Goal: Information Seeking & Learning: Learn about a topic

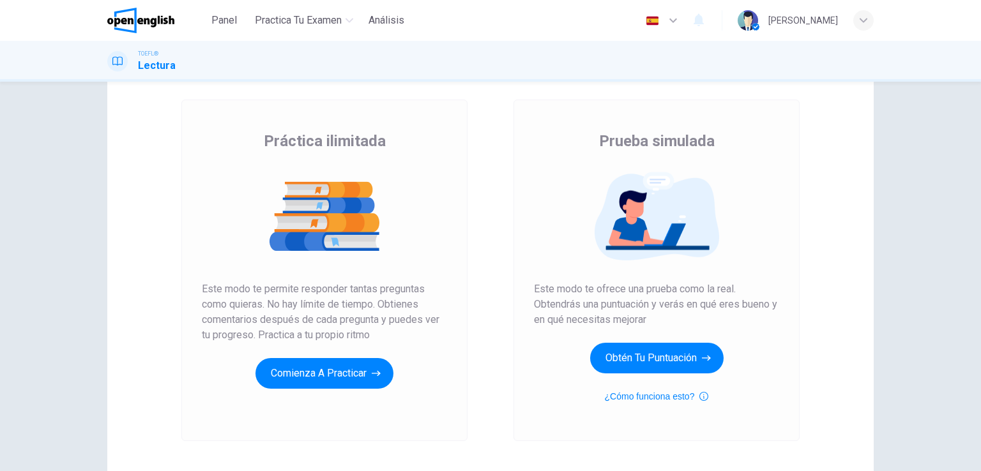
scroll to position [59, 0]
click at [133, 312] on div "Práctica ilimitada Prueba simulada Práctica ilimitada Este modo te permite resp…" at bounding box center [490, 271] width 766 height 444
click at [673, 399] on button "¿Cómo funciona esto?" at bounding box center [657, 396] width 104 height 15
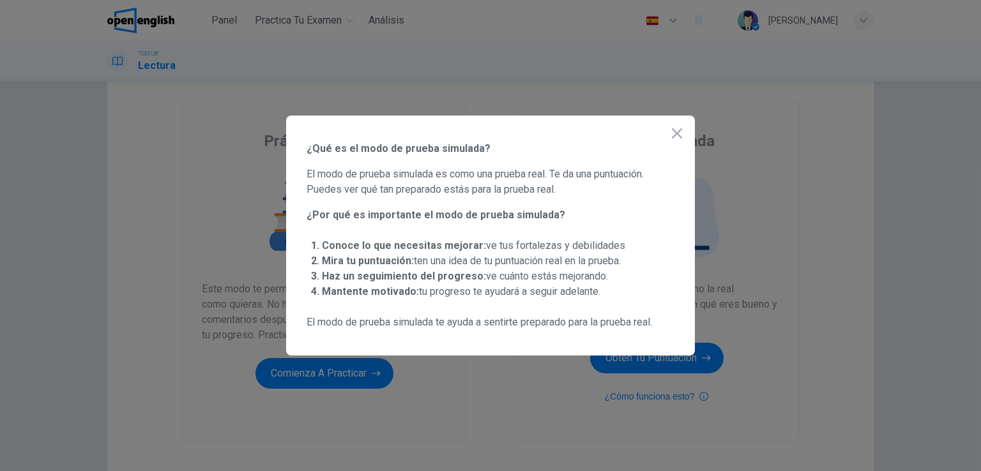
click at [673, 133] on icon "button" at bounding box center [676, 133] width 15 height 15
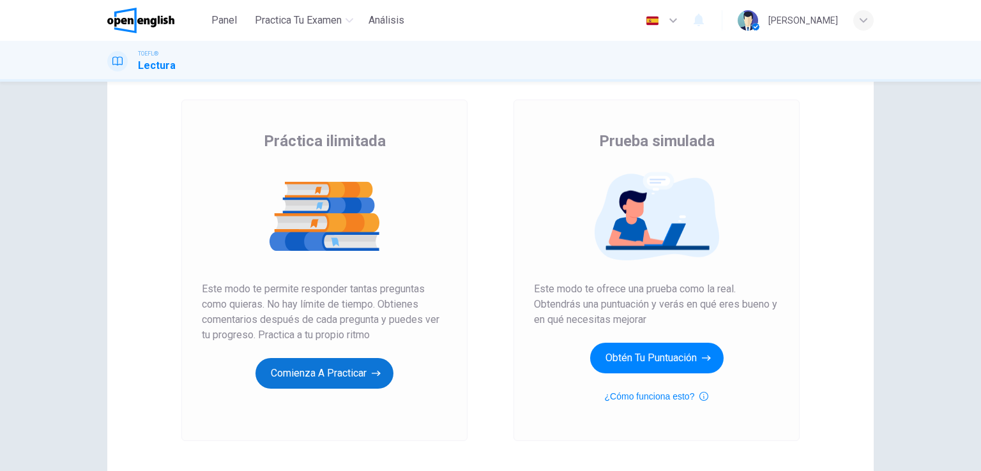
click at [359, 379] on button "Comienza a practicar" at bounding box center [324, 373] width 138 height 31
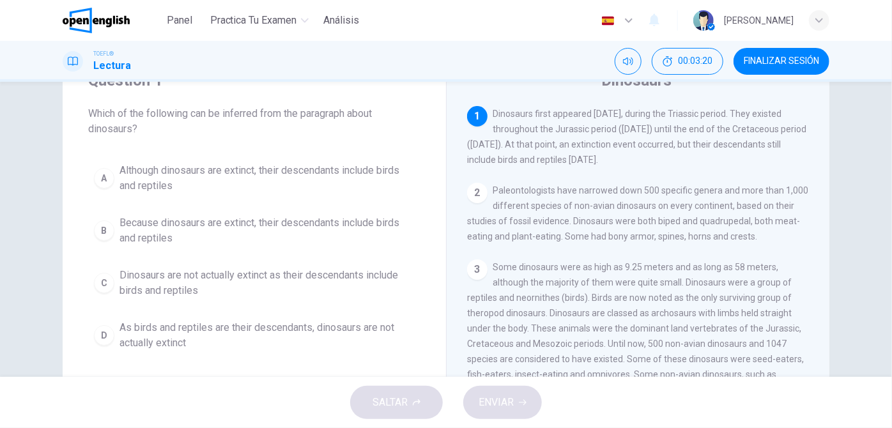
scroll to position [0, 0]
click at [471, 195] on div "2" at bounding box center [477, 193] width 20 height 20
click at [304, 140] on div "Question 1 Which of the following can be inferred from the paragraph about dino…" at bounding box center [254, 213] width 383 height 327
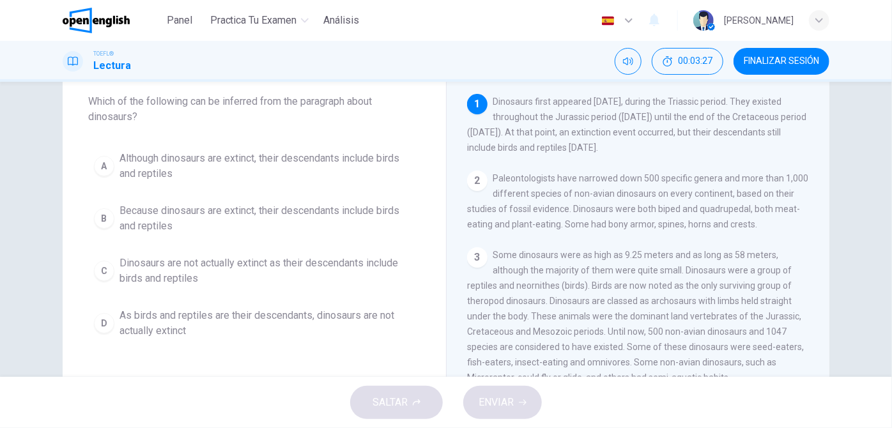
scroll to position [70, 0]
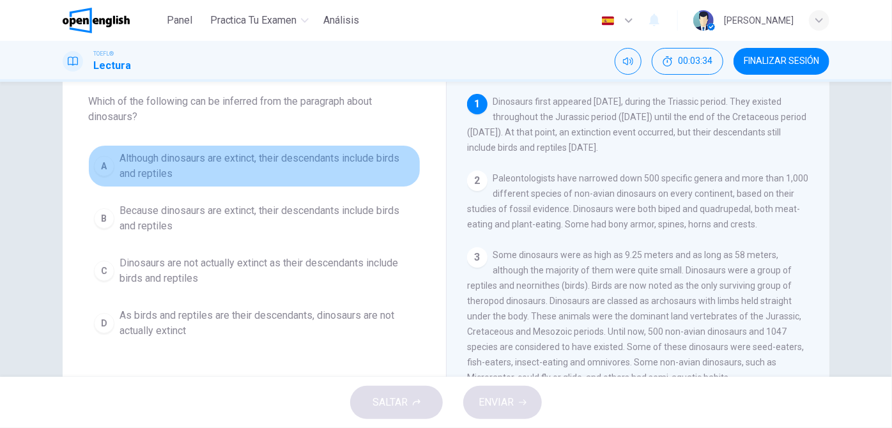
click at [114, 172] on button "A Although dinosaurs are extinct, their descendants include birds and reptiles" at bounding box center [254, 166] width 332 height 42
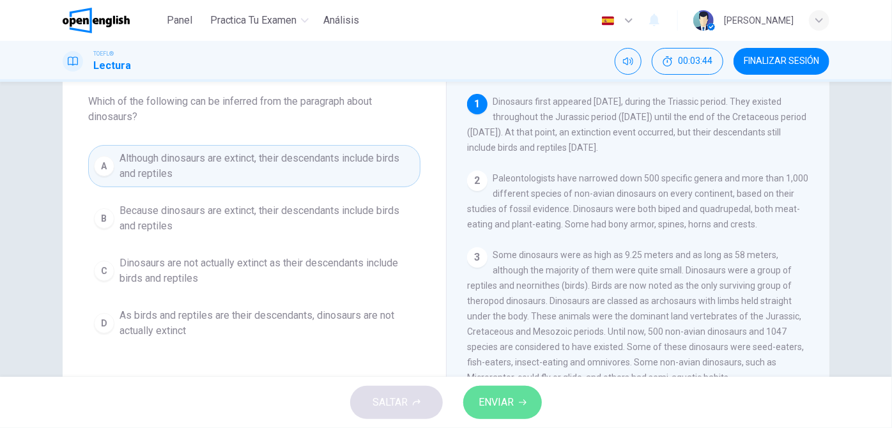
click at [514, 408] on span "ENVIAR" at bounding box center [495, 402] width 35 height 18
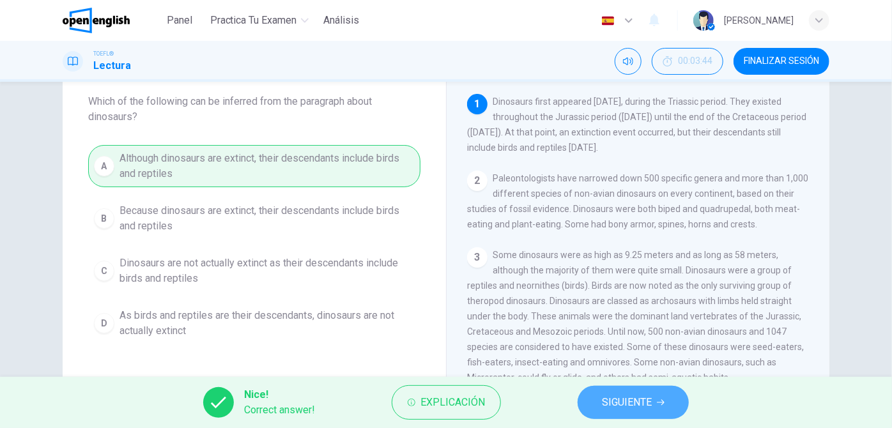
click at [593, 406] on button "SIGUIENTE" at bounding box center [632, 402] width 111 height 33
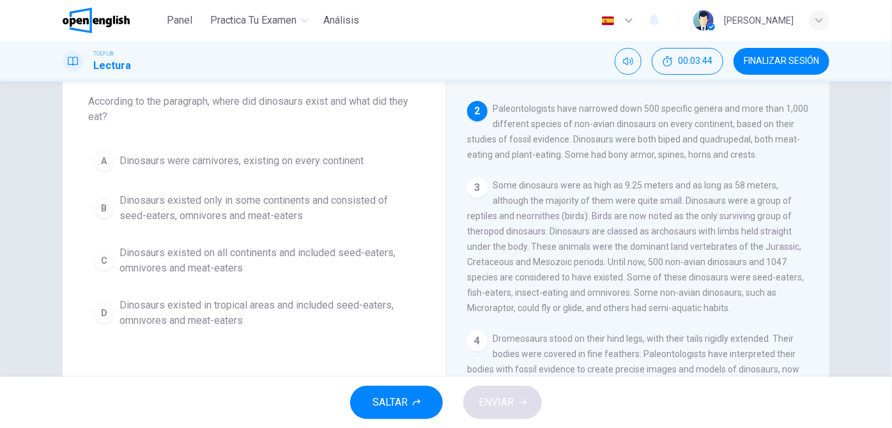
scroll to position [78, 0]
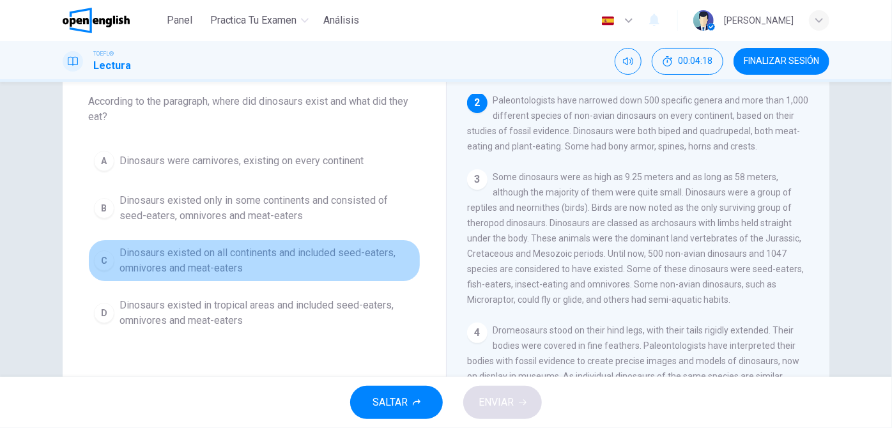
click at [153, 258] on span "Dinosaurs existed on all continents and included seed-eaters, omnivores and mea…" at bounding box center [266, 260] width 295 height 31
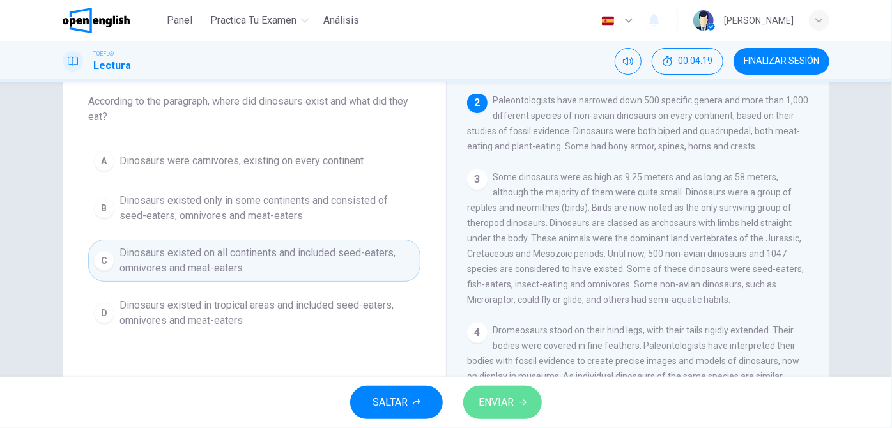
click at [514, 399] on span "ENVIAR" at bounding box center [495, 402] width 35 height 18
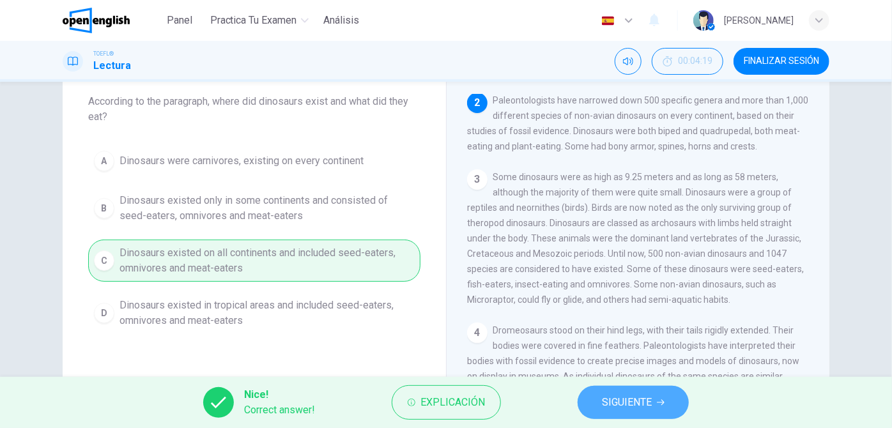
click at [613, 397] on span "SIGUIENTE" at bounding box center [627, 402] width 50 height 18
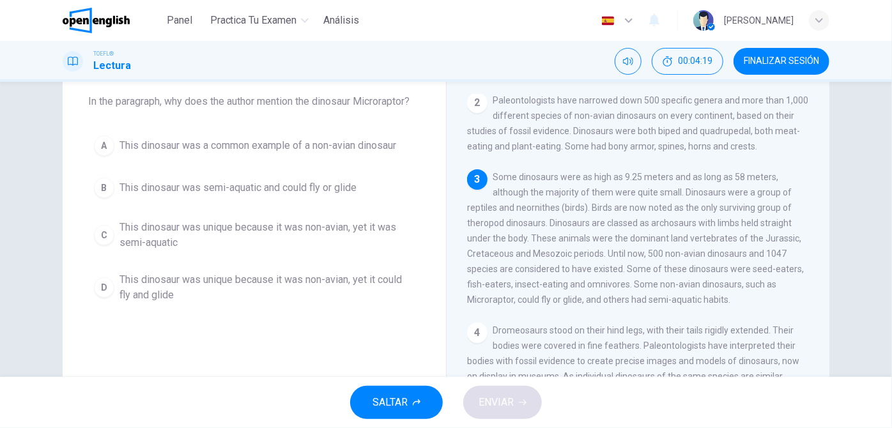
scroll to position [156, 0]
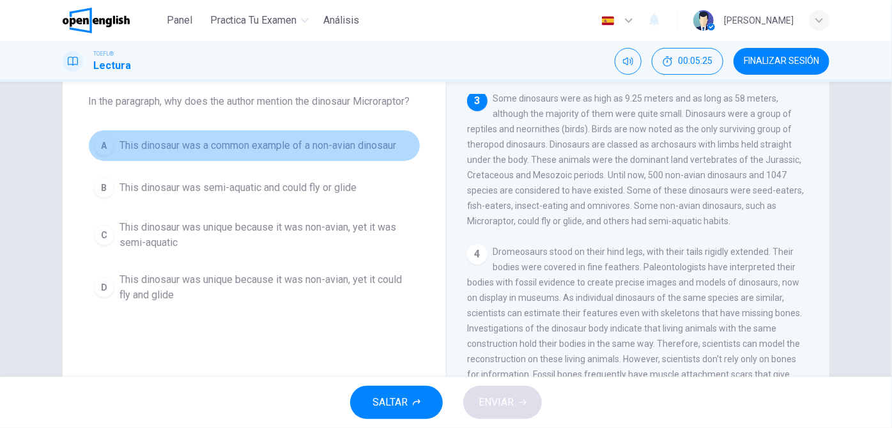
click at [315, 149] on span "This dinosaur was a common example of a non-avian dinosaur" at bounding box center [257, 145] width 277 height 15
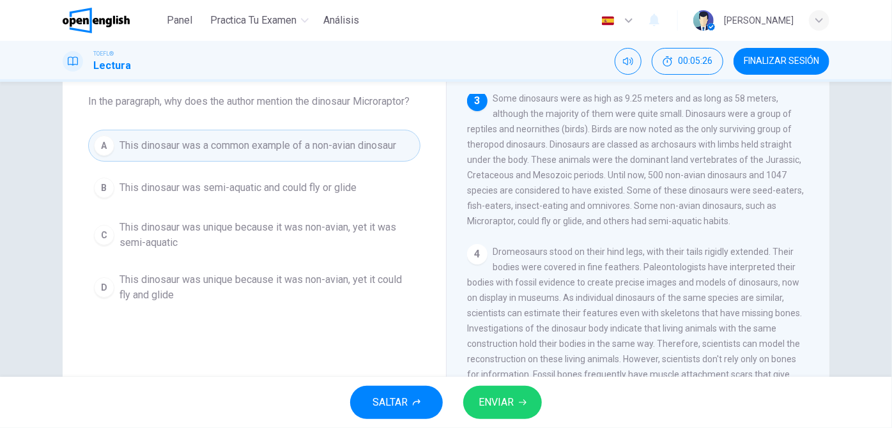
click at [522, 399] on icon "button" at bounding box center [523, 403] width 8 height 8
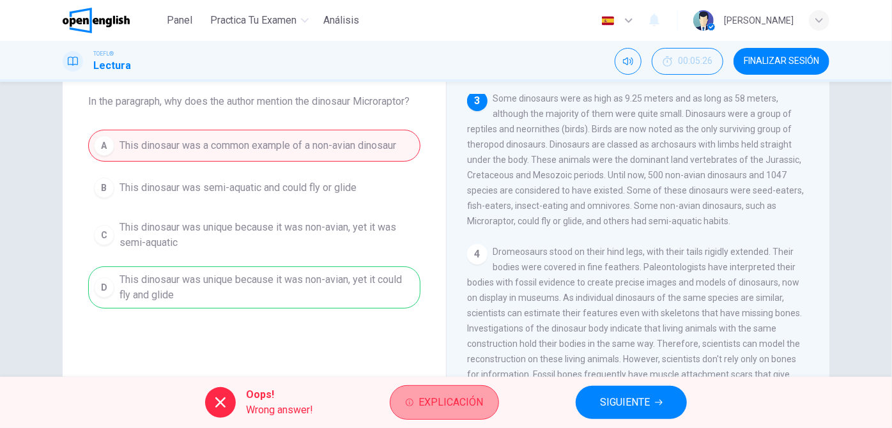
click at [473, 400] on span "Explicación" at bounding box center [450, 402] width 65 height 18
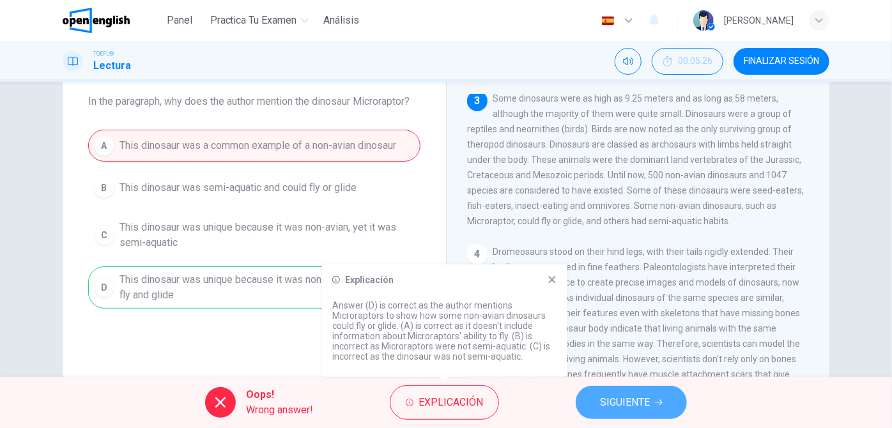
click at [623, 408] on span "SIGUIENTE" at bounding box center [625, 402] width 50 height 18
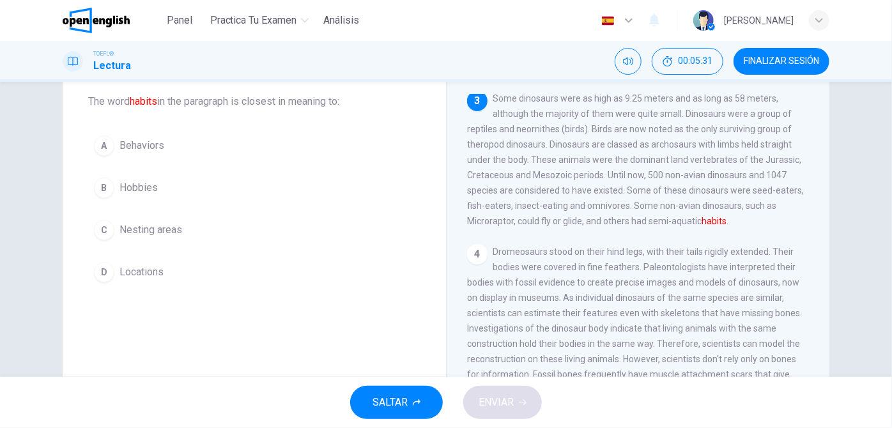
drag, startPoint x: 547, startPoint y: 271, endPoint x: 482, endPoint y: 218, distance: 84.0
click at [482, 218] on div "1 Dinosaurs first appeared [DATE], during the Triassic period. They existed thr…" at bounding box center [646, 277] width 359 height 367
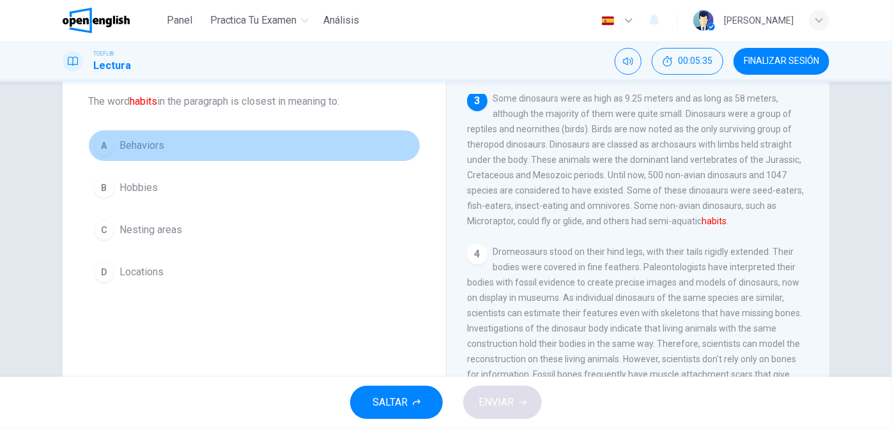
click at [130, 146] on span "Behaviors" at bounding box center [141, 145] width 45 height 15
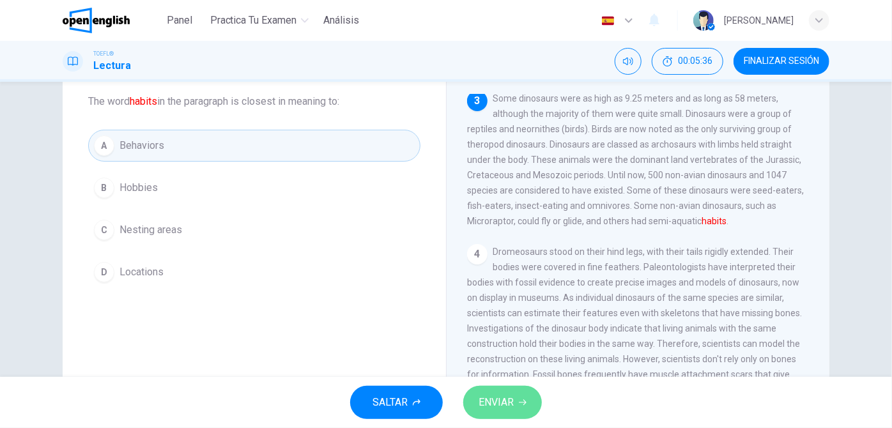
click at [487, 415] on button "ENVIAR" at bounding box center [502, 402] width 79 height 33
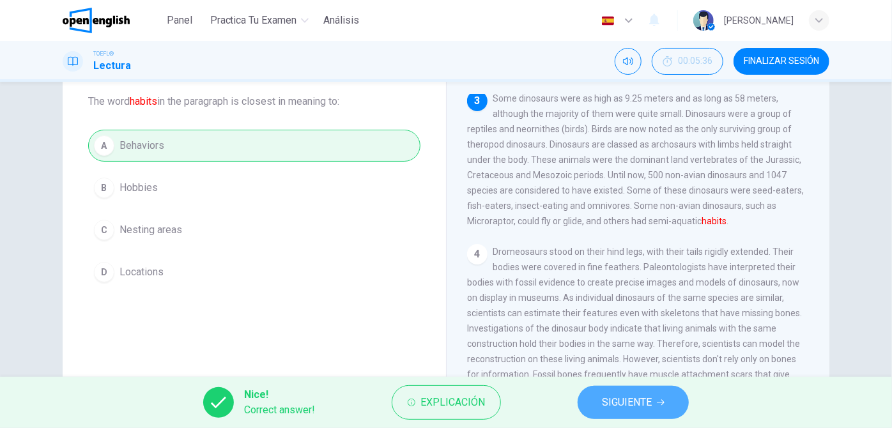
click at [588, 404] on button "SIGUIENTE" at bounding box center [632, 402] width 111 height 33
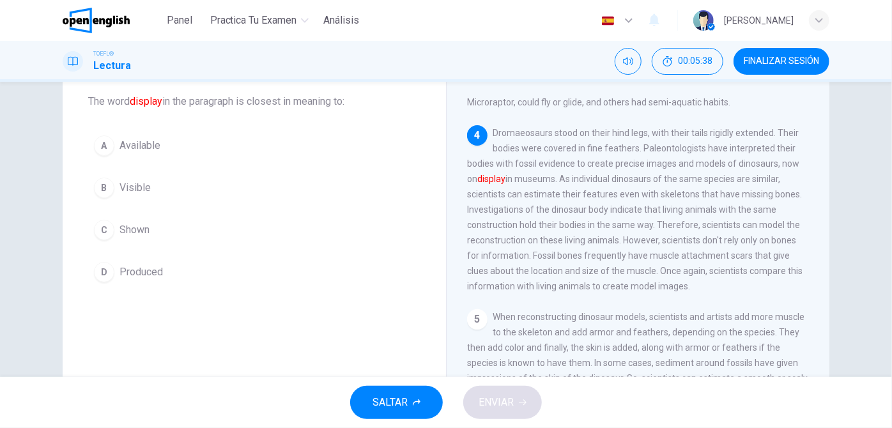
scroll to position [277, 0]
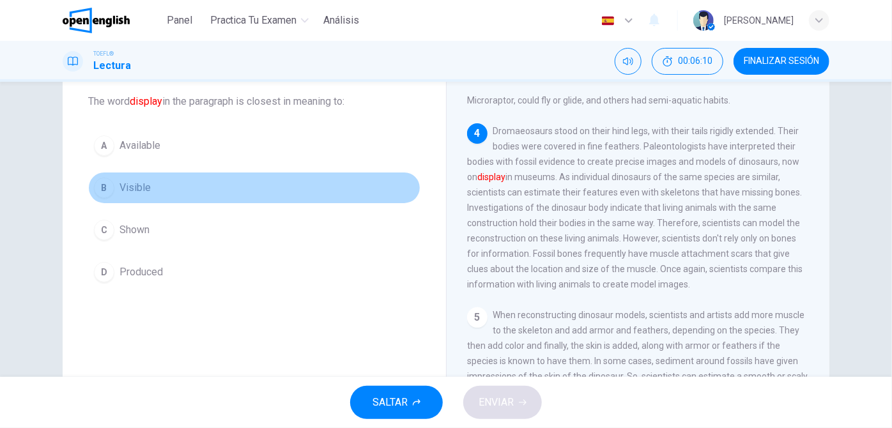
click at [128, 181] on span "Visible" at bounding box center [134, 187] width 31 height 15
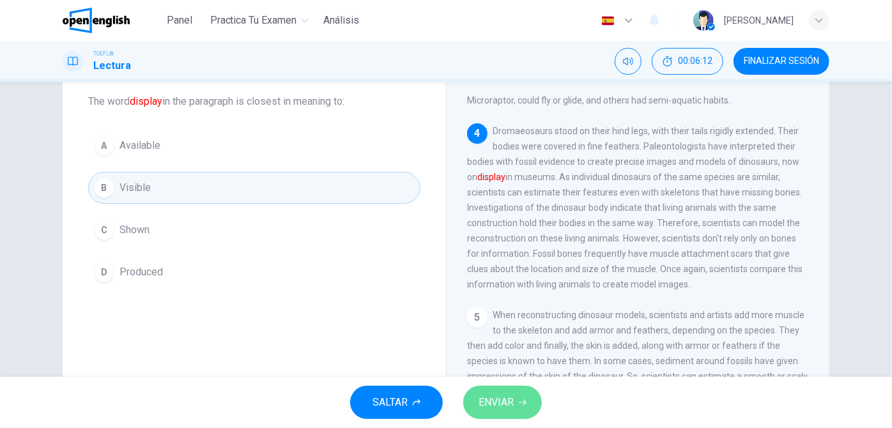
click at [502, 399] on span "ENVIAR" at bounding box center [495, 402] width 35 height 18
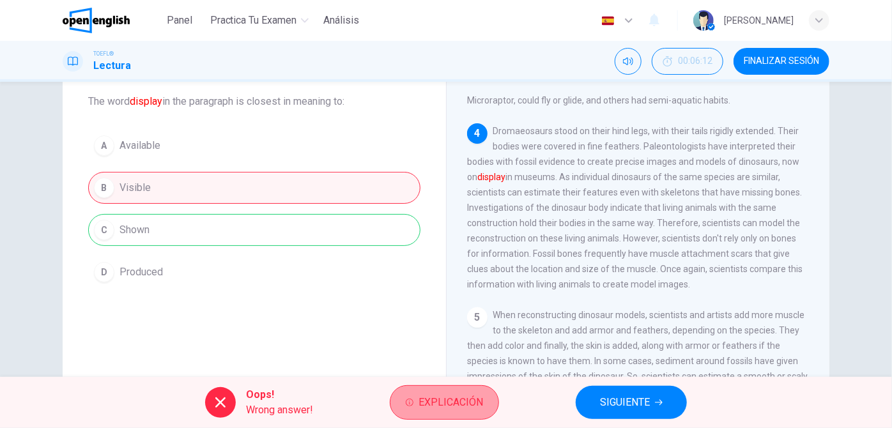
click at [473, 406] on span "Explicación" at bounding box center [450, 402] width 65 height 18
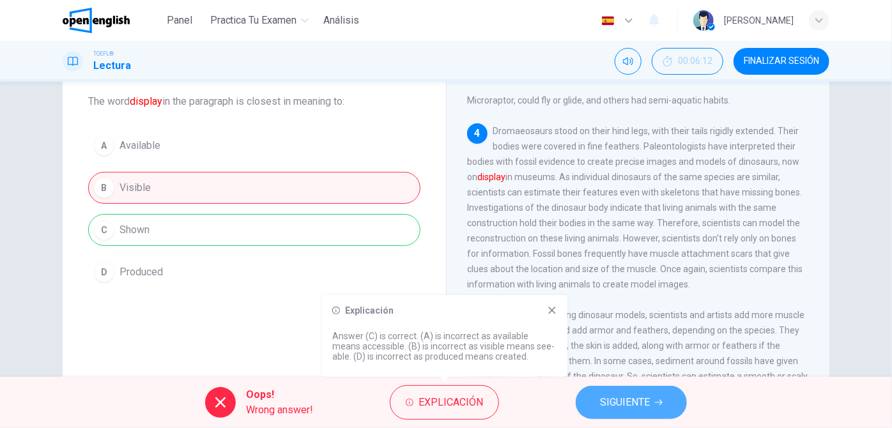
click at [603, 412] on button "SIGUIENTE" at bounding box center [631, 402] width 111 height 33
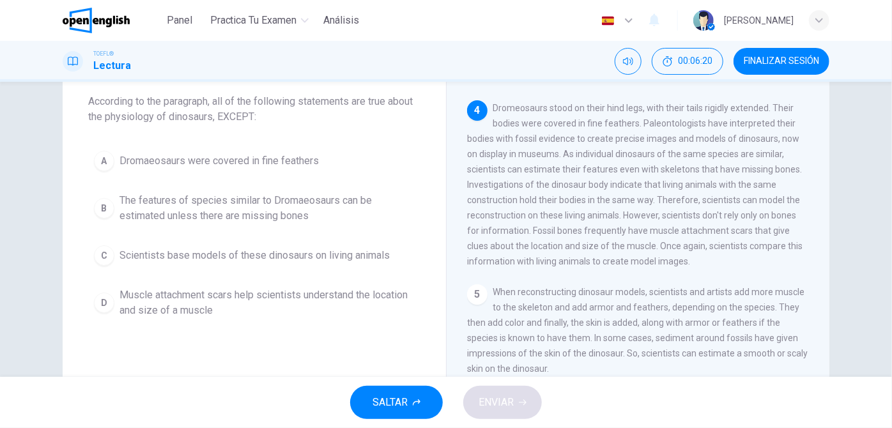
scroll to position [302, 0]
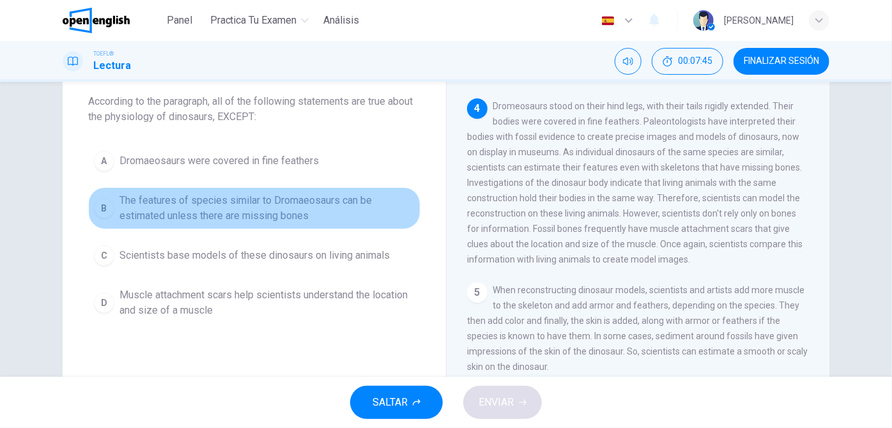
click at [282, 220] on span "The features of species similar to Dromaeosaurs can be estimated unless there a…" at bounding box center [266, 208] width 295 height 31
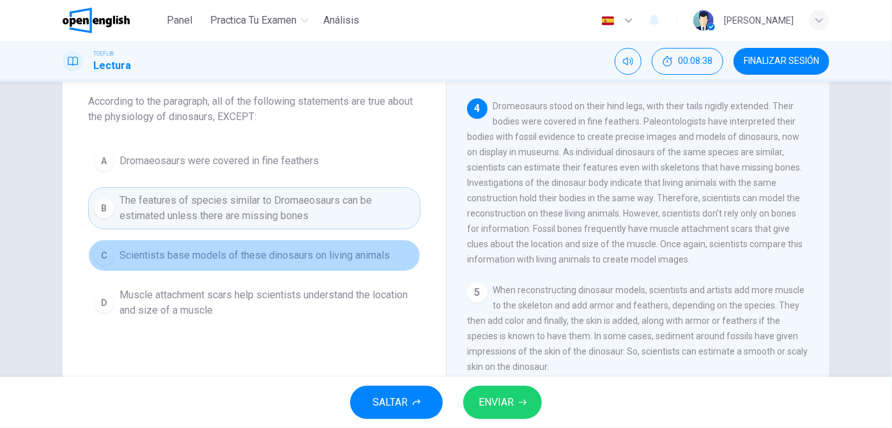
click at [281, 259] on span "Scientists base models of these dinosaurs on living animals" at bounding box center [254, 255] width 270 height 15
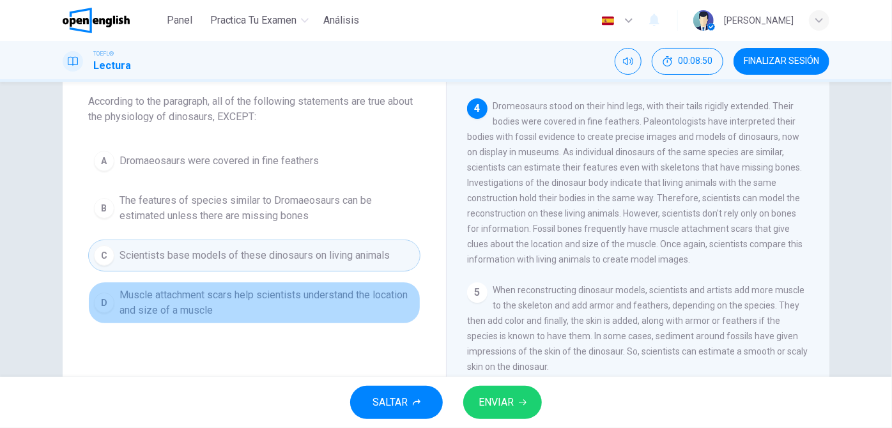
click at [286, 298] on span "Muscle attachment scars help scientists understand the location and size of a m…" at bounding box center [266, 302] width 295 height 31
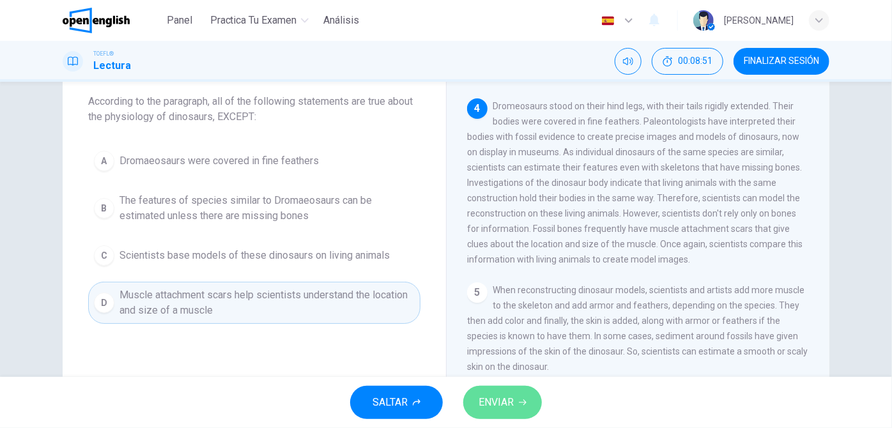
click at [500, 408] on span "ENVIAR" at bounding box center [495, 402] width 35 height 18
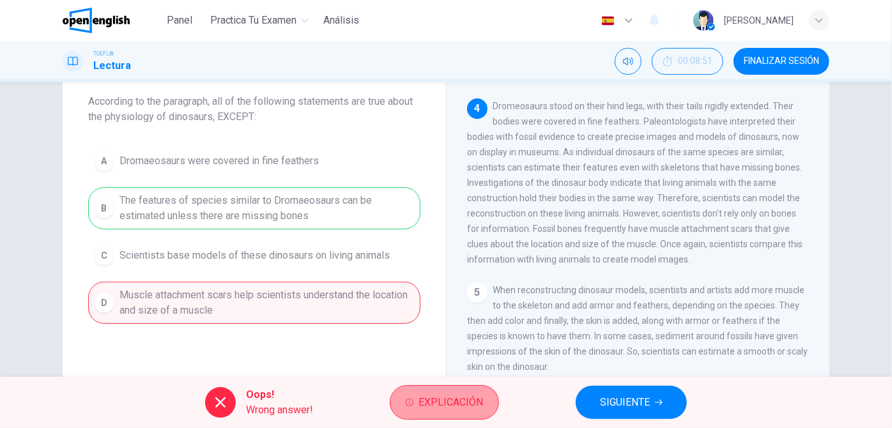
click at [463, 392] on button "Explicación" at bounding box center [444, 402] width 109 height 34
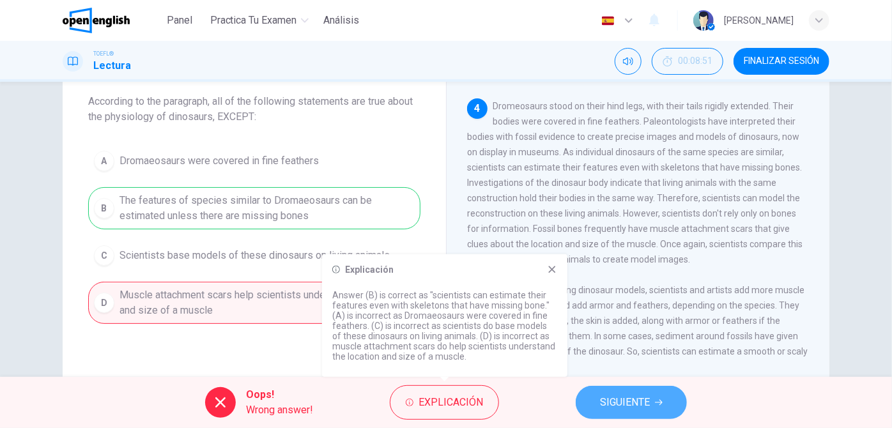
click at [618, 397] on span "SIGUIENTE" at bounding box center [625, 402] width 50 height 18
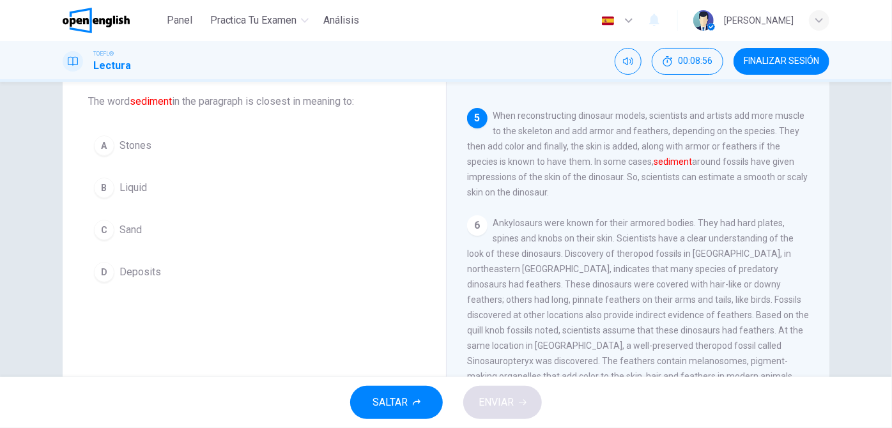
scroll to position [470, 0]
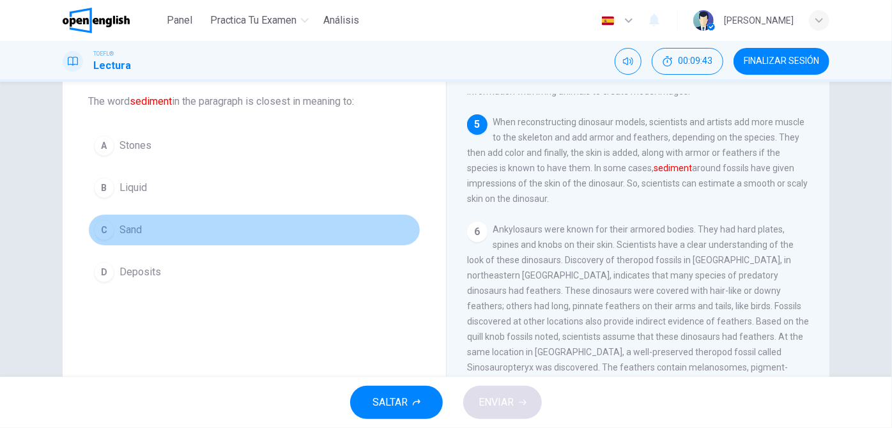
click at [128, 227] on span "Sand" at bounding box center [130, 229] width 22 height 15
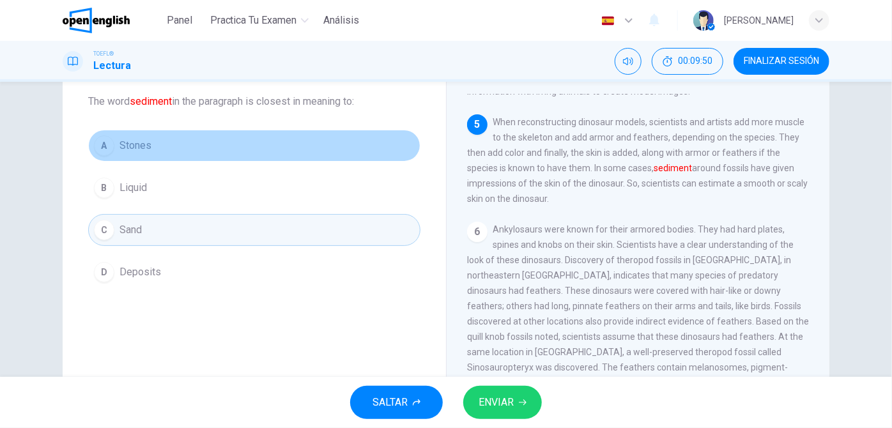
click at [197, 148] on button "A Stones" at bounding box center [254, 146] width 332 height 32
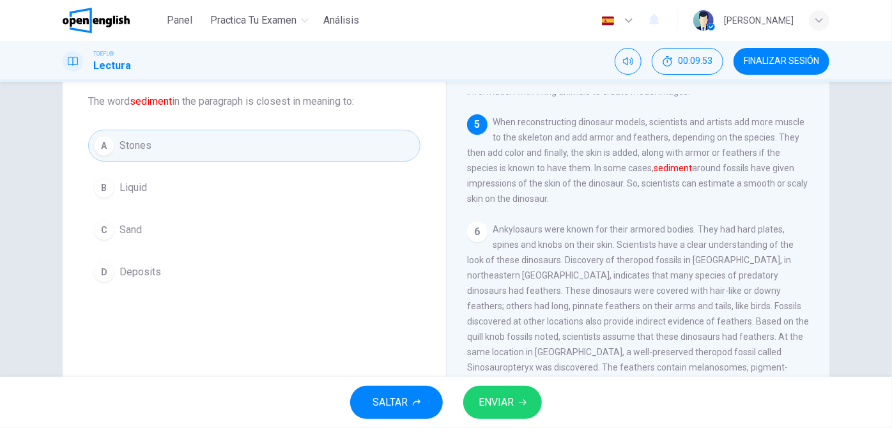
click at [502, 405] on span "ENVIAR" at bounding box center [495, 402] width 35 height 18
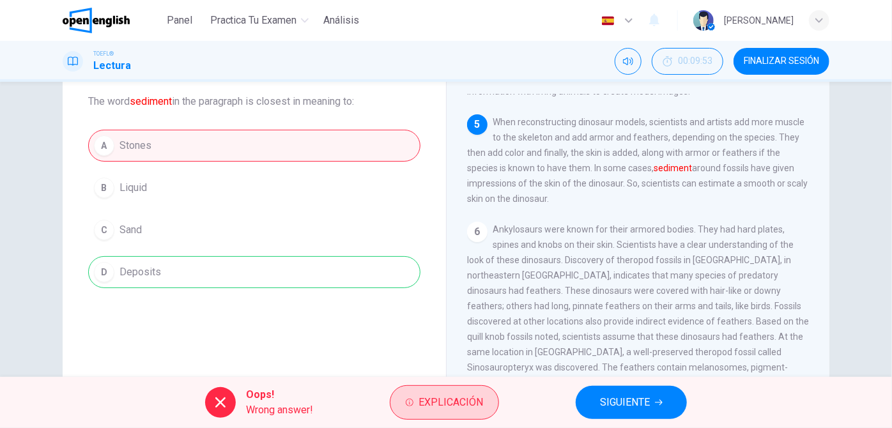
click at [465, 395] on span "Explicación" at bounding box center [450, 402] width 65 height 18
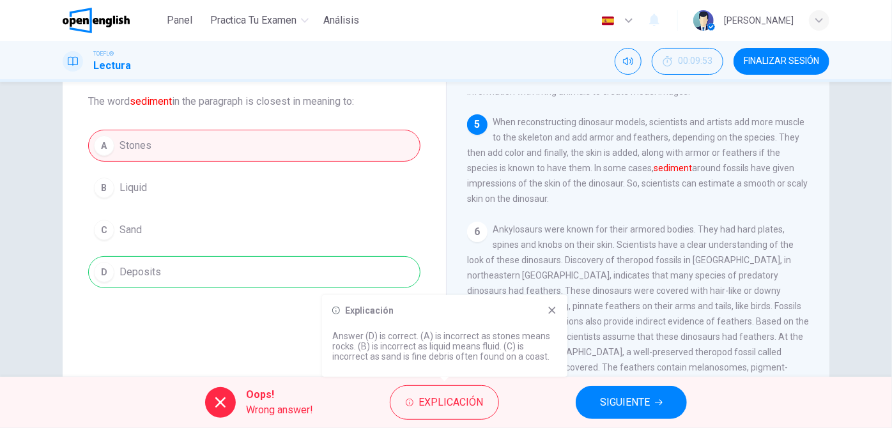
drag, startPoint x: 465, startPoint y: 395, endPoint x: 531, endPoint y: 355, distance: 77.3
click at [531, 355] on body "This site uses cookies, as explained in our Privacy Policy . If you agree to th…" at bounding box center [446, 214] width 892 height 428
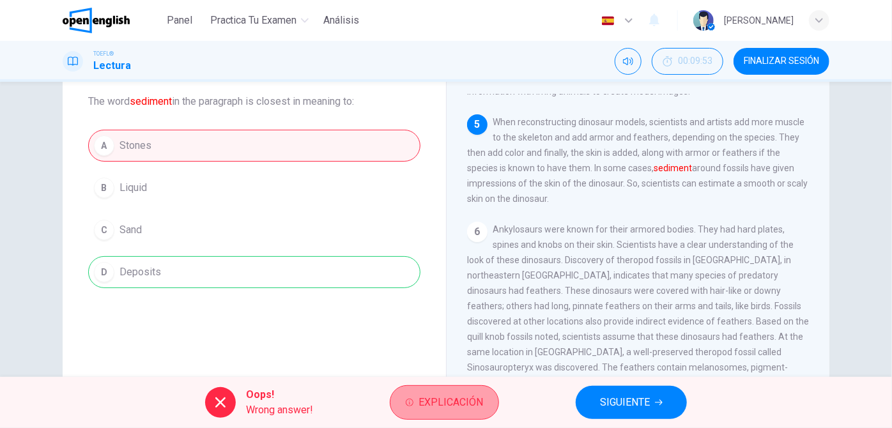
click at [462, 400] on span "Explicación" at bounding box center [450, 402] width 65 height 18
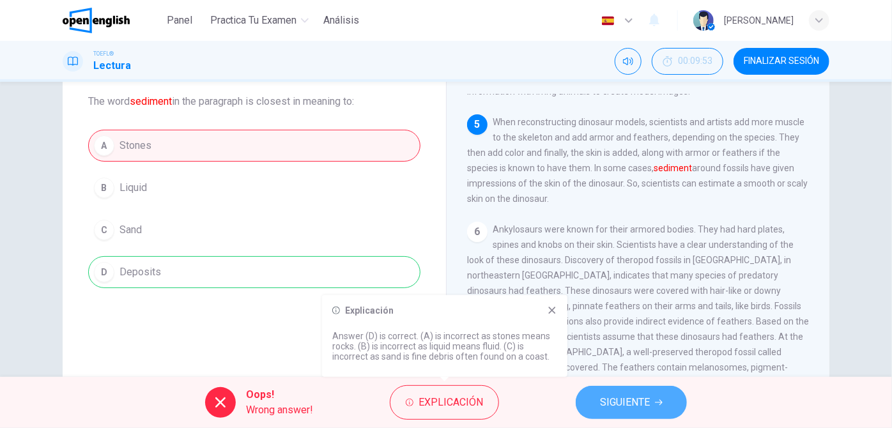
click at [621, 400] on span "SIGUIENTE" at bounding box center [625, 402] width 50 height 18
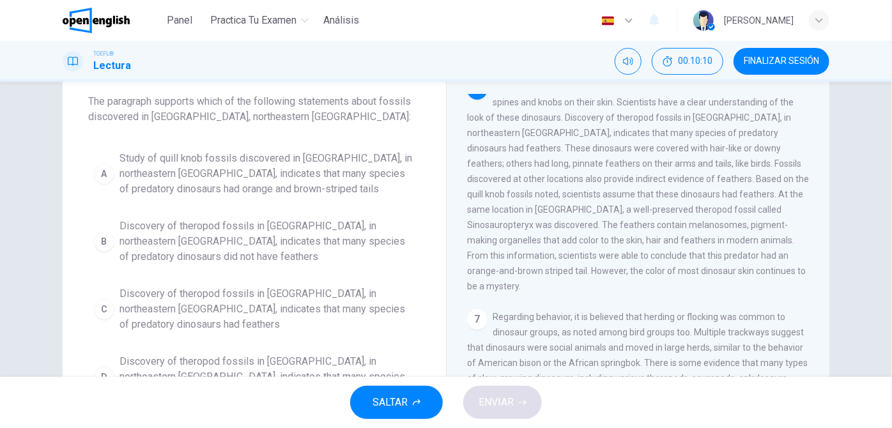
scroll to position [613, 0]
click at [644, 291] on span "Ankylosaurs were known for their armored bodies. They had hard plates, spines a…" at bounding box center [638, 186] width 342 height 210
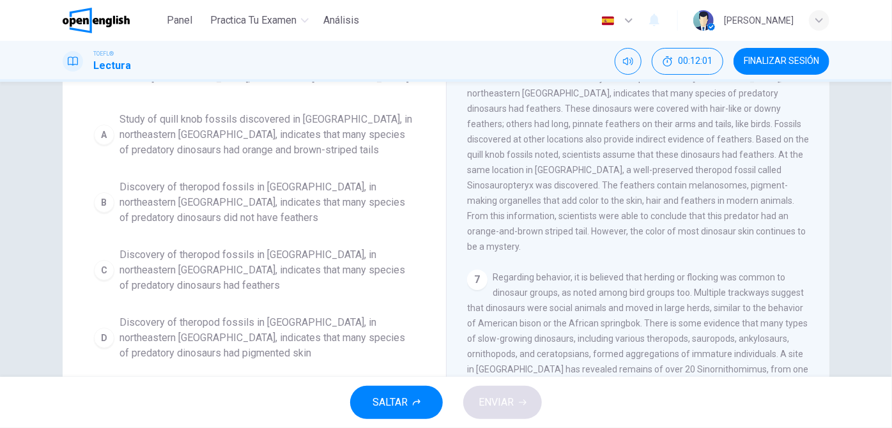
scroll to position [77, 0]
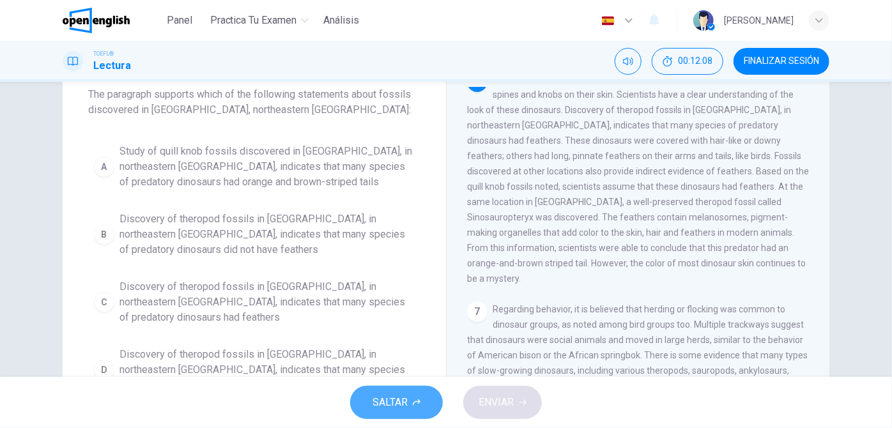
click at [402, 402] on span "SALTAR" at bounding box center [389, 402] width 35 height 18
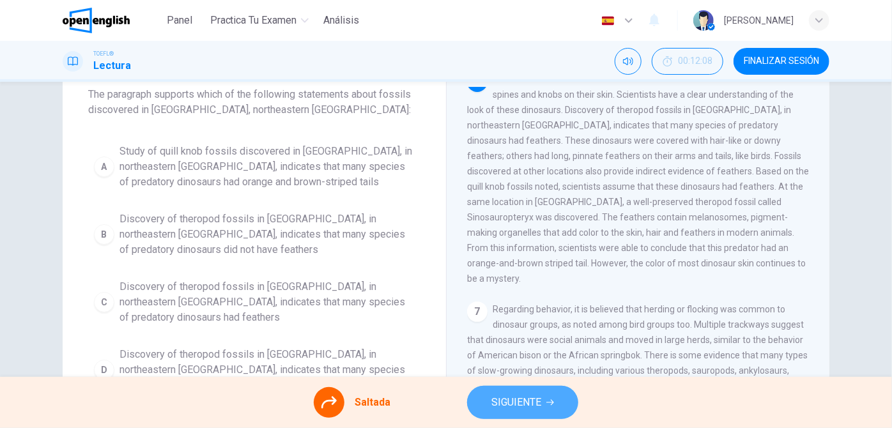
click at [548, 404] on icon "button" at bounding box center [550, 403] width 8 height 8
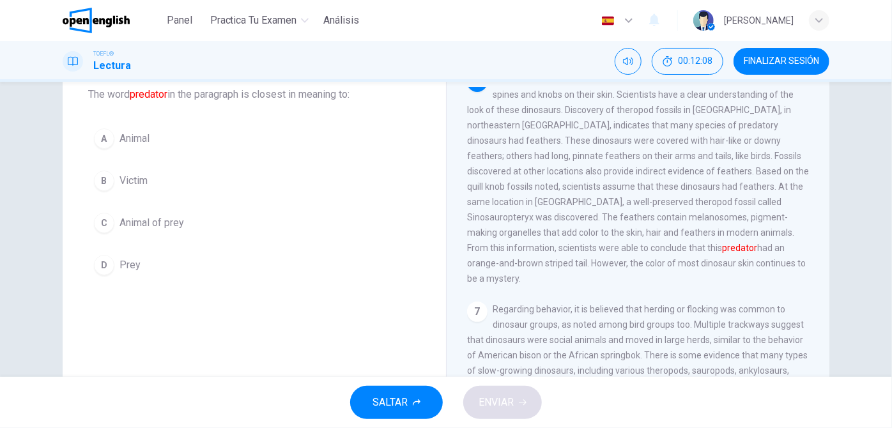
scroll to position [613, 0]
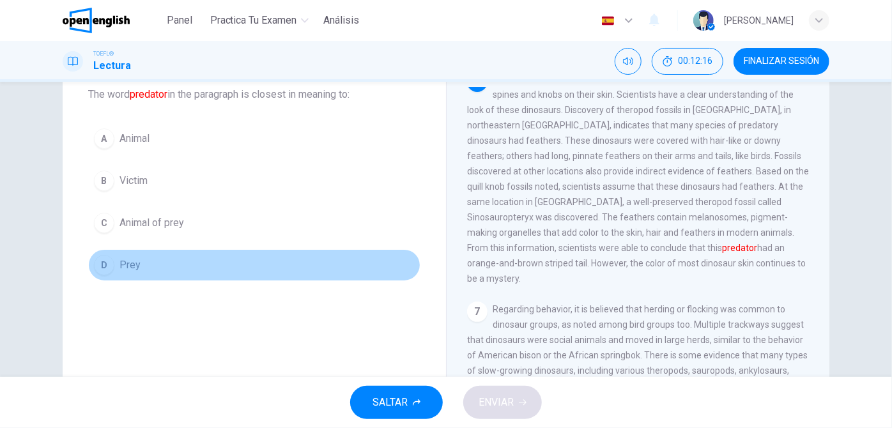
click at [109, 264] on div "D" at bounding box center [104, 265] width 20 height 20
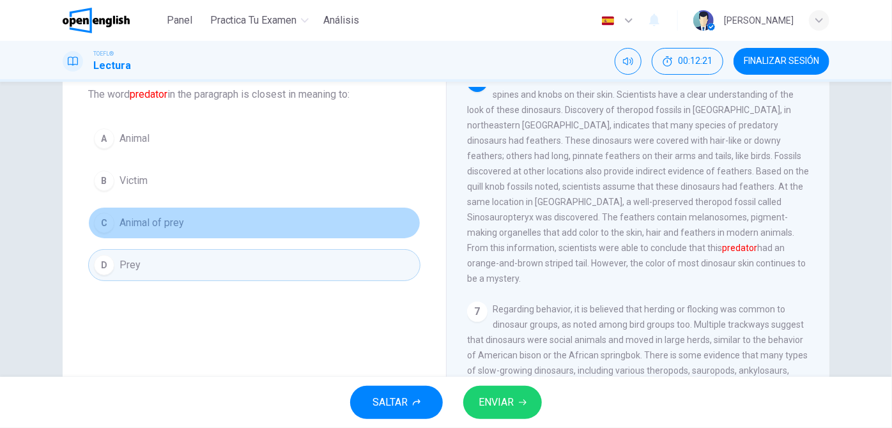
click at [250, 231] on button "C Animal of prey" at bounding box center [254, 223] width 332 height 32
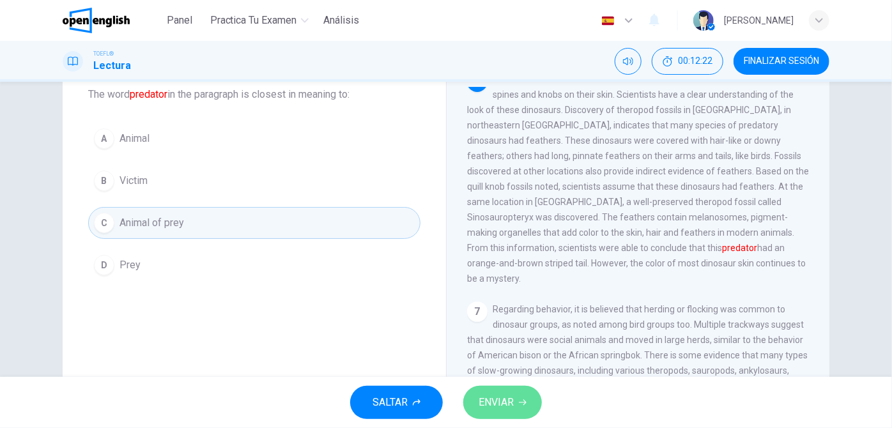
click at [498, 393] on button "ENVIAR" at bounding box center [502, 402] width 79 height 33
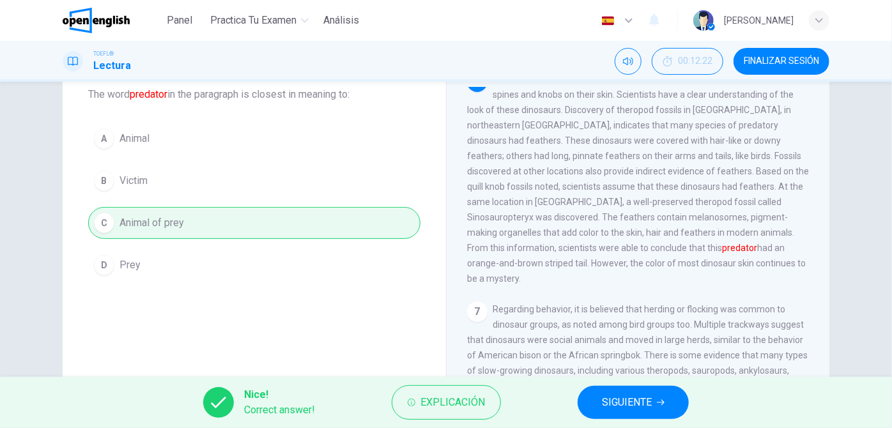
click at [604, 406] on span "SIGUIENTE" at bounding box center [627, 402] width 50 height 18
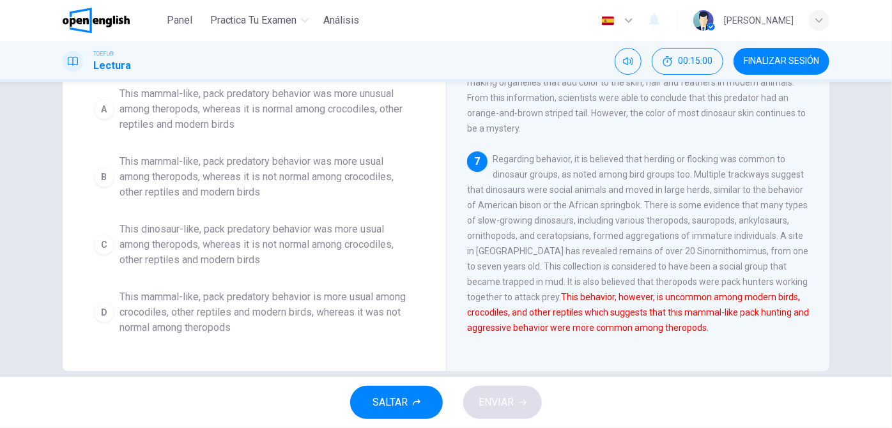
scroll to position [181, 0]
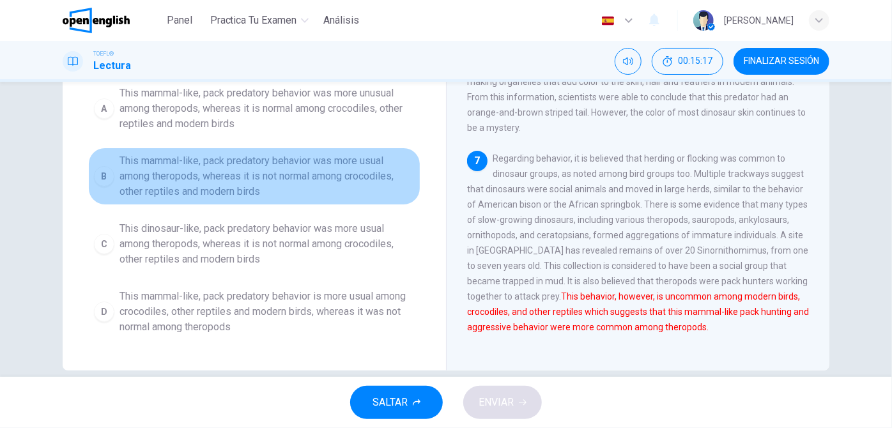
click at [180, 175] on span "This mammal-like, pack predatory behavior was more usual among theropods, where…" at bounding box center [266, 176] width 295 height 46
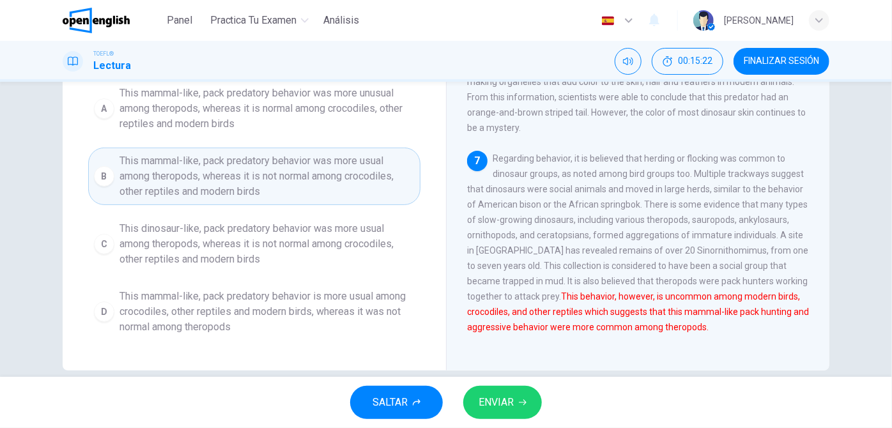
click at [407, 342] on div "Question 10 Which of the sentences below best expresses the essential informati…" at bounding box center [254, 144] width 383 height 434
click at [502, 416] on button "ENVIAR" at bounding box center [502, 402] width 79 height 33
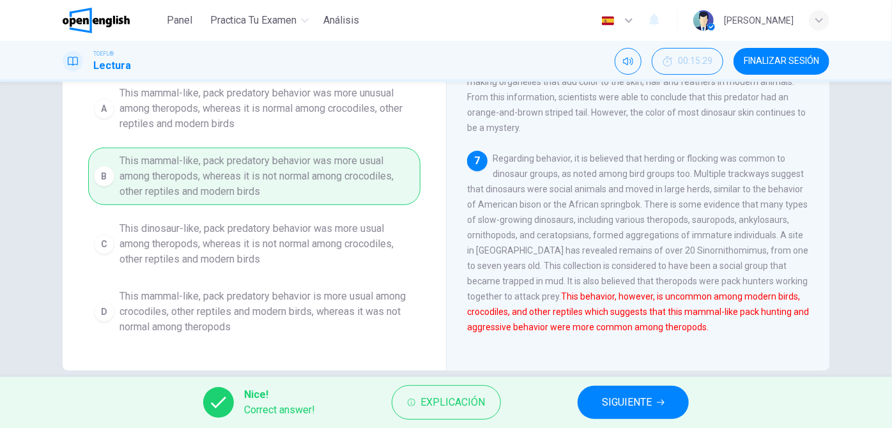
click at [502, 416] on div "Nice! Correct answer! Explicación SIGUIENTE" at bounding box center [446, 402] width 892 height 51
click at [621, 416] on button "SIGUIENTE" at bounding box center [632, 402] width 111 height 33
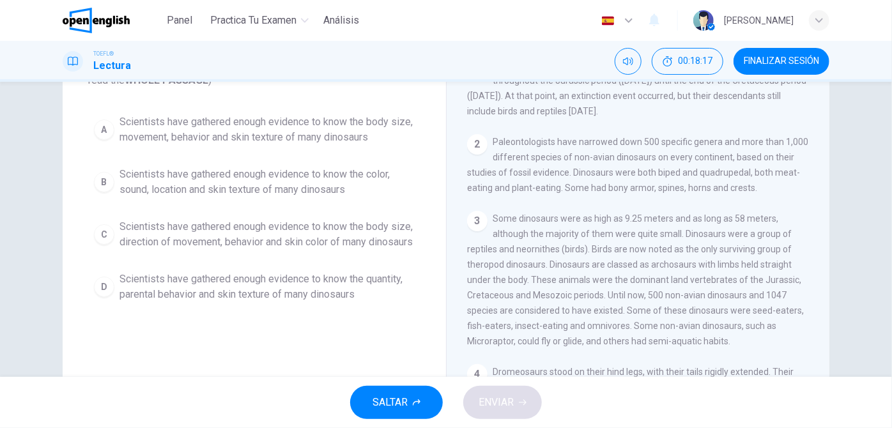
scroll to position [107, 0]
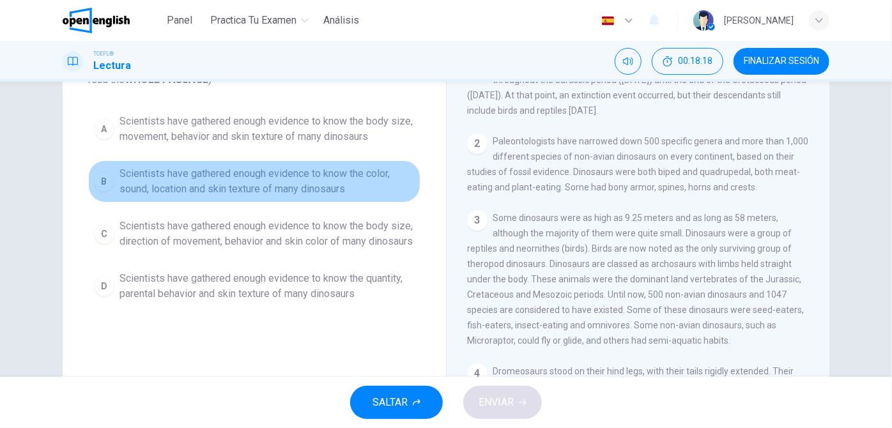
click at [328, 199] on button "B Scientists have gathered enough evidence to know the color, sound, location a…" at bounding box center [254, 181] width 332 height 42
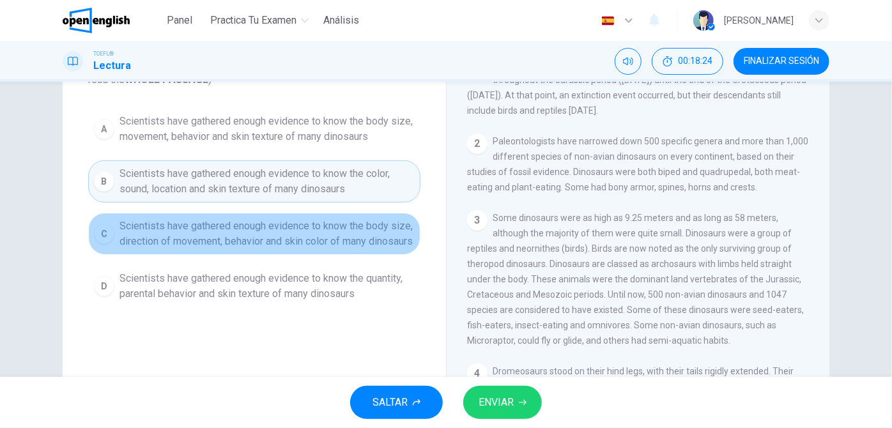
click at [314, 243] on span "Scientists have gathered enough evidence to know the body size, direction of mo…" at bounding box center [266, 233] width 295 height 31
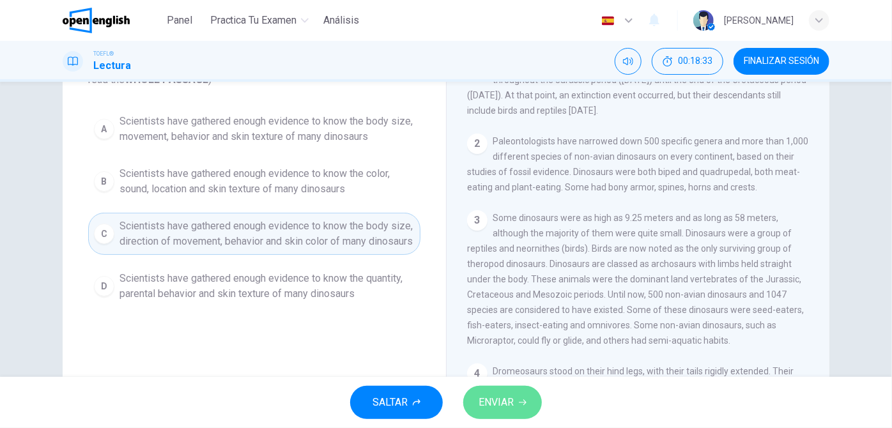
click at [489, 388] on button "ENVIAR" at bounding box center [502, 402] width 79 height 33
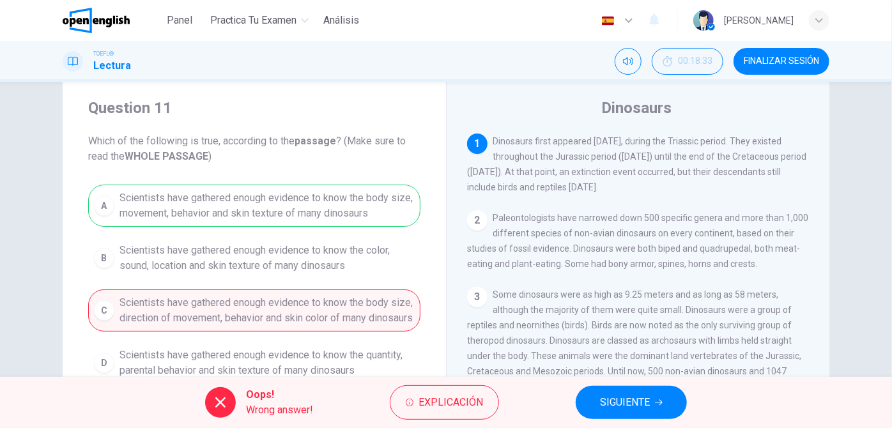
scroll to position [27, 0]
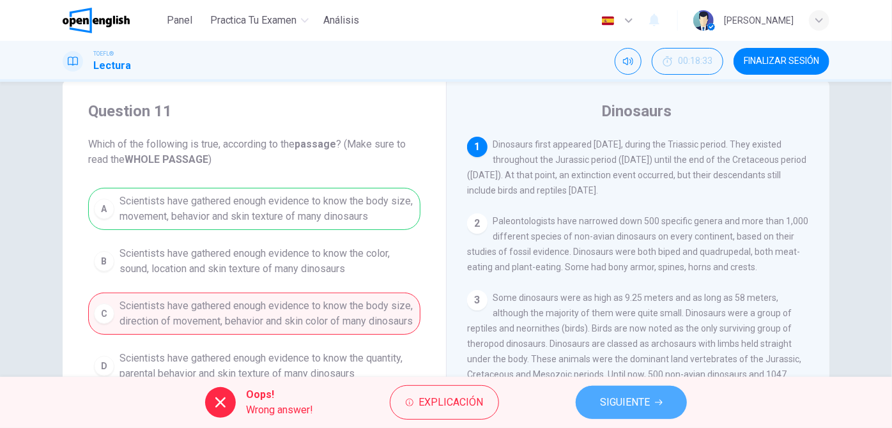
click at [603, 399] on span "SIGUIENTE" at bounding box center [625, 402] width 50 height 18
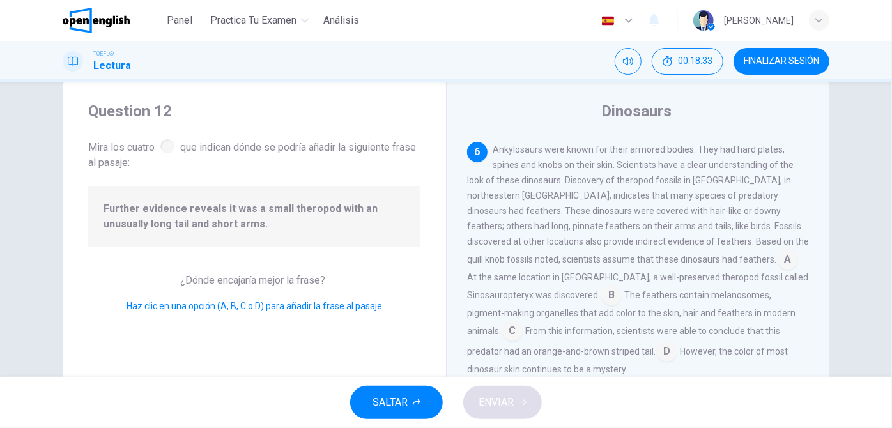
scroll to position [593, 0]
click at [400, 230] on span "Further evidence reveals it was a small theropod with an unusually long tail an…" at bounding box center [253, 216] width 301 height 31
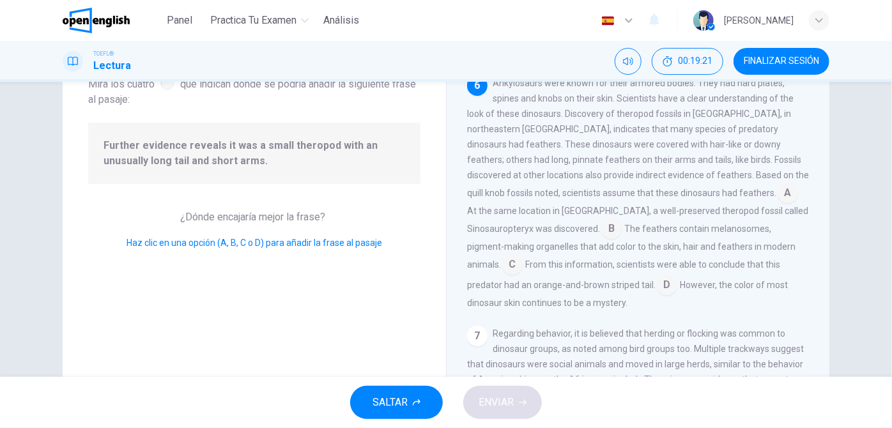
scroll to position [90, 0]
click at [522, 264] on input at bounding box center [512, 265] width 20 height 20
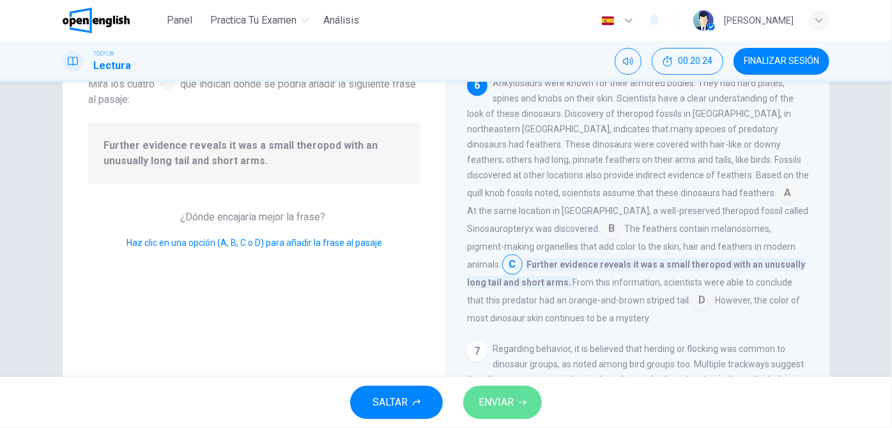
click at [503, 397] on span "ENVIAR" at bounding box center [495, 402] width 35 height 18
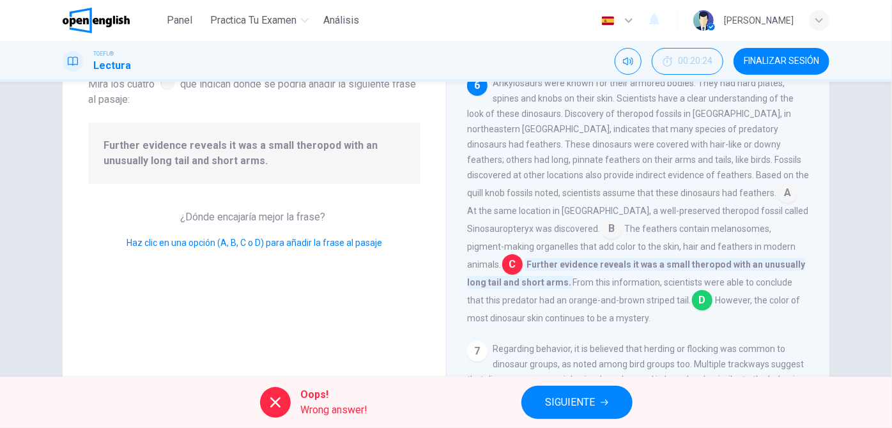
click at [491, 367] on span "Regarding behavior, it is believed that herding or flocking was common to dinos…" at bounding box center [638, 433] width 342 height 179
click at [599, 405] on button "SIGUIENTE" at bounding box center [576, 402] width 111 height 33
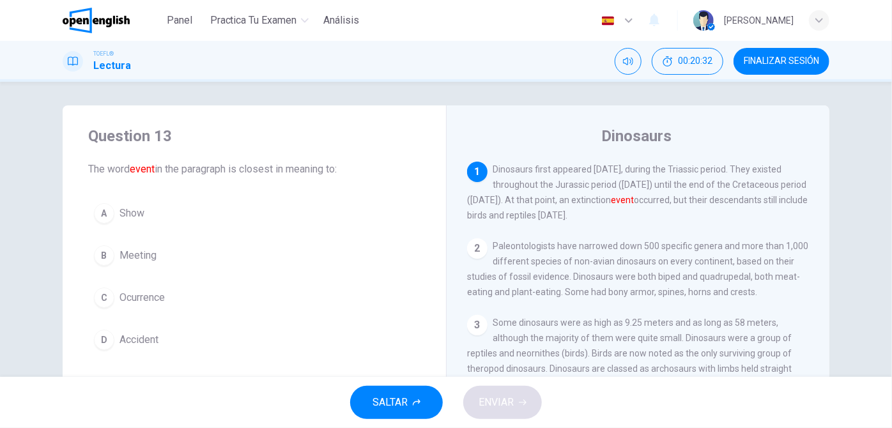
scroll to position [3, 0]
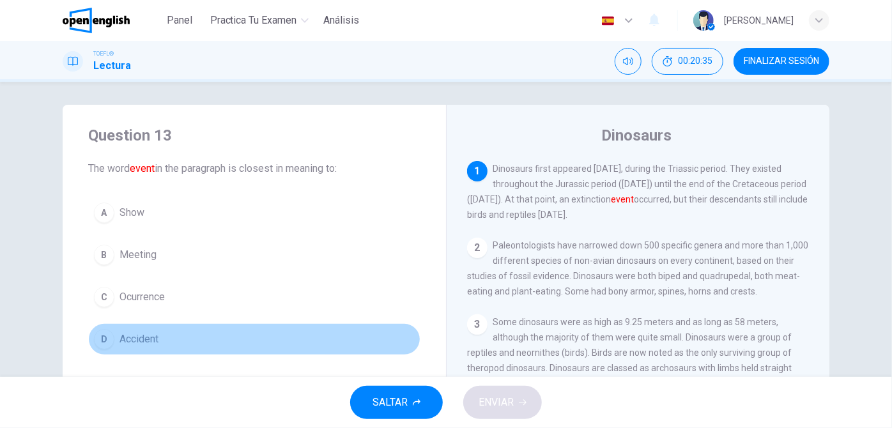
click at [150, 339] on span "Accident" at bounding box center [138, 339] width 39 height 15
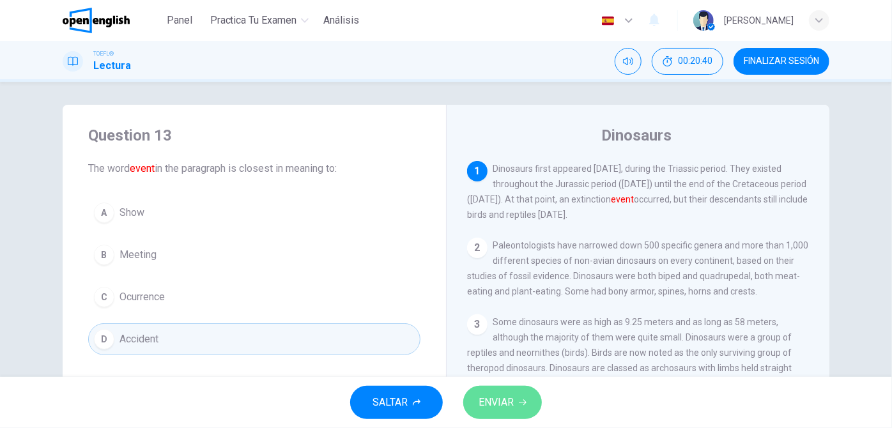
click at [517, 405] on button "ENVIAR" at bounding box center [502, 402] width 79 height 33
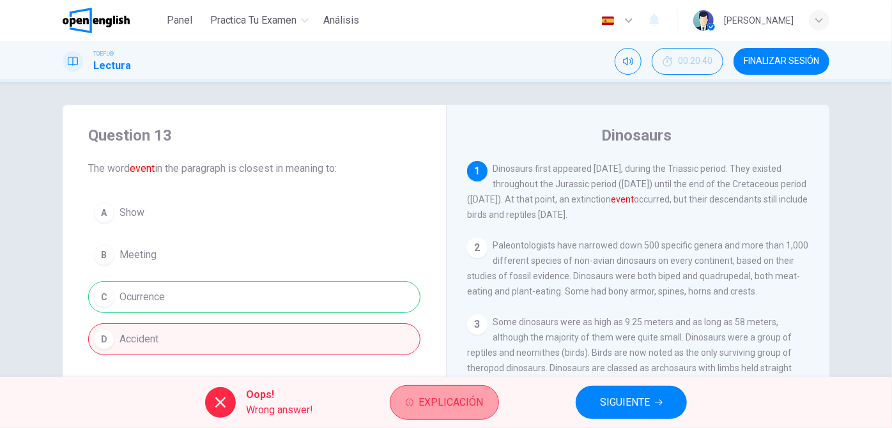
click at [471, 404] on span "Explicación" at bounding box center [450, 402] width 65 height 18
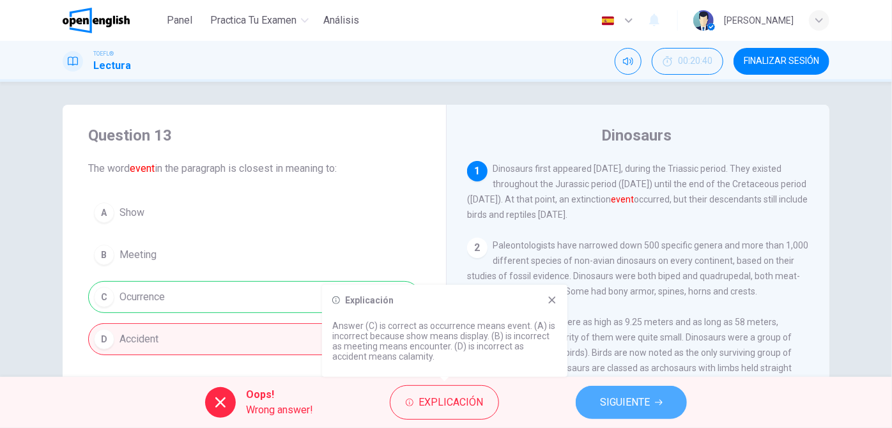
click at [600, 411] on button "SIGUIENTE" at bounding box center [631, 402] width 111 height 33
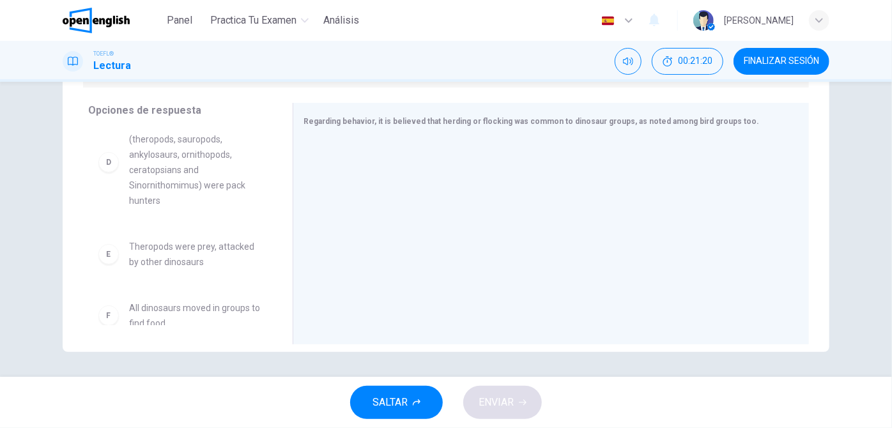
scroll to position [0, 0]
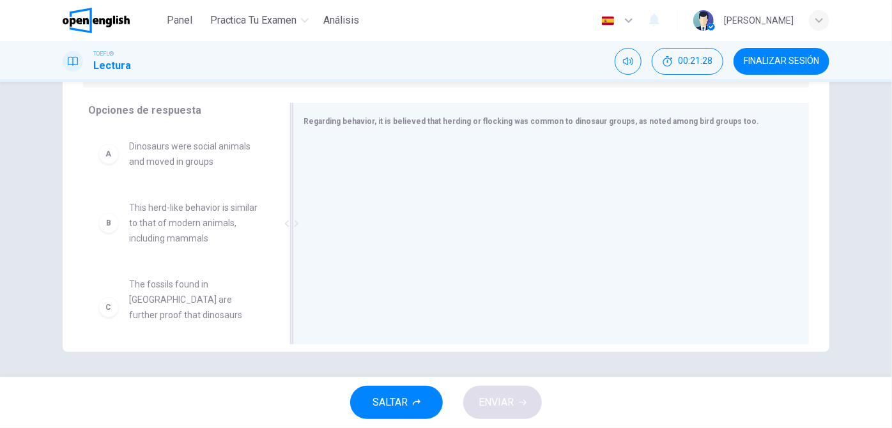
drag, startPoint x: 335, startPoint y: 123, endPoint x: 323, endPoint y: 195, distance: 73.1
click at [323, 195] on div "Regarding behavior, it is believed that herding or flocking was common to dinos…" at bounding box center [551, 223] width 516 height 241
drag, startPoint x: 323, startPoint y: 195, endPoint x: 210, endPoint y: 197, distance: 113.7
click at [210, 197] on div "Opciones de respuesta A Dinosaurs were social animals and moved in groups B Thi…" at bounding box center [446, 227] width 766 height 248
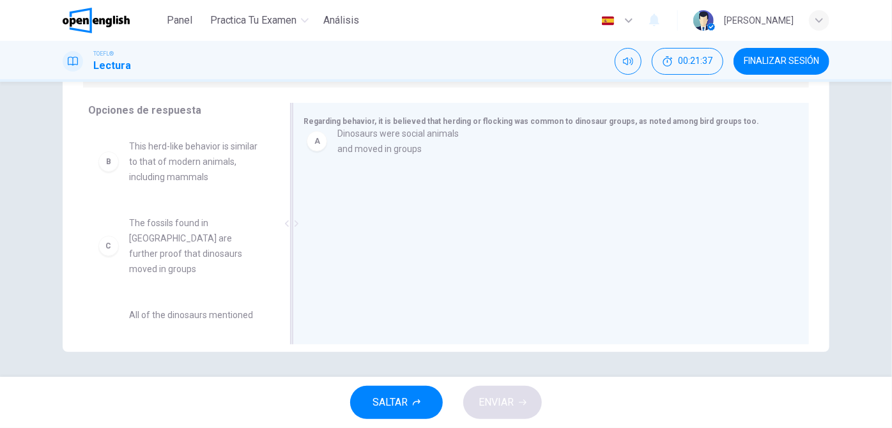
drag, startPoint x: 204, startPoint y: 158, endPoint x: 422, endPoint y: 152, distance: 217.2
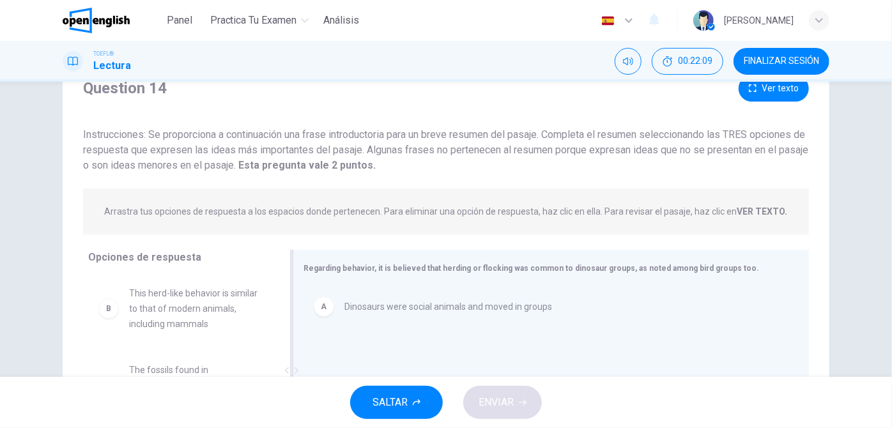
scroll to position [44, 0]
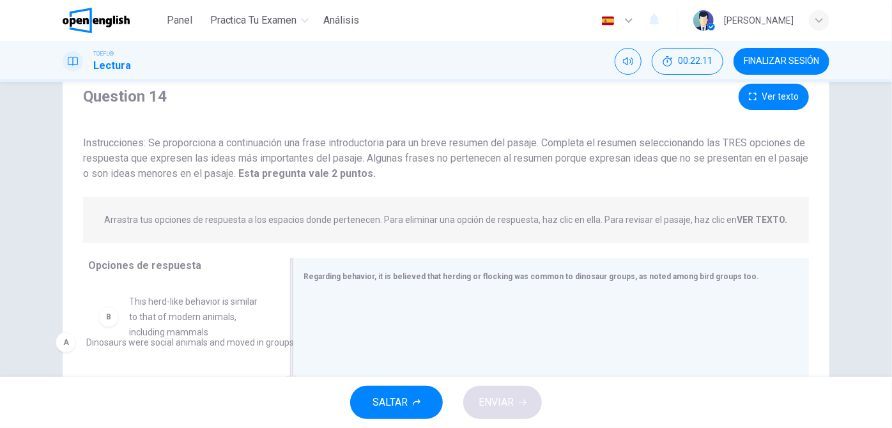
drag, startPoint x: 416, startPoint y: 311, endPoint x: 134, endPoint y: 337, distance: 282.9
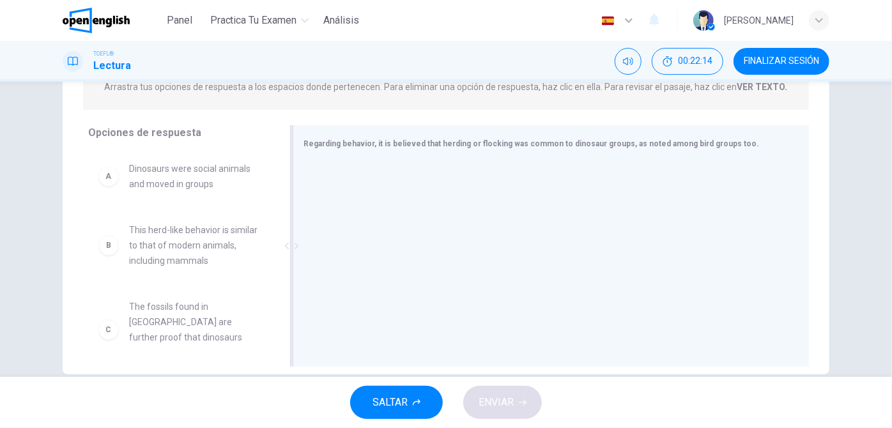
scroll to position [182, 0]
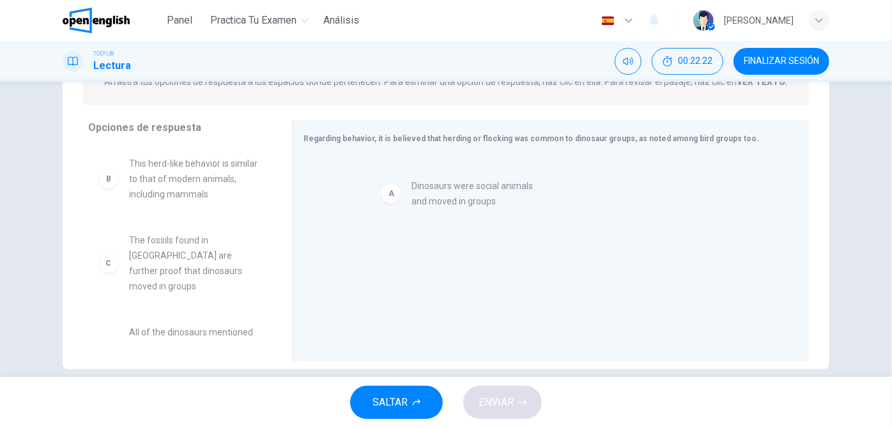
drag, startPoint x: 182, startPoint y: 181, endPoint x: 477, endPoint y: 206, distance: 295.5
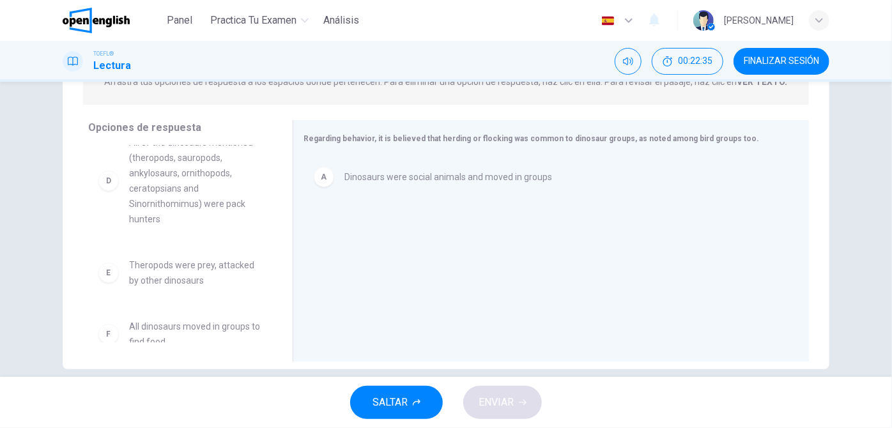
scroll to position [191, 0]
drag, startPoint x: 201, startPoint y: 332, endPoint x: 458, endPoint y: 216, distance: 281.9
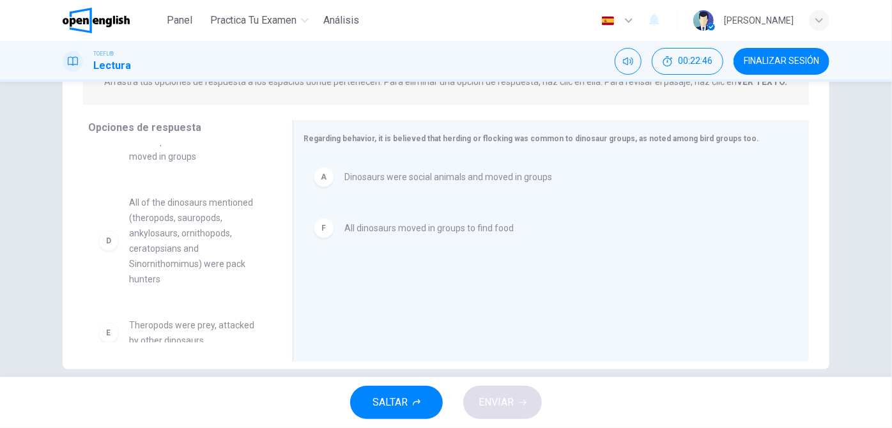
scroll to position [0, 0]
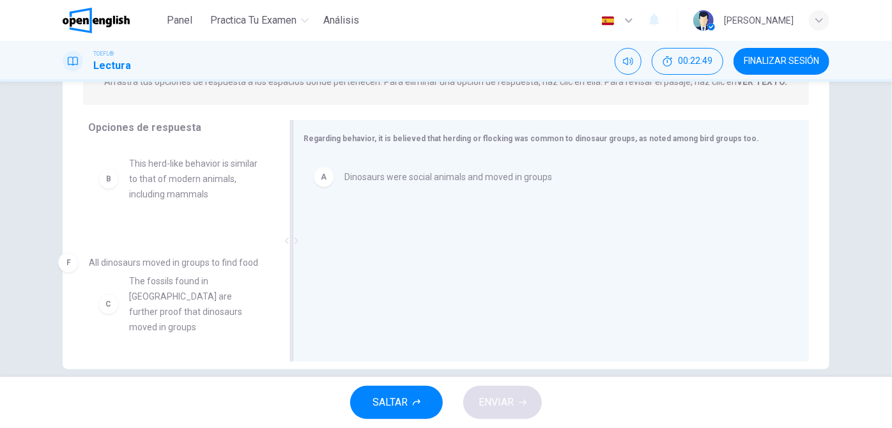
drag, startPoint x: 365, startPoint y: 220, endPoint x: 100, endPoint y: 259, distance: 267.9
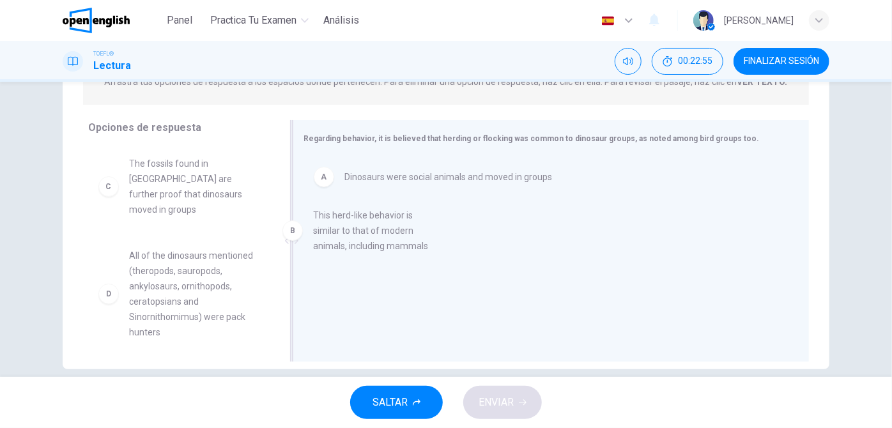
drag, startPoint x: 178, startPoint y: 185, endPoint x: 371, endPoint y: 238, distance: 199.9
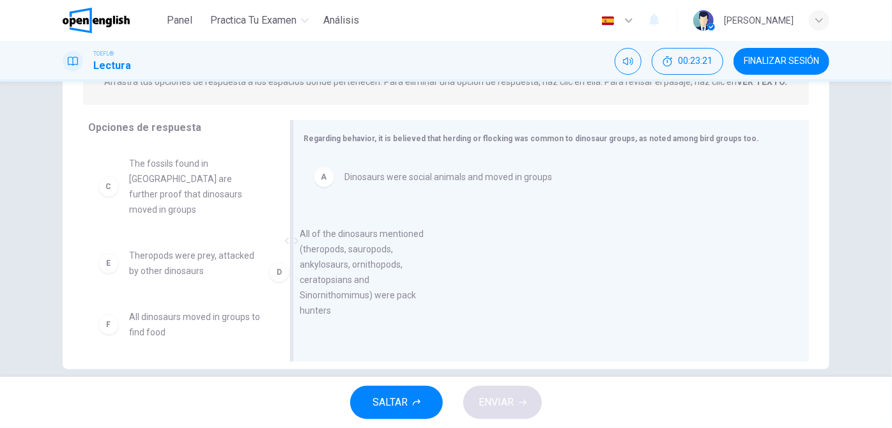
drag, startPoint x: 194, startPoint y: 271, endPoint x: 378, endPoint y: 266, distance: 184.0
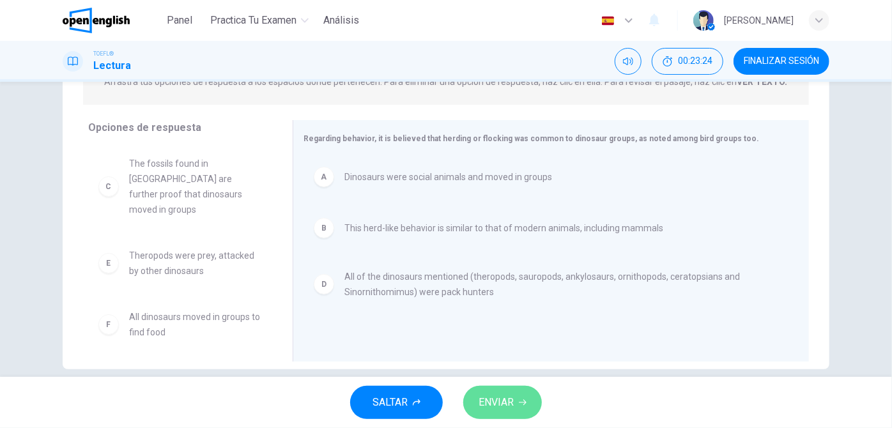
click at [518, 406] on button "ENVIAR" at bounding box center [502, 402] width 79 height 33
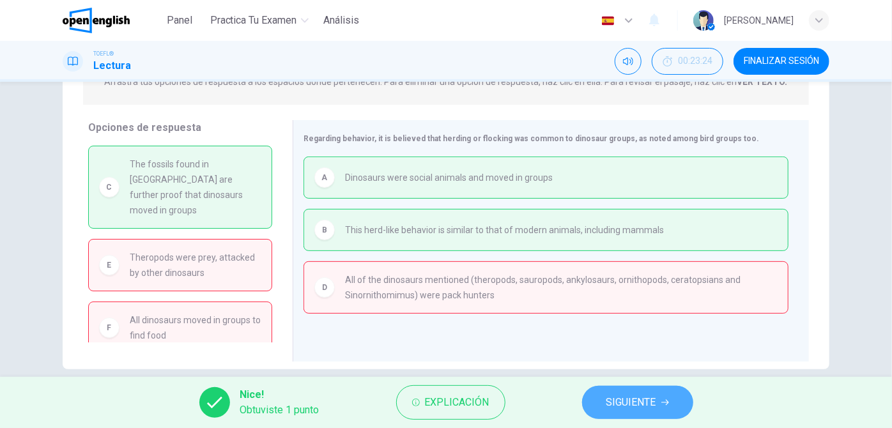
click at [604, 402] on button "SIGUIENTE" at bounding box center [637, 402] width 111 height 33
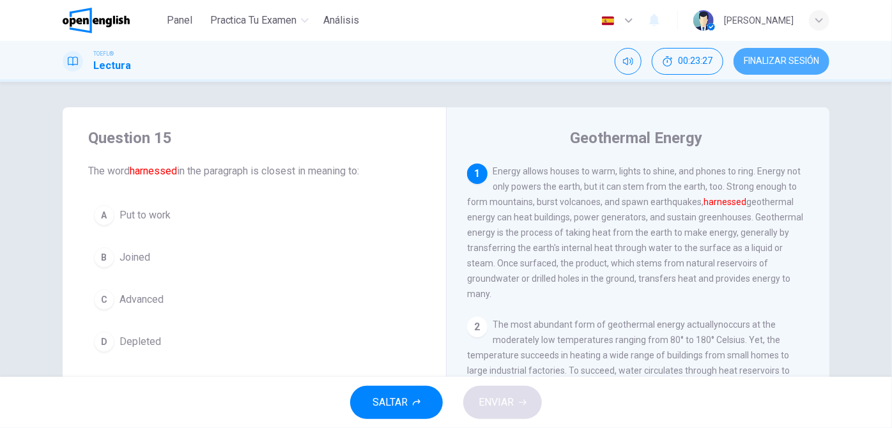
click at [774, 60] on span "FINALIZAR SESIÓN" at bounding box center [780, 61] width 75 height 10
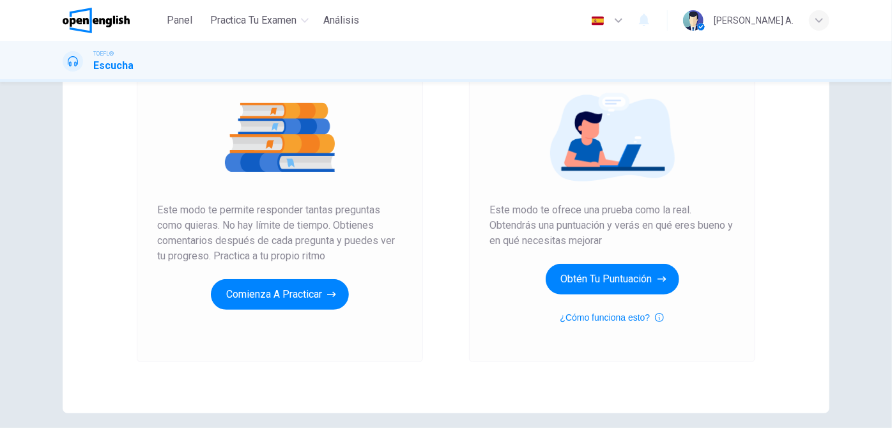
scroll to position [139, 0]
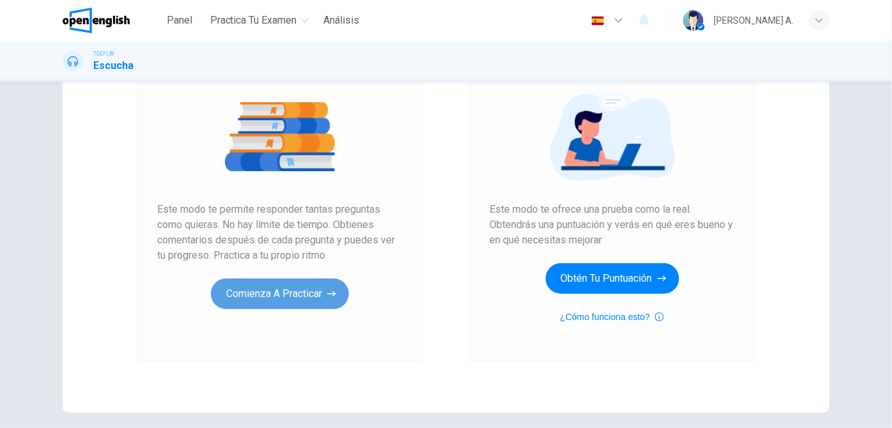
click at [294, 301] on button "Comienza a practicar" at bounding box center [280, 293] width 138 height 31
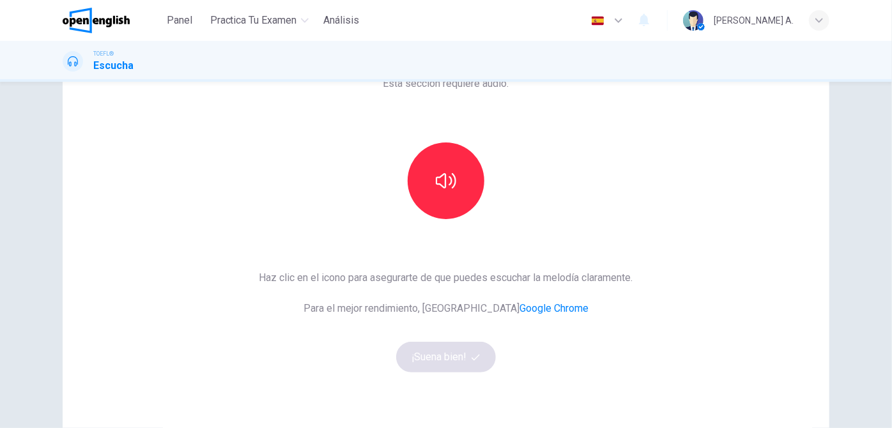
scroll to position [83, 0]
click at [453, 188] on icon "button" at bounding box center [446, 180] width 20 height 20
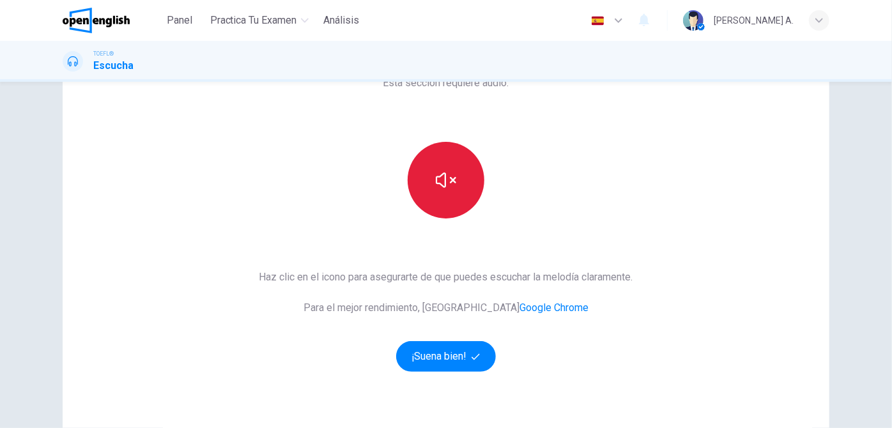
click at [436, 194] on button "button" at bounding box center [446, 180] width 77 height 77
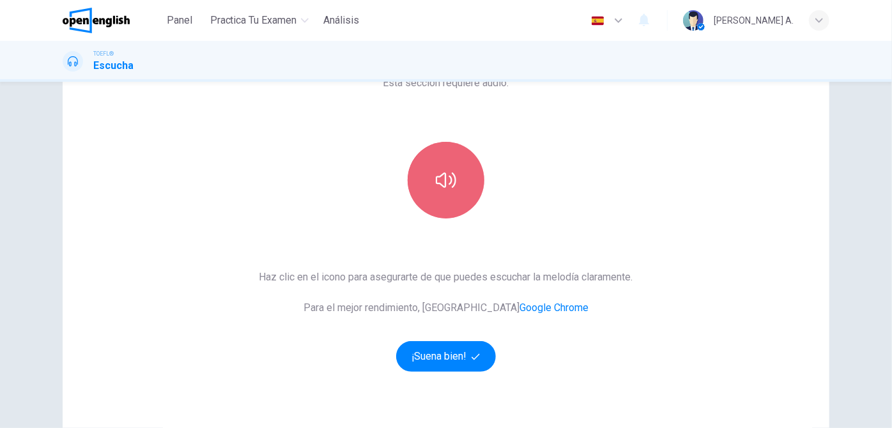
click at [436, 194] on button "button" at bounding box center [446, 180] width 77 height 77
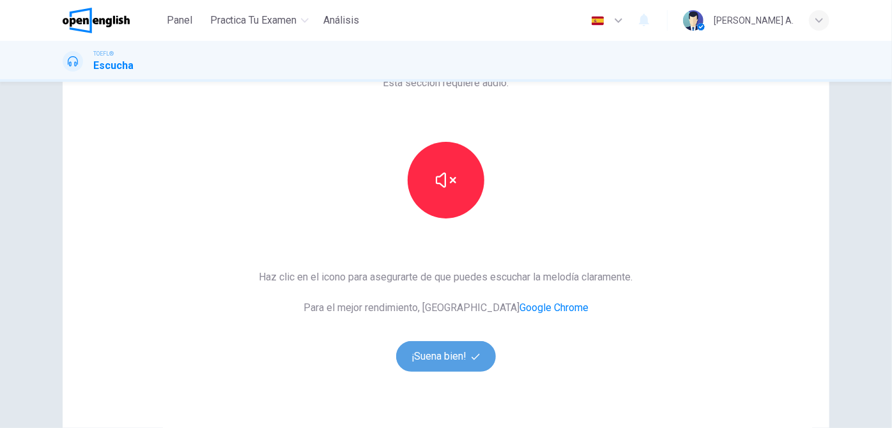
click at [450, 359] on button "¡Suena bien!" at bounding box center [446, 356] width 100 height 31
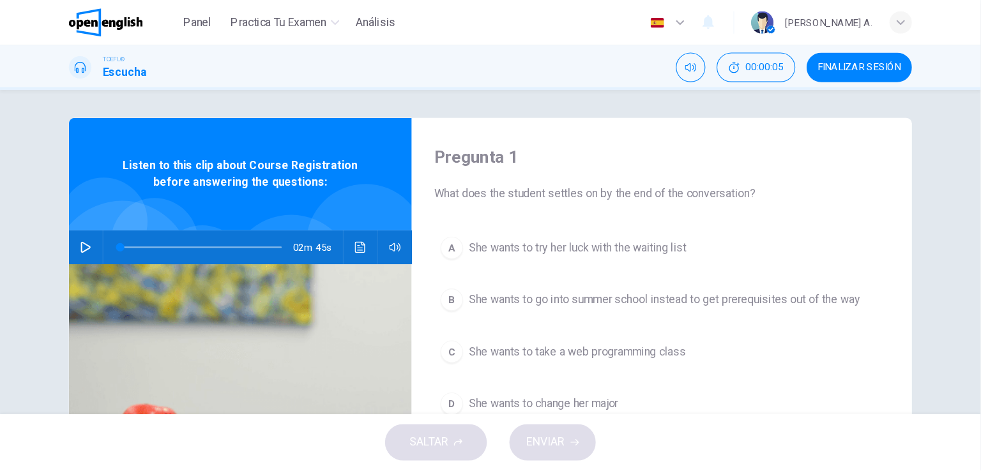
scroll to position [0, 0]
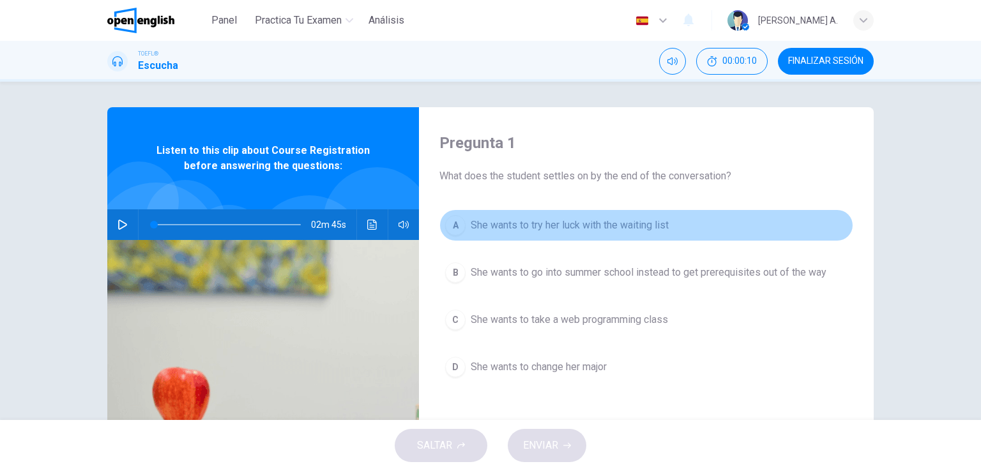
drag, startPoint x: 655, startPoint y: 8, endPoint x: 508, endPoint y: 213, distance: 252.6
click at [508, 213] on button "A She wants to try her luck with the waiting list" at bounding box center [646, 226] width 414 height 32
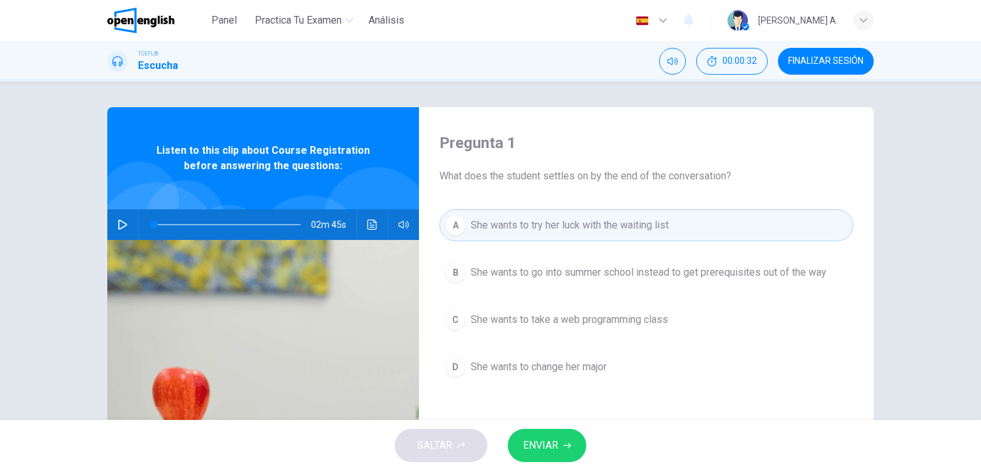
click at [439, 210] on button "A She wants to try her luck with the waiting list" at bounding box center [646, 226] width 414 height 32
click at [848, 178] on span "What does the student settles on by the end of the conversation?" at bounding box center [646, 176] width 414 height 15
click at [121, 229] on icon "button" at bounding box center [123, 225] width 10 height 10
click at [169, 225] on span at bounding box center [172, 225] width 8 height 8
click at [246, 220] on span at bounding box center [227, 225] width 147 height 18
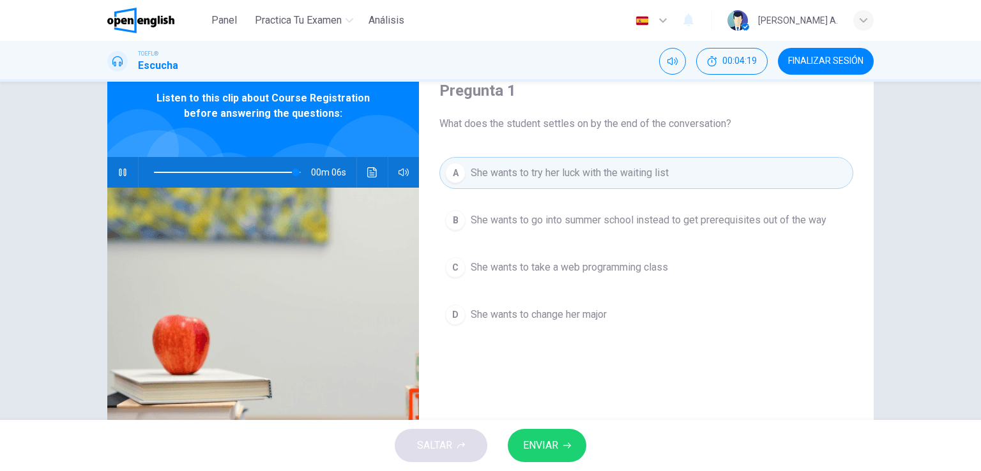
scroll to position [63, 0]
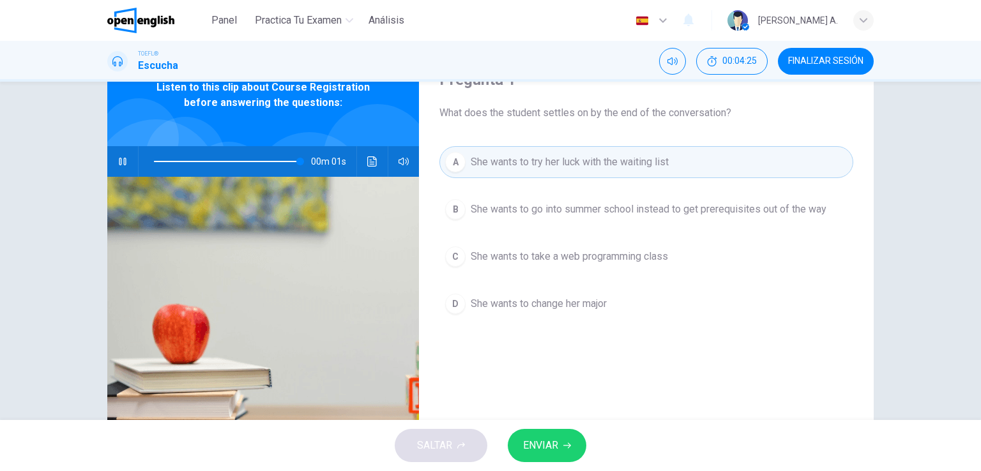
type input "*"
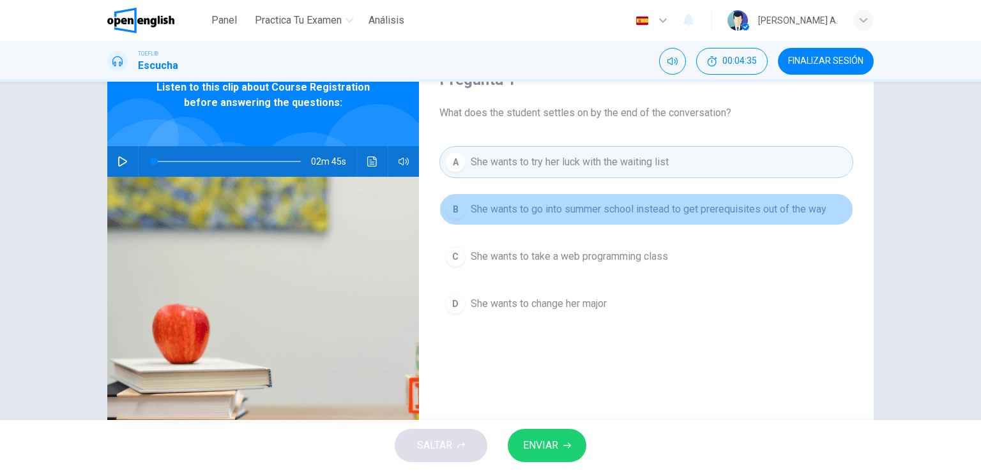
click at [631, 211] on span "She wants to go into summer school instead to get prerequisites out of the way" at bounding box center [649, 209] width 356 height 15
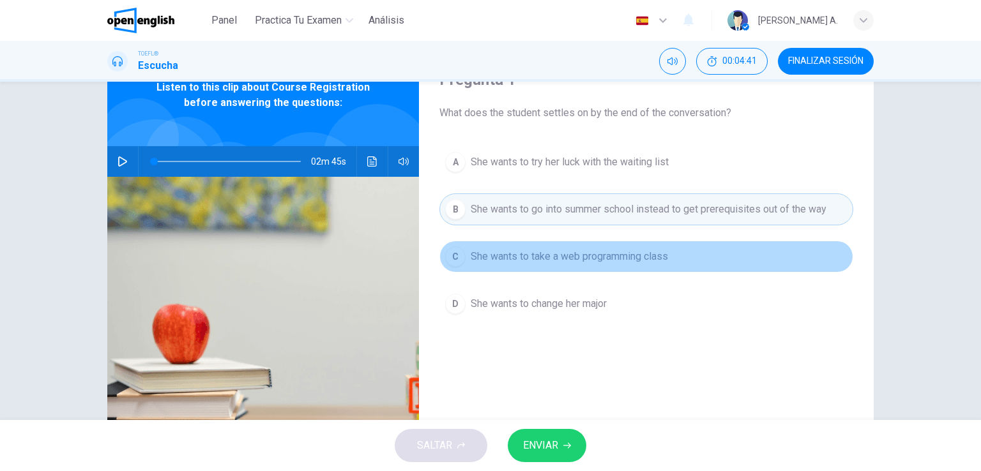
click at [570, 257] on span "She wants to take a web programming class" at bounding box center [569, 256] width 197 height 15
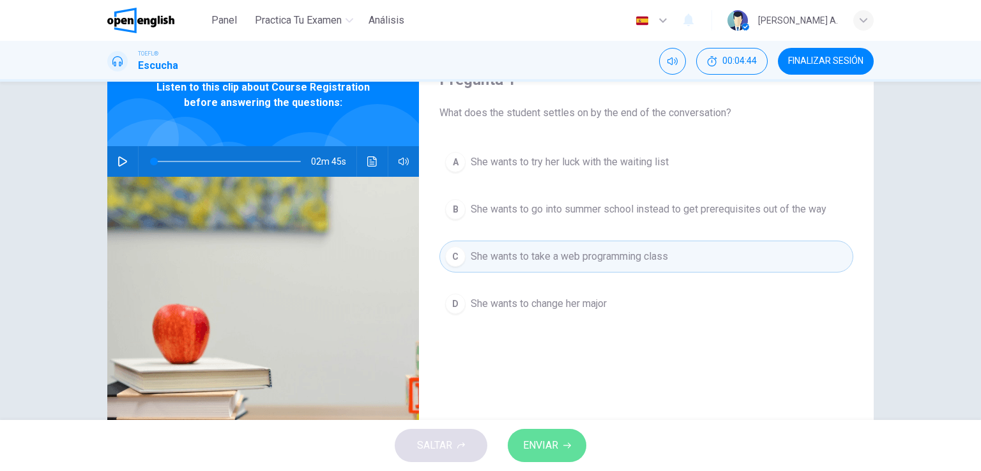
click at [567, 427] on button "ENVIAR" at bounding box center [547, 445] width 79 height 33
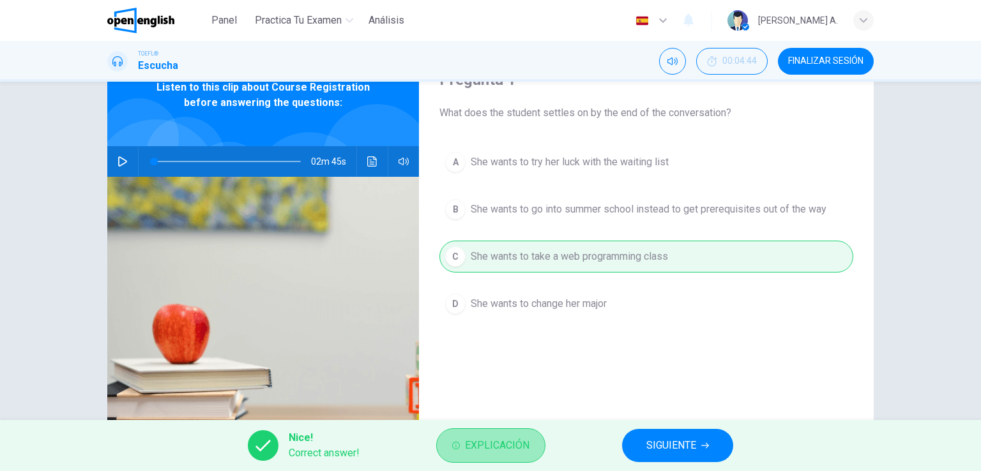
click at [501, 427] on span "Explicación" at bounding box center [497, 446] width 65 height 18
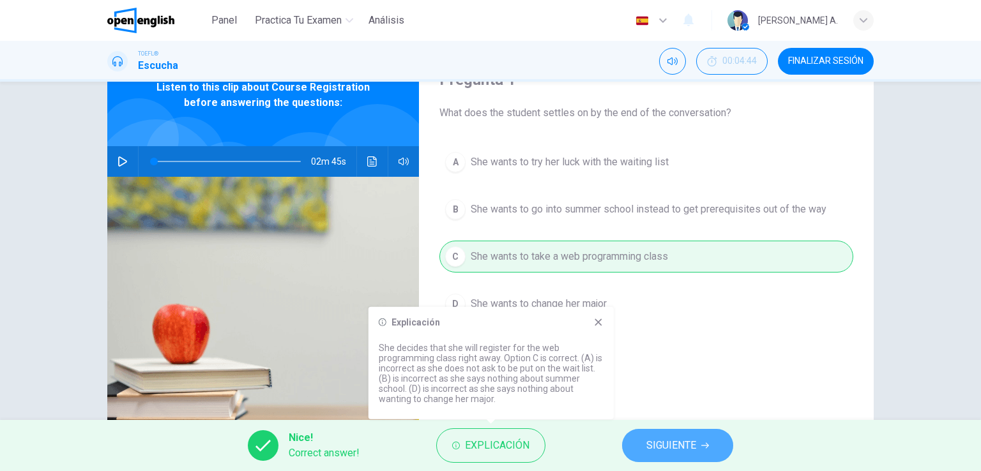
click at [643, 427] on button "SIGUIENTE" at bounding box center [677, 445] width 111 height 33
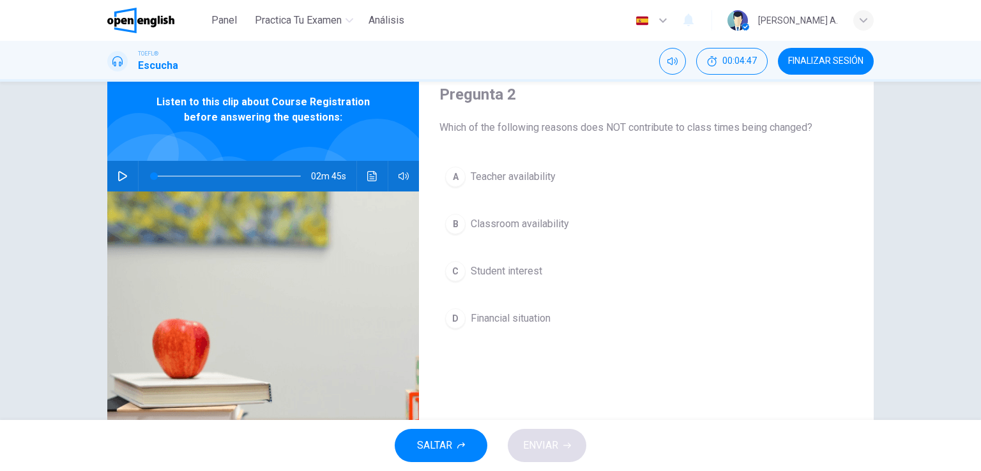
scroll to position [54, 0]
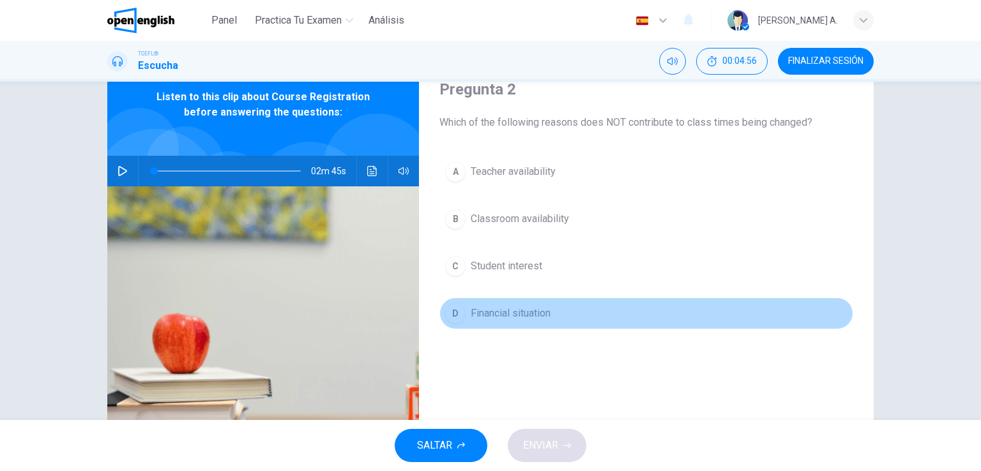
click at [508, 315] on span "Financial situation" at bounding box center [511, 313] width 80 height 15
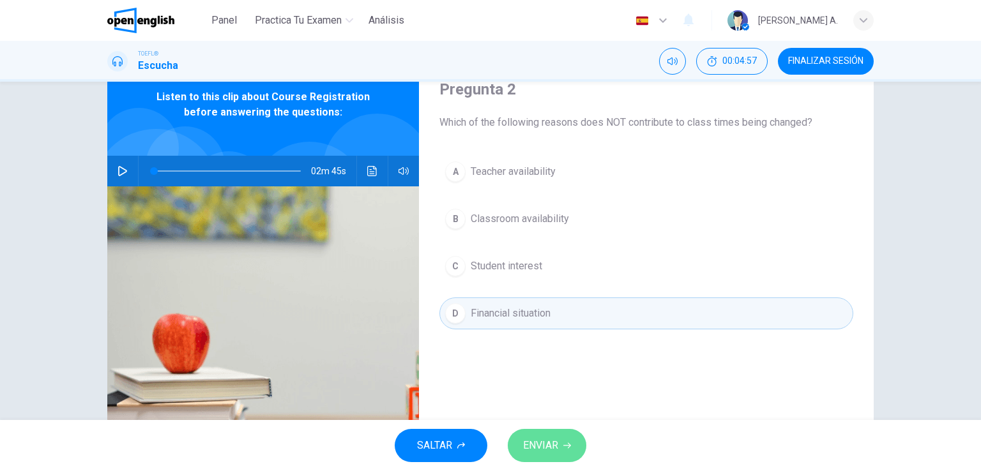
click at [560, 427] on button "ENVIAR" at bounding box center [547, 445] width 79 height 33
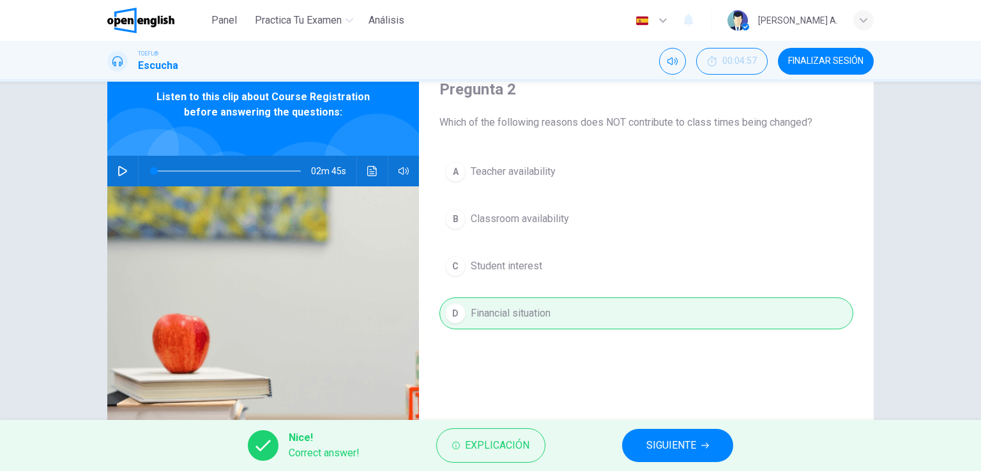
click at [630, 427] on button "SIGUIENTE" at bounding box center [677, 445] width 111 height 33
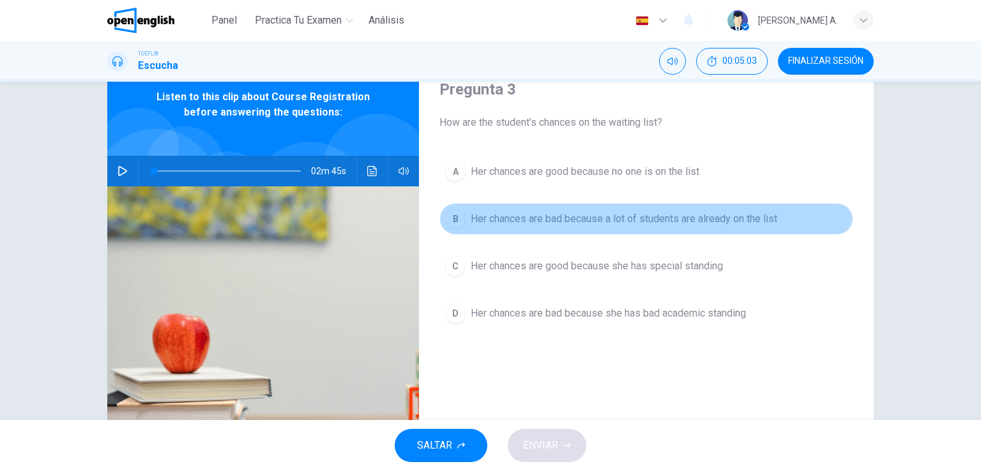
click at [664, 218] on span "Her chances are bad because a lot of students are already on the list" at bounding box center [624, 218] width 307 height 15
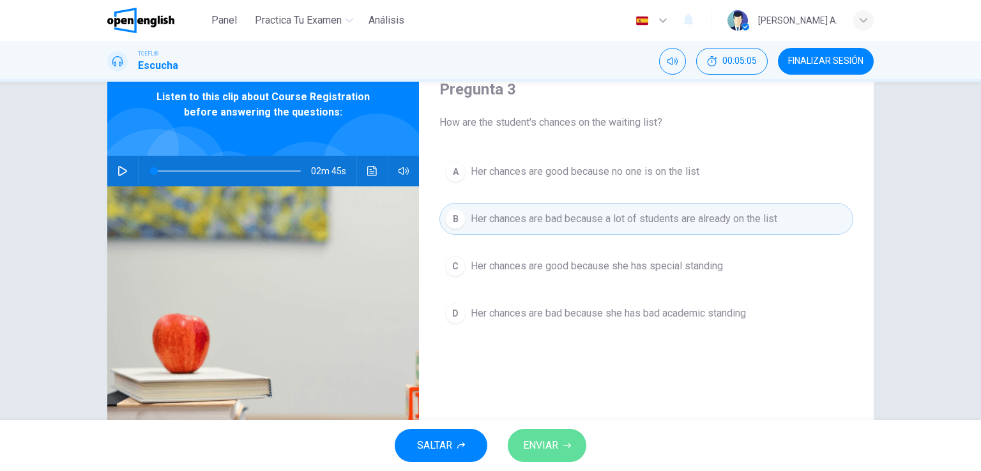
click at [565, 427] on button "ENVIAR" at bounding box center [547, 445] width 79 height 33
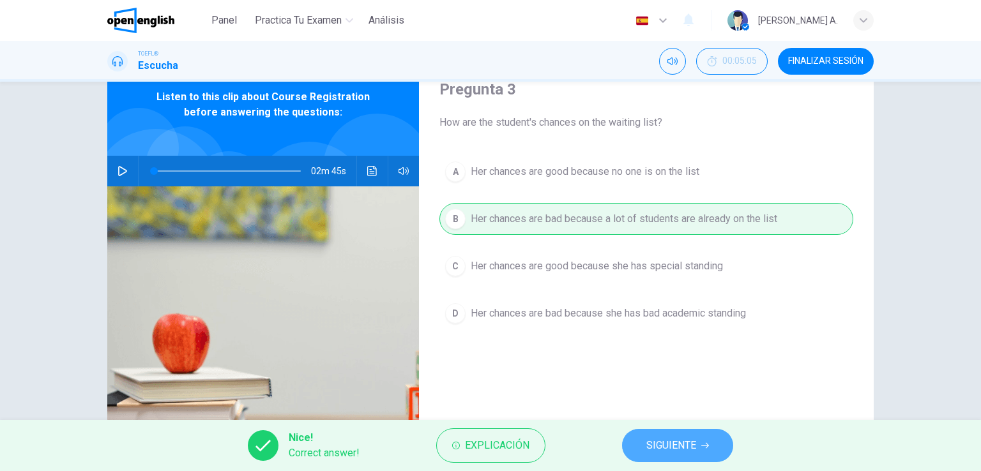
click at [641, 427] on button "SIGUIENTE" at bounding box center [677, 445] width 111 height 33
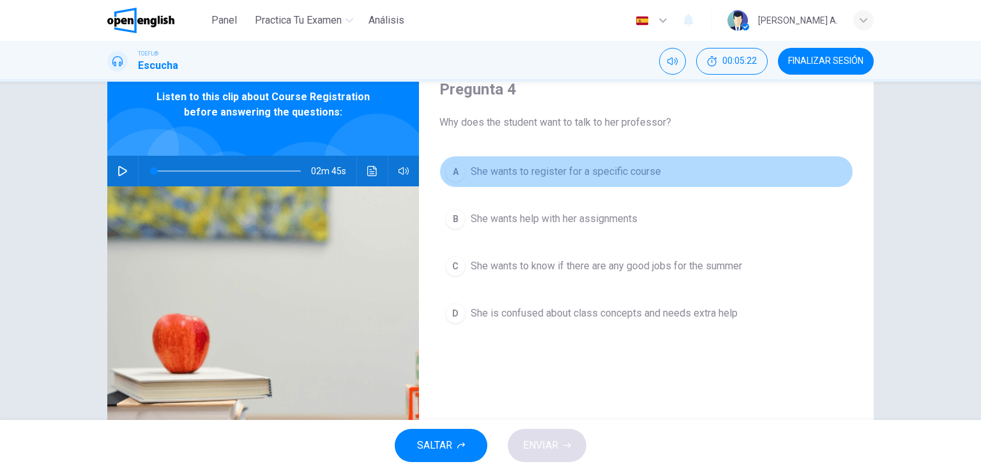
click at [647, 170] on span "She wants to register for a specific course" at bounding box center [566, 171] width 190 height 15
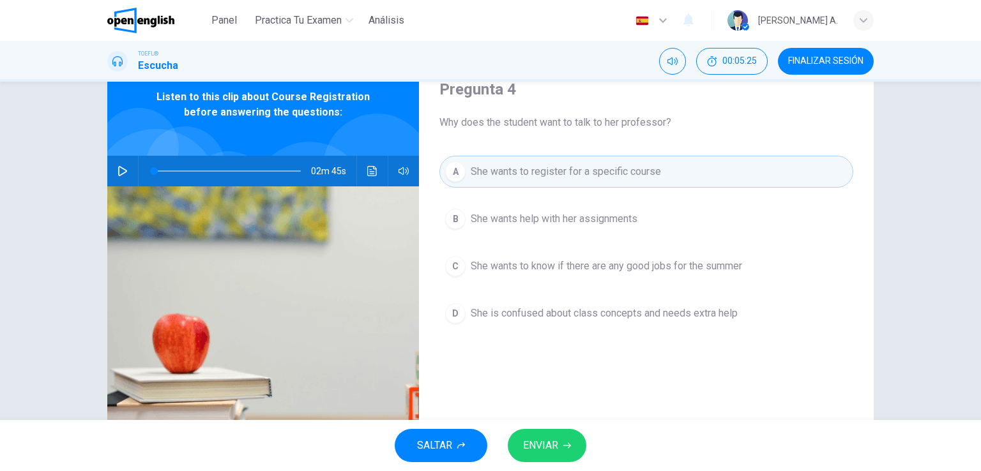
click at [556, 427] on span "ENVIAR" at bounding box center [540, 446] width 35 height 18
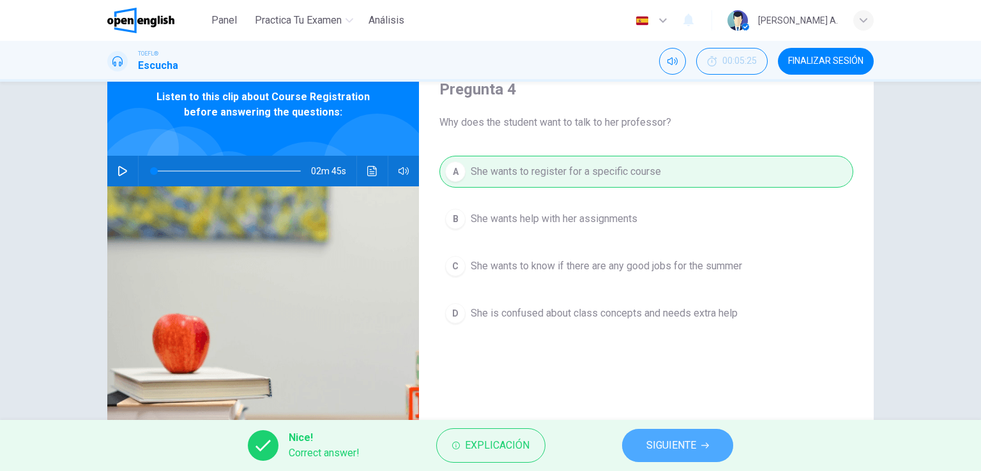
click at [678, 427] on span "SIGUIENTE" at bounding box center [671, 446] width 50 height 18
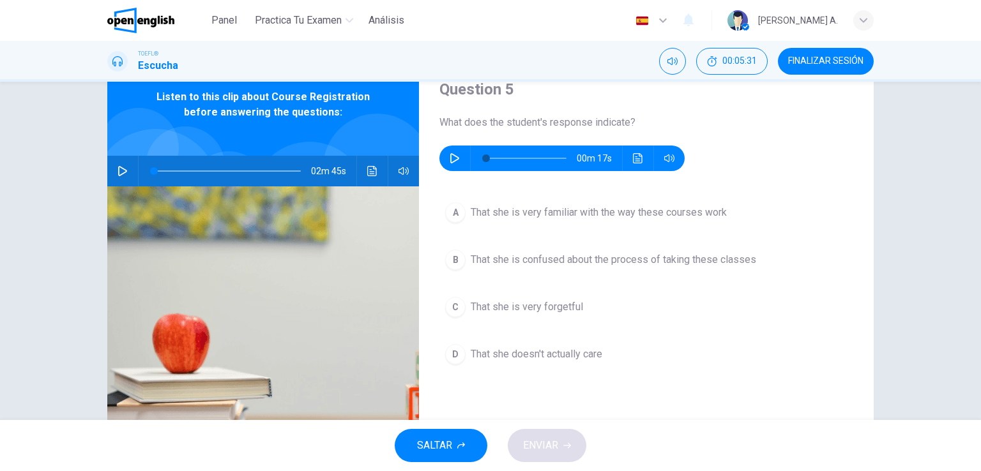
click at [457, 158] on button "button" at bounding box center [455, 159] width 20 height 26
type input "*"
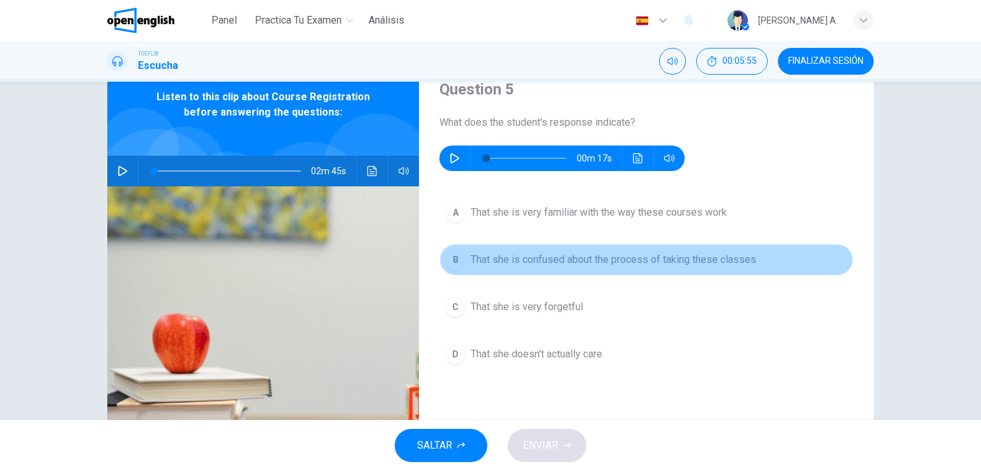
click at [652, 262] on span "That she is confused about the process of taking these classes" at bounding box center [614, 259] width 286 height 15
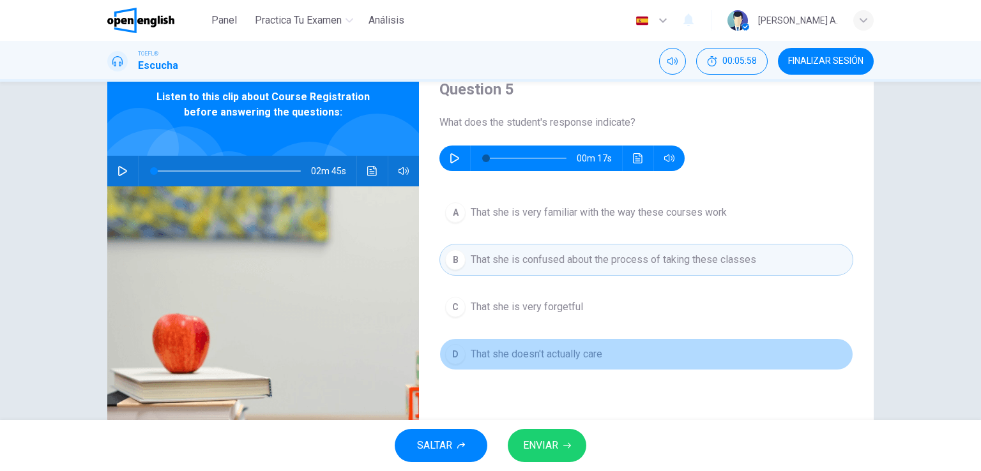
click at [572, 347] on span "That she doesn't actually care" at bounding box center [537, 354] width 132 height 15
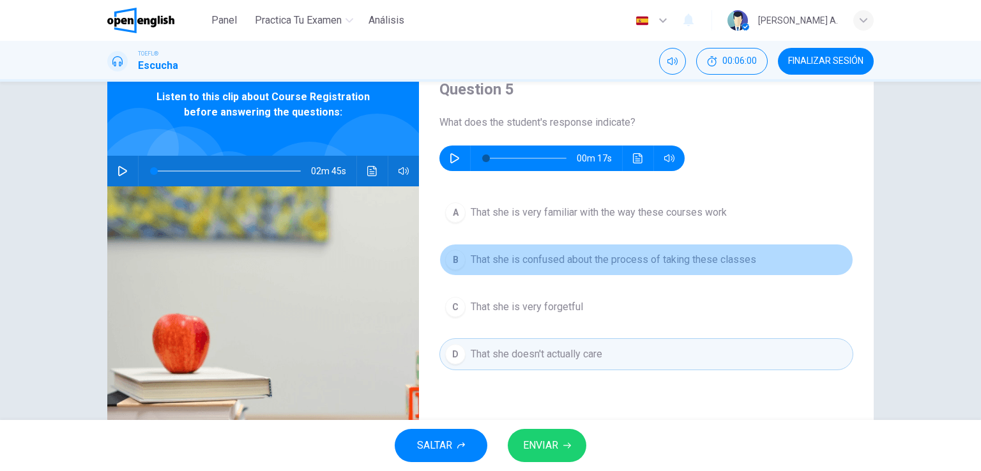
click at [593, 263] on span "That she is confused about the process of taking these classes" at bounding box center [614, 259] width 286 height 15
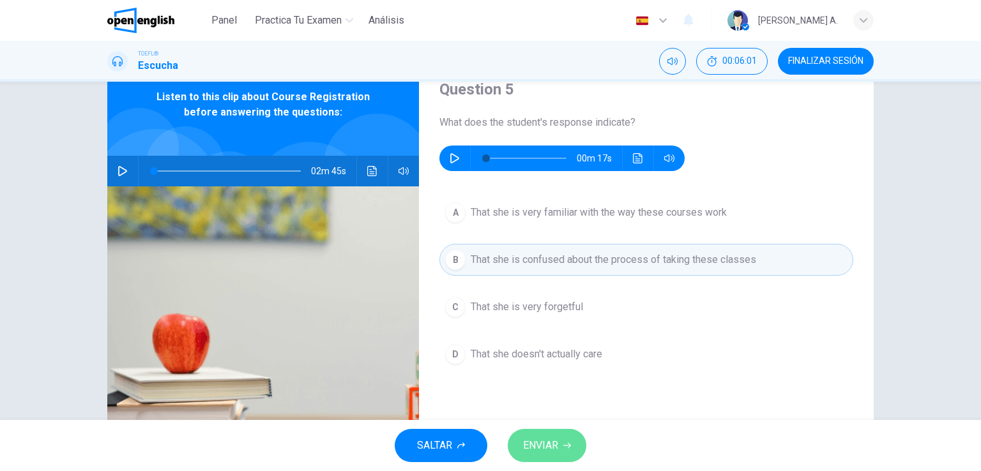
click at [544, 427] on span "ENVIAR" at bounding box center [540, 446] width 35 height 18
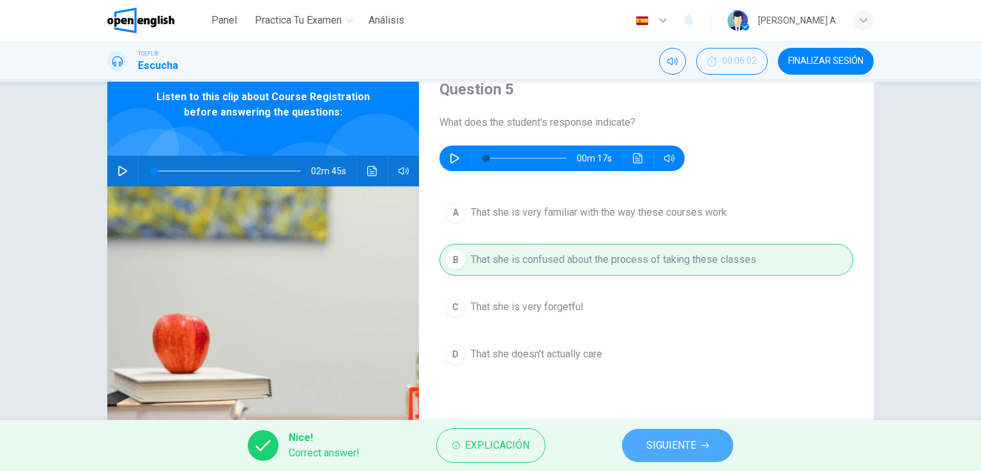
click at [660, 427] on span "SIGUIENTE" at bounding box center [671, 446] width 50 height 18
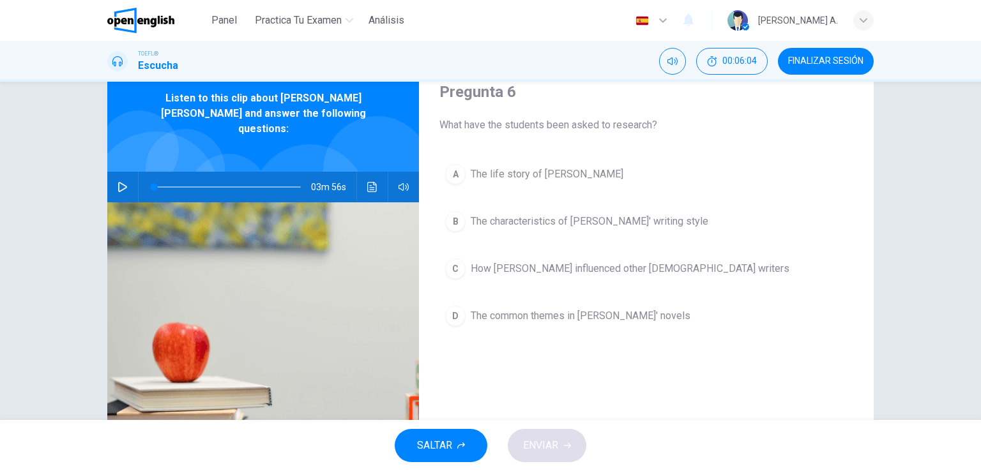
scroll to position [51, 0]
click at [125, 172] on button "button" at bounding box center [122, 187] width 20 height 31
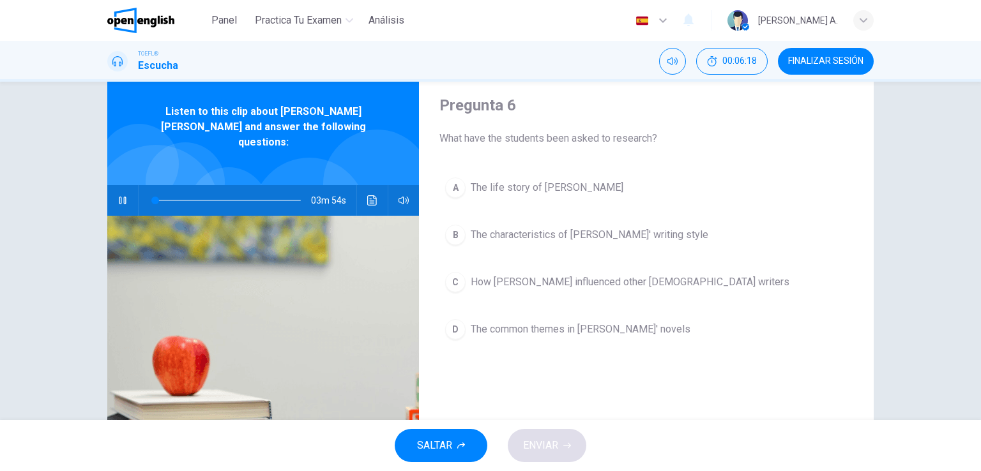
scroll to position [38, 0]
click at [160, 196] on span at bounding box center [163, 200] width 8 height 8
click at [183, 191] on span at bounding box center [227, 200] width 147 height 18
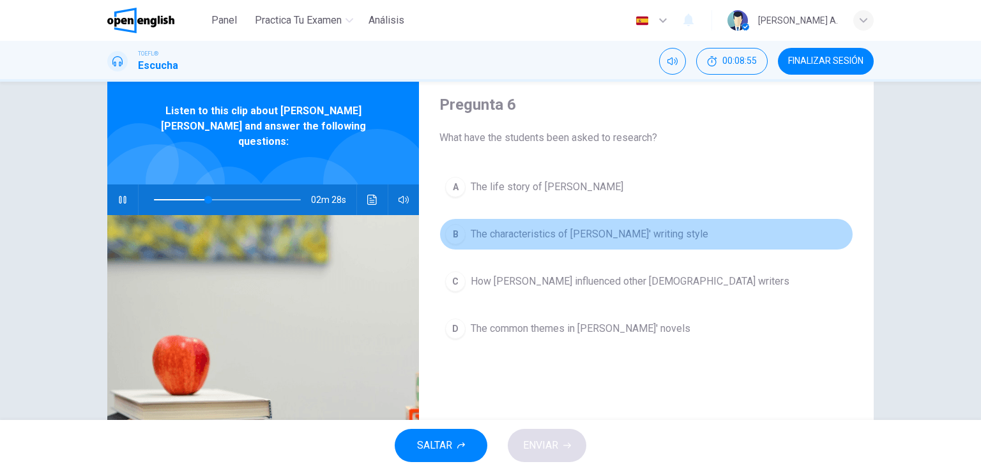
click at [544, 234] on span "The characteristics of Dickens' writing style" at bounding box center [590, 234] width 238 height 15
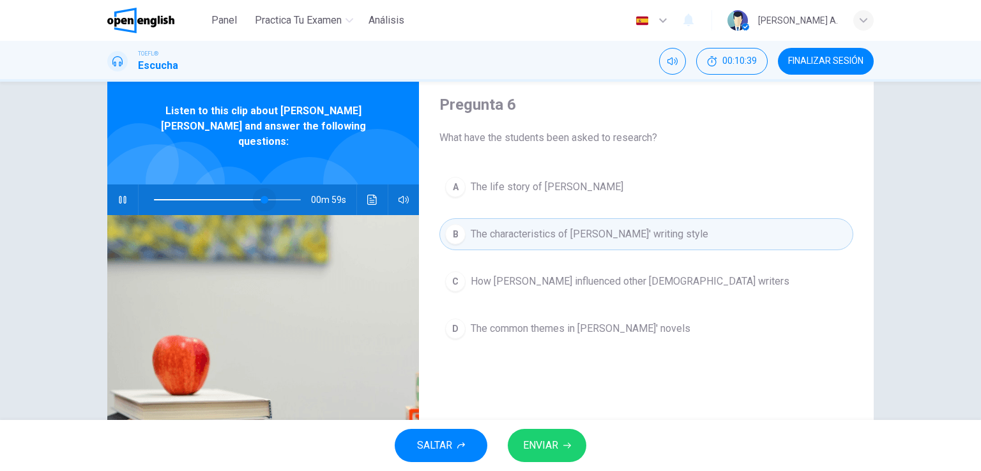
click at [261, 196] on span at bounding box center [265, 200] width 8 height 8
type input "*"
click at [562, 427] on button "ENVIAR" at bounding box center [547, 445] width 79 height 33
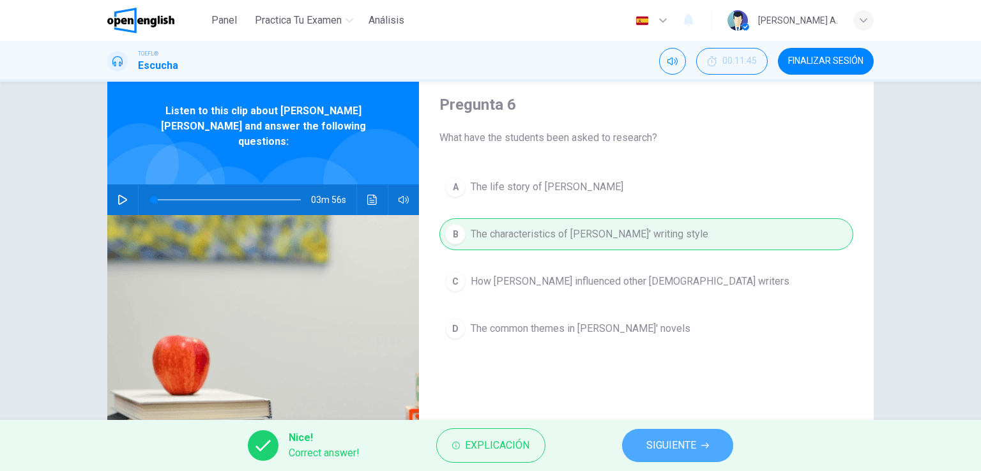
click at [654, 427] on span "SIGUIENTE" at bounding box center [671, 446] width 50 height 18
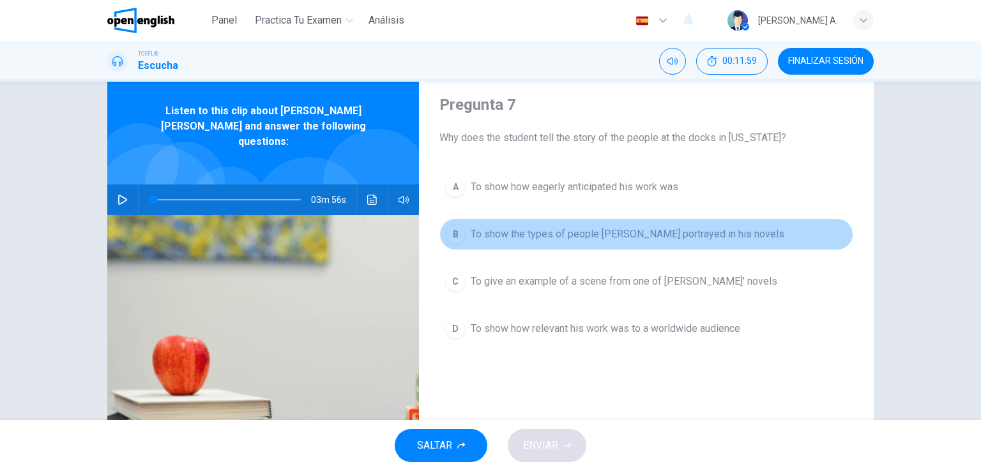
click at [695, 238] on span "To show the types of people Dickens portrayed in his novels" at bounding box center [628, 234] width 314 height 15
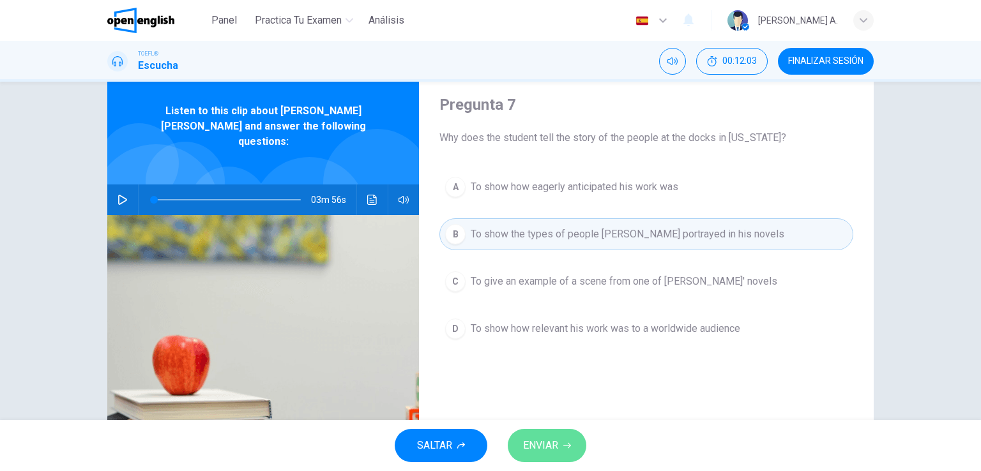
click at [549, 427] on span "ENVIAR" at bounding box center [540, 446] width 35 height 18
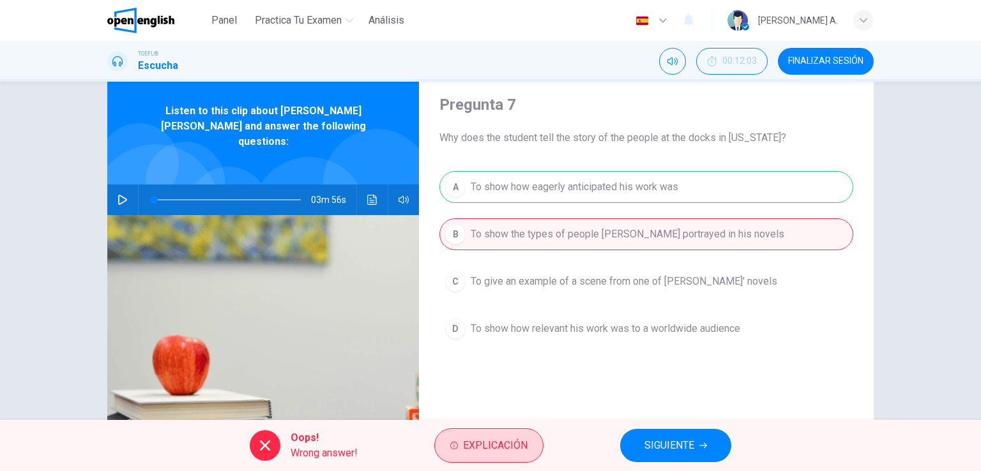
click at [519, 427] on span "Explicación" at bounding box center [495, 446] width 65 height 18
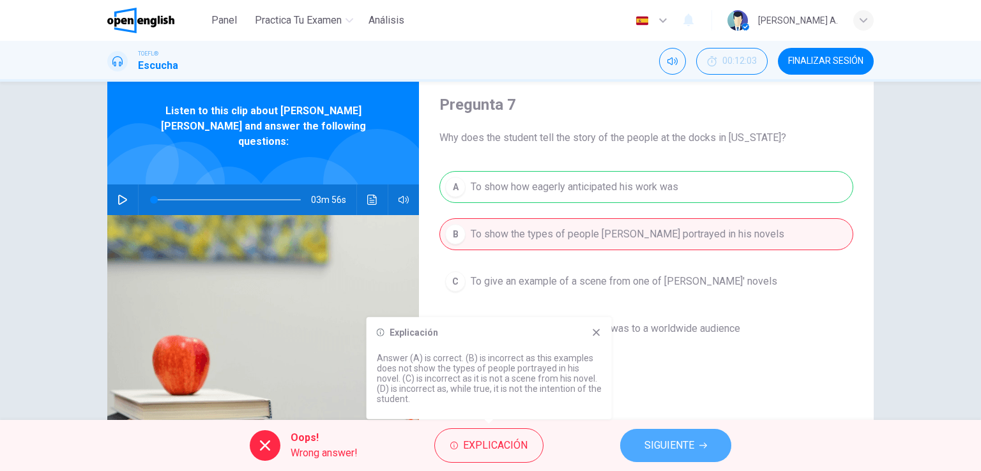
click at [675, 427] on span "SIGUIENTE" at bounding box center [669, 446] width 50 height 18
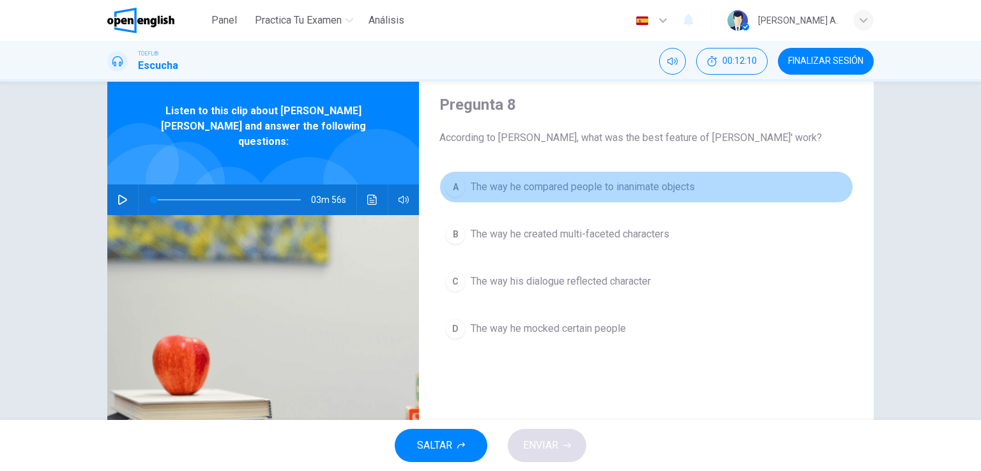
click at [673, 176] on button "A The way he compared people to inanimate objects" at bounding box center [646, 187] width 414 height 32
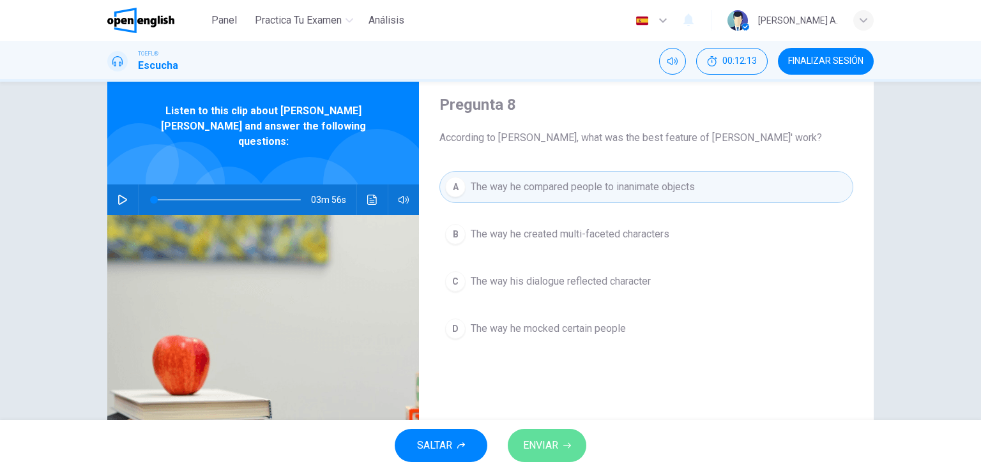
click at [539, 427] on span "ENVIAR" at bounding box center [540, 446] width 35 height 18
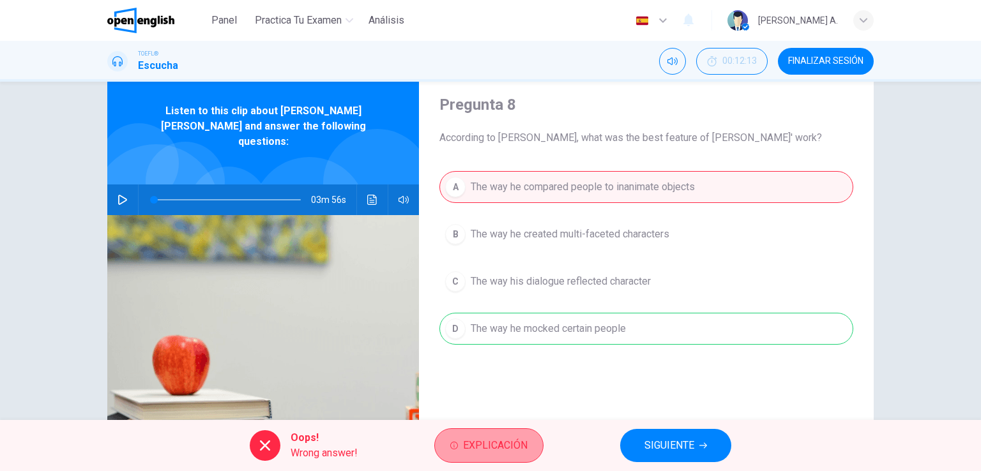
click at [496, 427] on span "Explicación" at bounding box center [495, 446] width 65 height 18
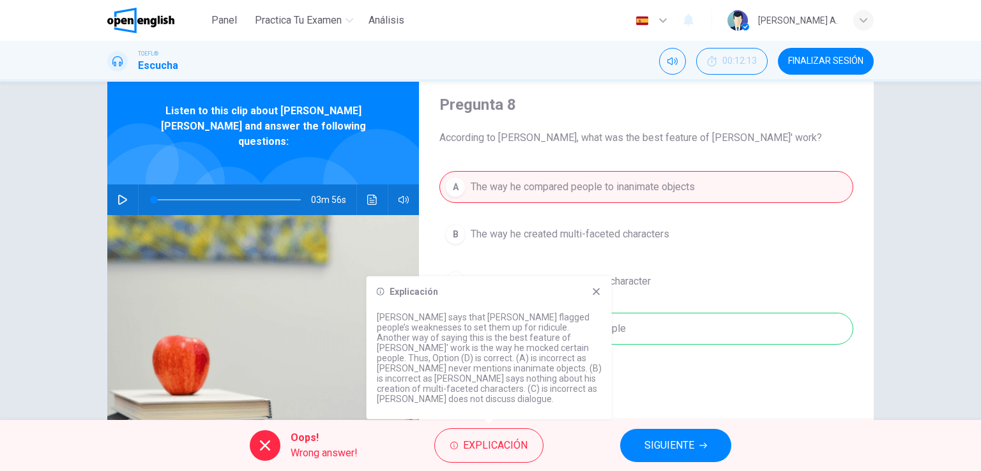
click at [593, 297] on icon at bounding box center [596, 292] width 10 height 10
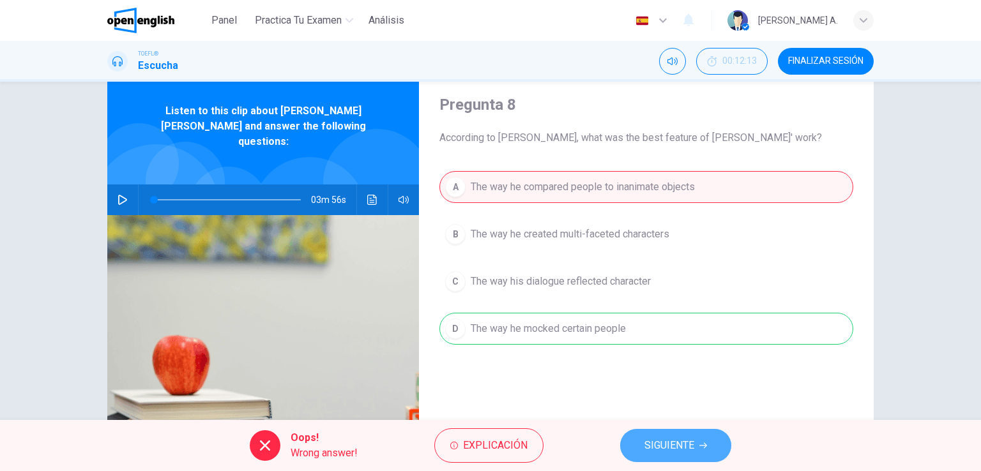
click at [646, 427] on span "SIGUIENTE" at bounding box center [669, 446] width 50 height 18
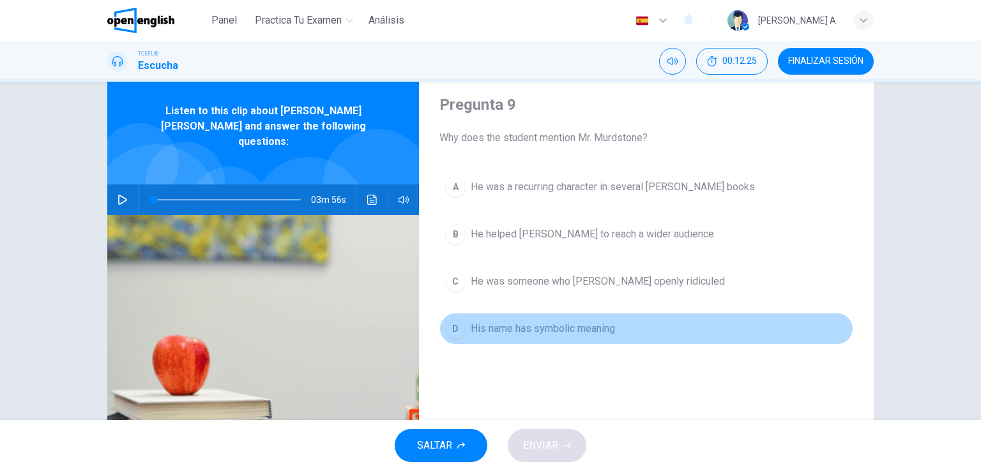
click at [581, 330] on span "His name has symbolic meaning" at bounding box center [543, 328] width 144 height 15
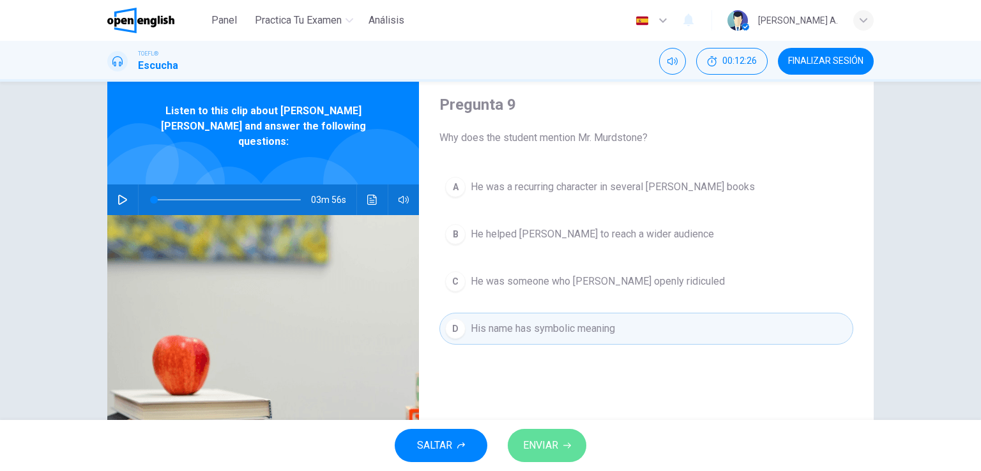
click at [563, 427] on button "ENVIAR" at bounding box center [547, 445] width 79 height 33
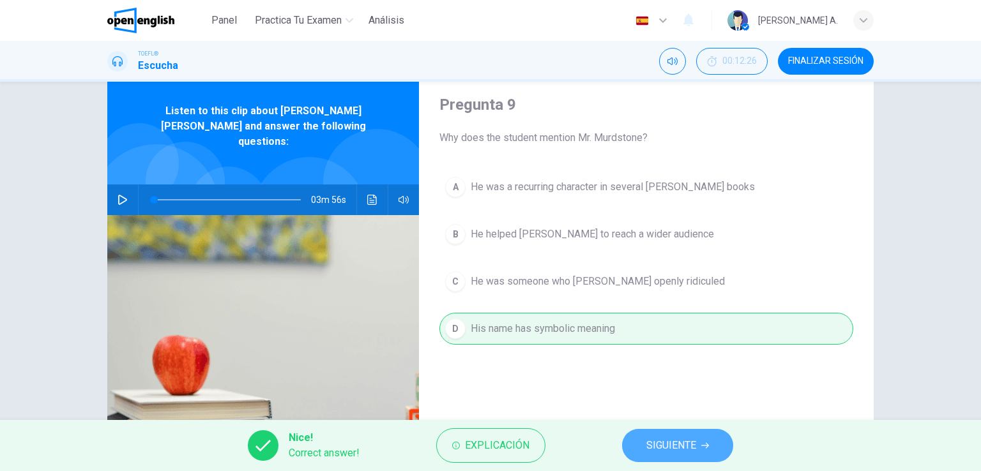
click at [654, 427] on span "SIGUIENTE" at bounding box center [671, 446] width 50 height 18
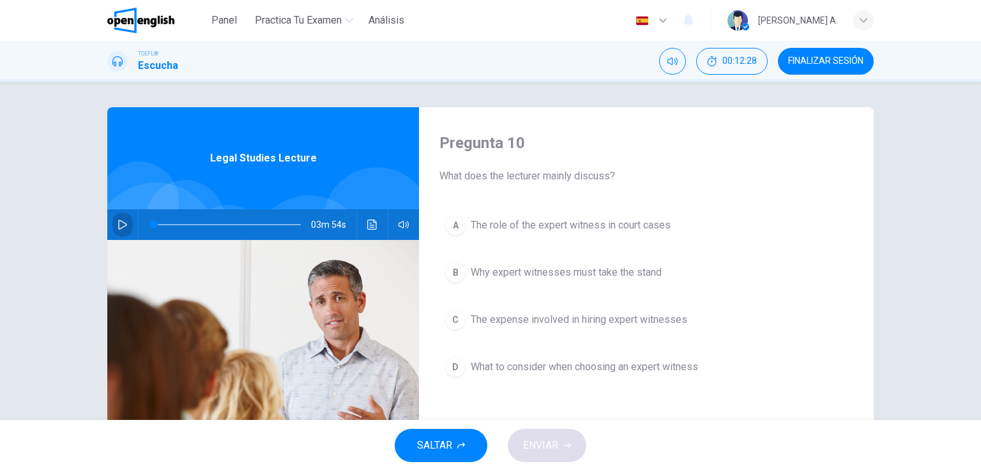
click at [118, 225] on icon "button" at bounding box center [123, 225] width 10 height 10
type input "*"
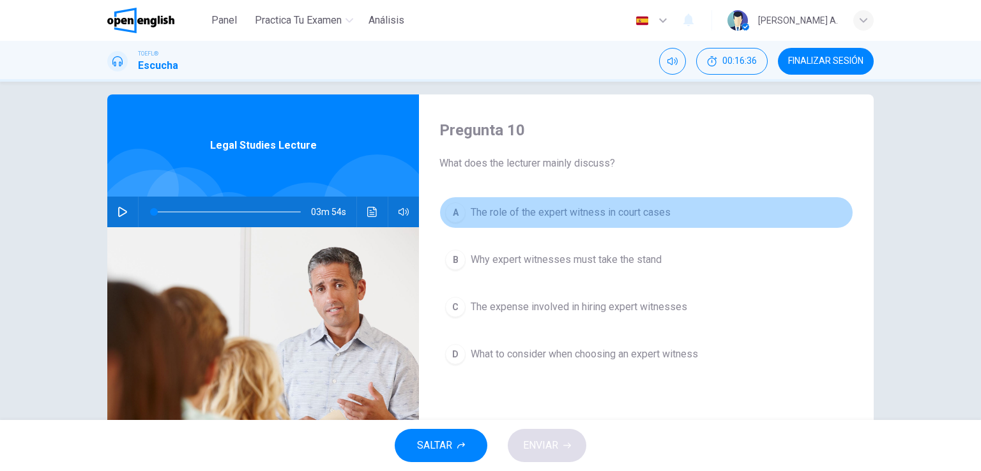
click at [645, 215] on span "The role of the expert witness in court cases" at bounding box center [571, 212] width 200 height 15
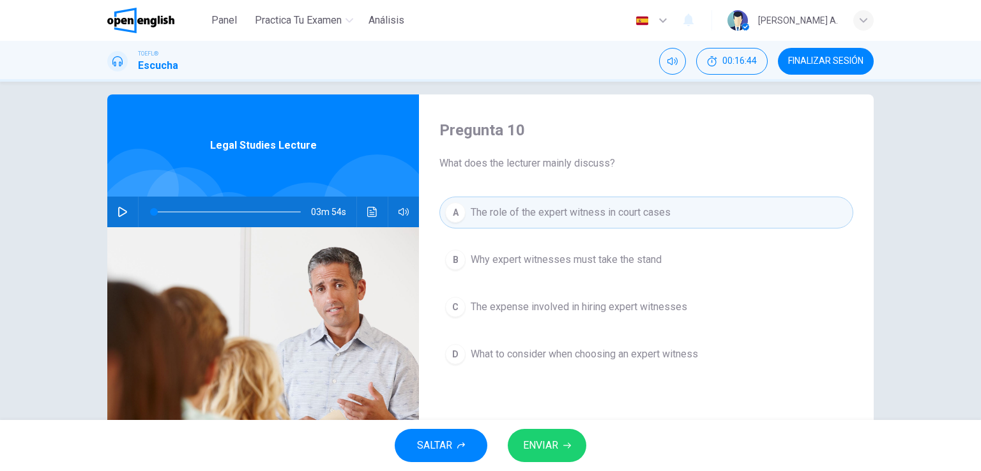
click at [619, 355] on span "What to consider when choosing an expert witness" at bounding box center [584, 354] width 227 height 15
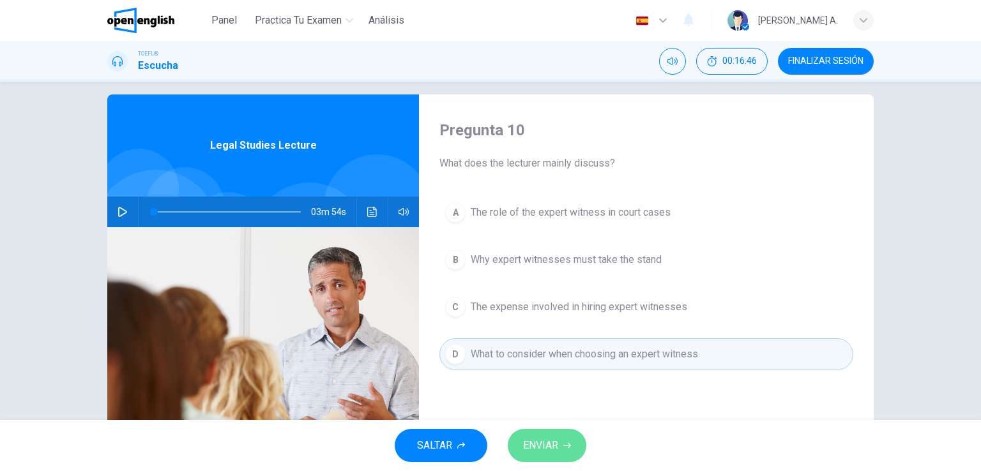
click at [562, 427] on button "ENVIAR" at bounding box center [547, 445] width 79 height 33
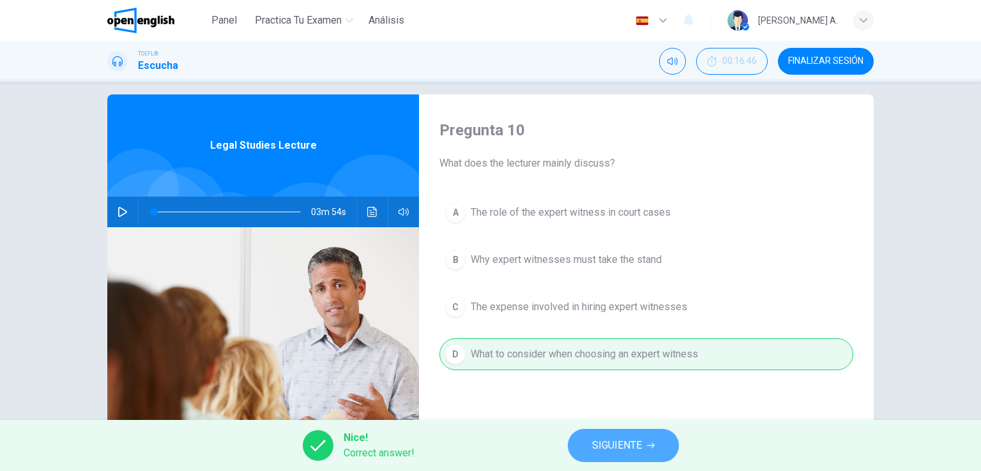
click at [627, 427] on span "SIGUIENTE" at bounding box center [617, 446] width 50 height 18
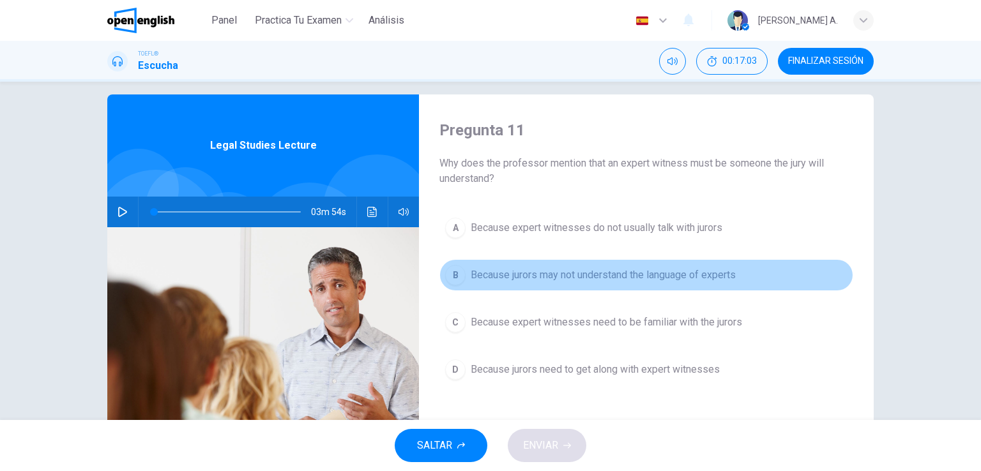
click at [663, 286] on button "B Because jurors may not understand the language of experts" at bounding box center [646, 275] width 414 height 32
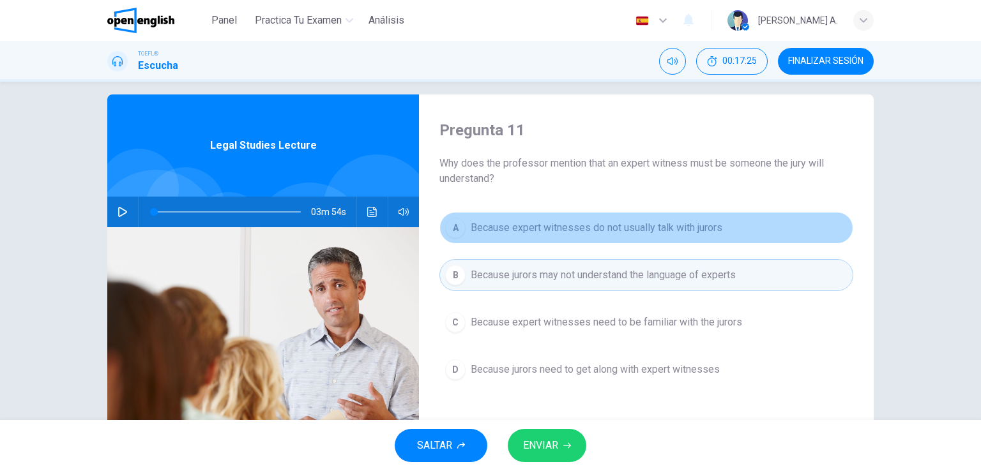
click at [692, 233] on span "Because expert witnesses do not usually talk with jurors" at bounding box center [597, 227] width 252 height 15
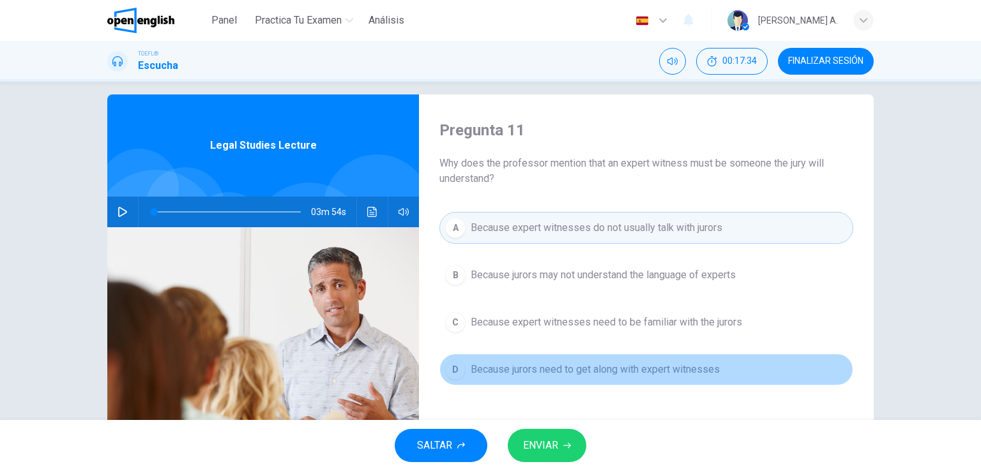
click at [633, 373] on span "Because jurors need to get along with expert witnesses" at bounding box center [595, 369] width 249 height 15
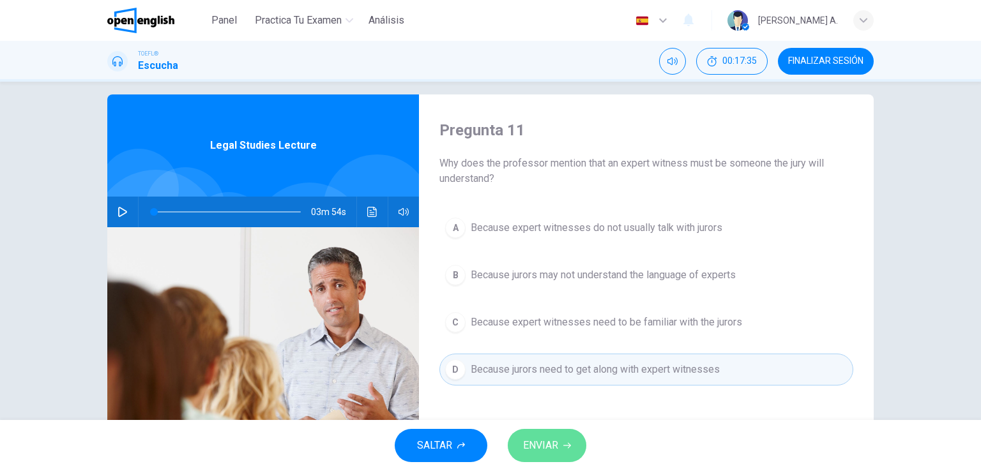
click at [542, 427] on span "ENVIAR" at bounding box center [540, 446] width 35 height 18
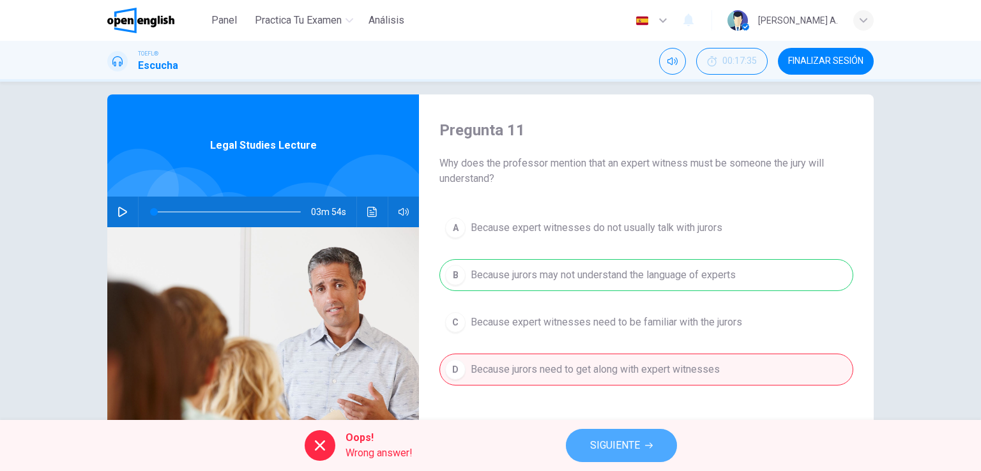
click at [634, 427] on span "SIGUIENTE" at bounding box center [615, 446] width 50 height 18
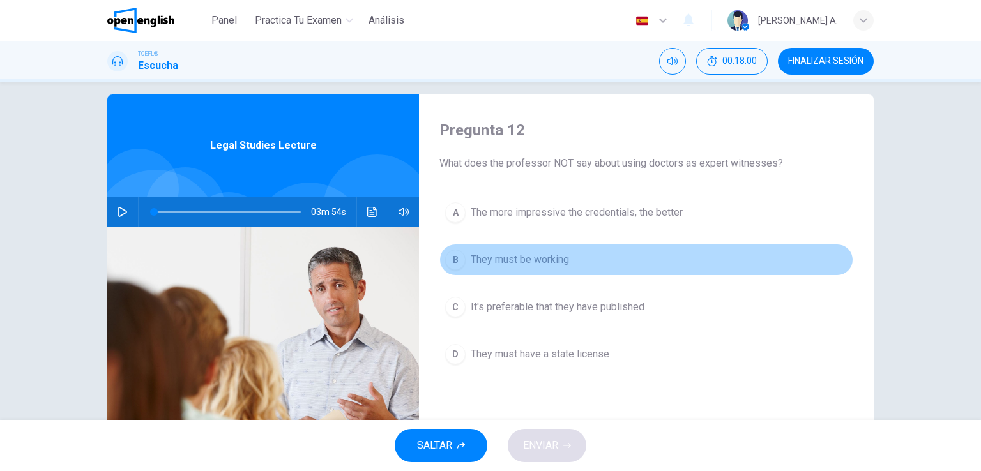
click at [572, 259] on button "B They must be working" at bounding box center [646, 260] width 414 height 32
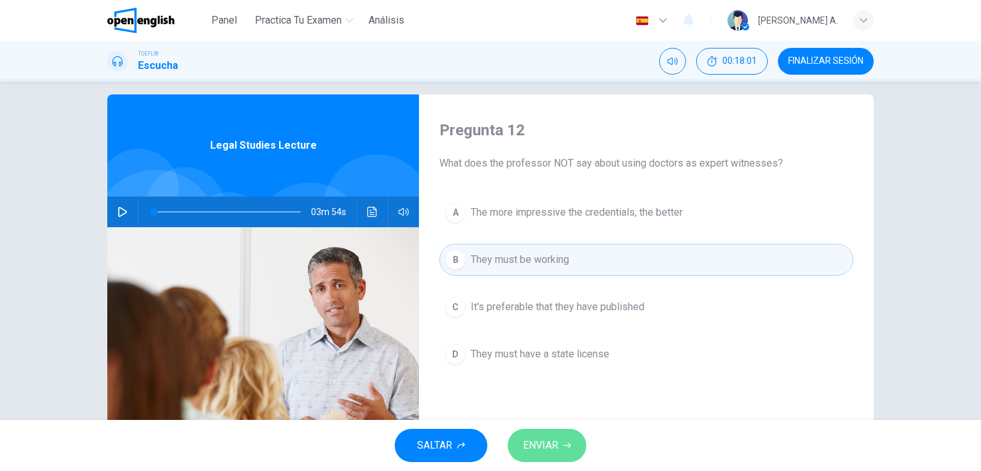
click at [545, 427] on span "ENVIAR" at bounding box center [540, 446] width 35 height 18
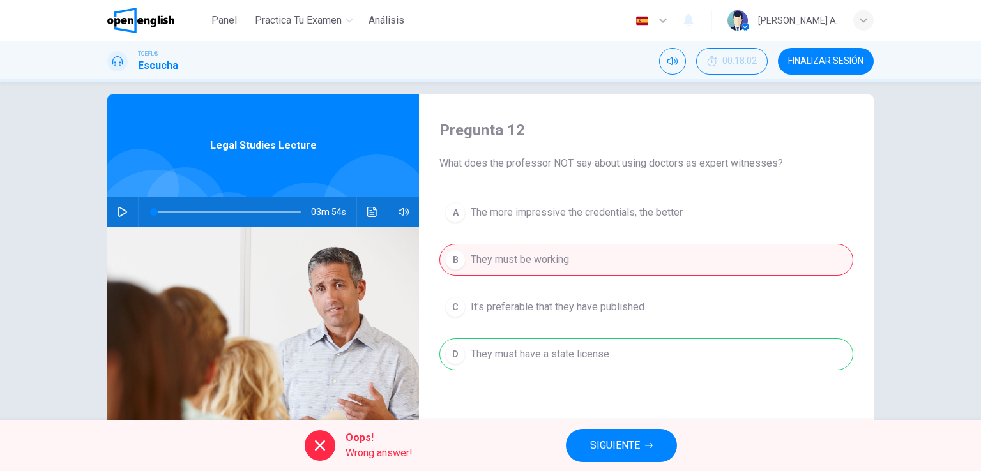
click at [604, 427] on span "SIGUIENTE" at bounding box center [615, 446] width 50 height 18
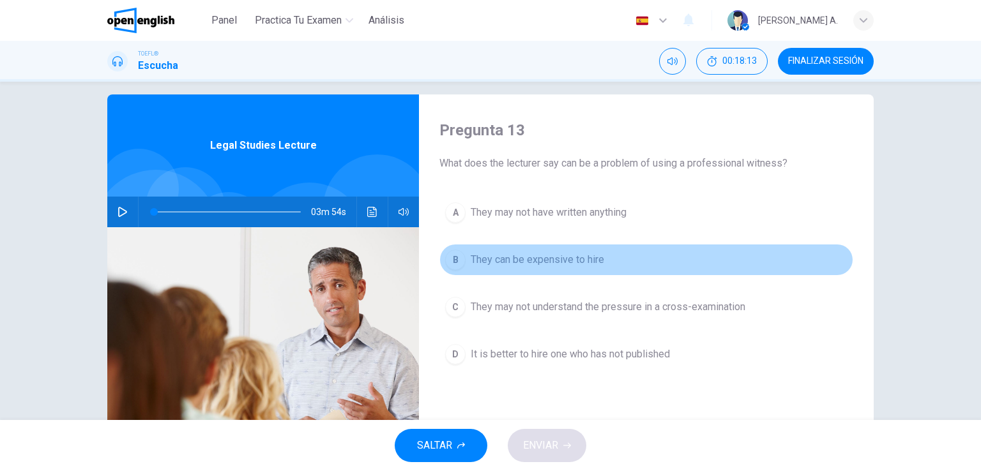
click at [637, 257] on button "B They can be expensive to hire" at bounding box center [646, 260] width 414 height 32
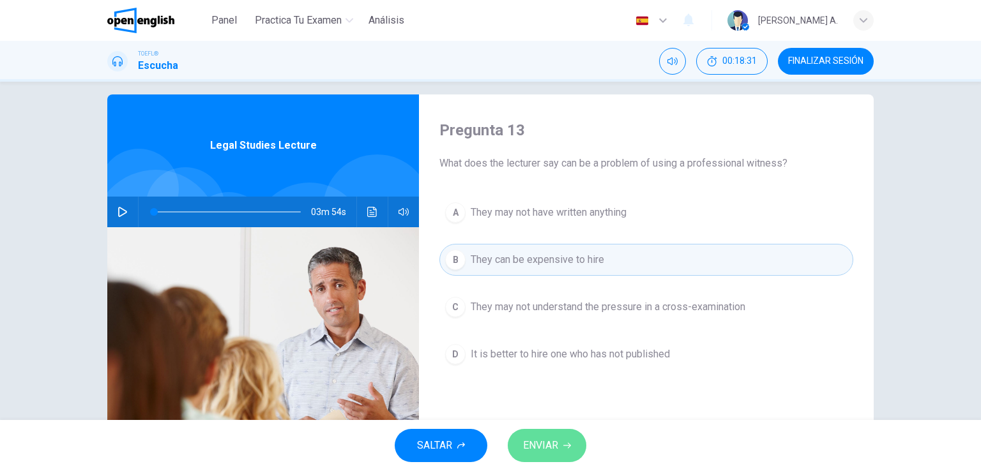
click at [563, 427] on button "ENVIAR" at bounding box center [547, 445] width 79 height 33
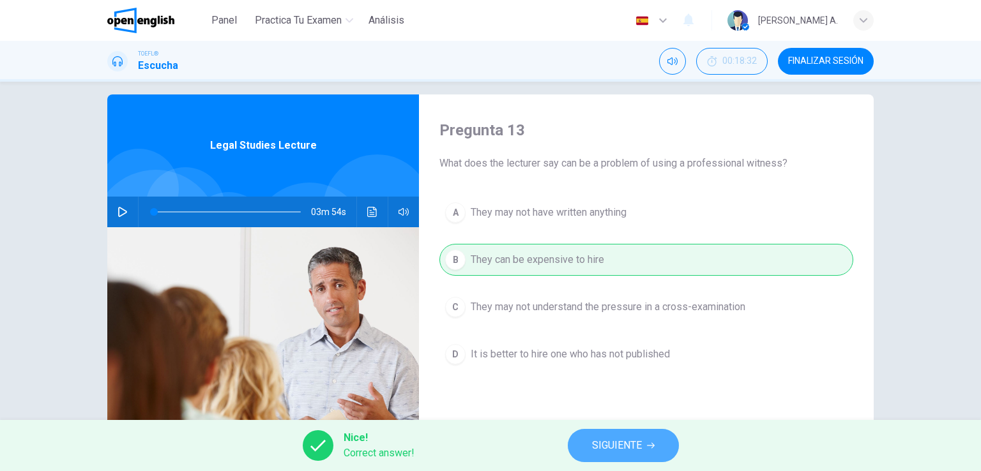
click at [618, 427] on button "SIGUIENTE" at bounding box center [623, 445] width 111 height 33
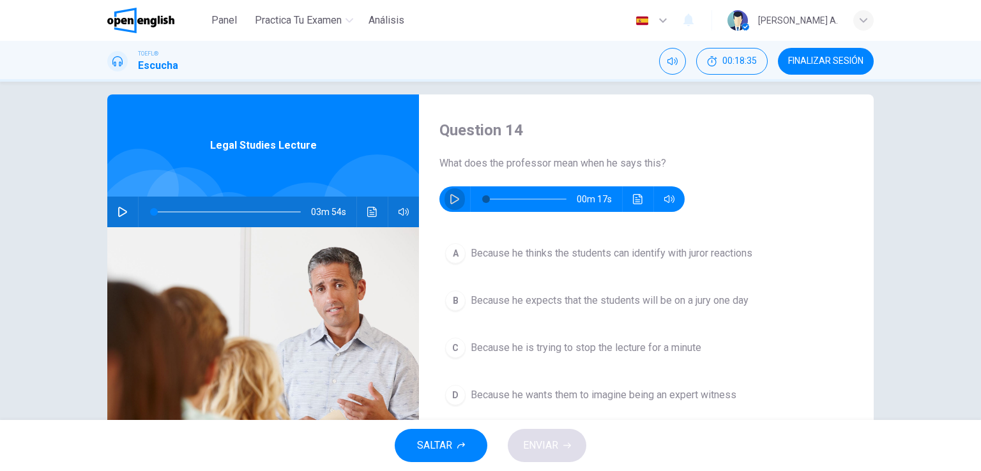
click at [457, 198] on button "button" at bounding box center [455, 200] width 20 height 26
type input "*"
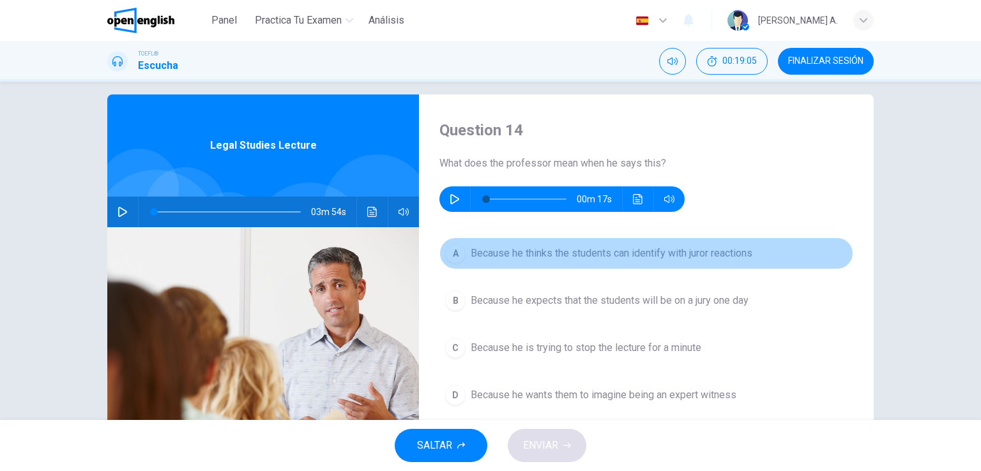
click at [658, 259] on span "Because he thinks the students can identify with juror reactions" at bounding box center [612, 253] width 282 height 15
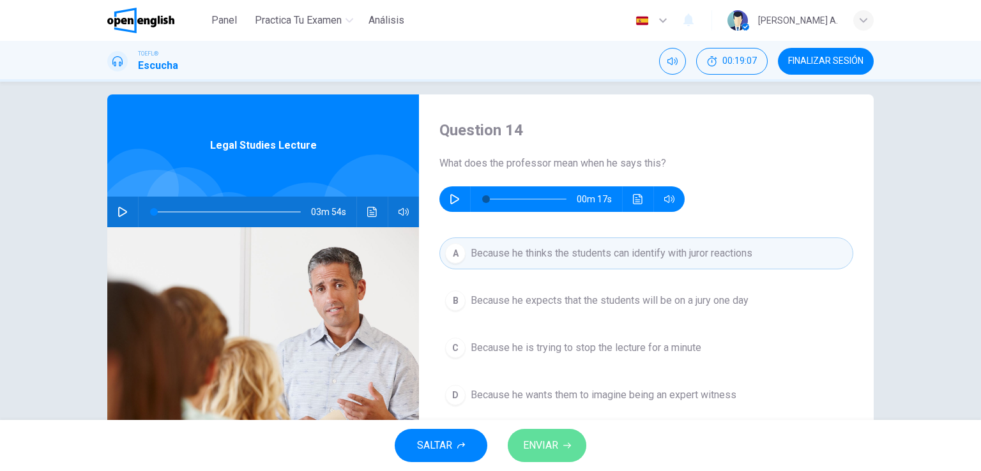
click at [547, 427] on span "ENVIAR" at bounding box center [540, 446] width 35 height 18
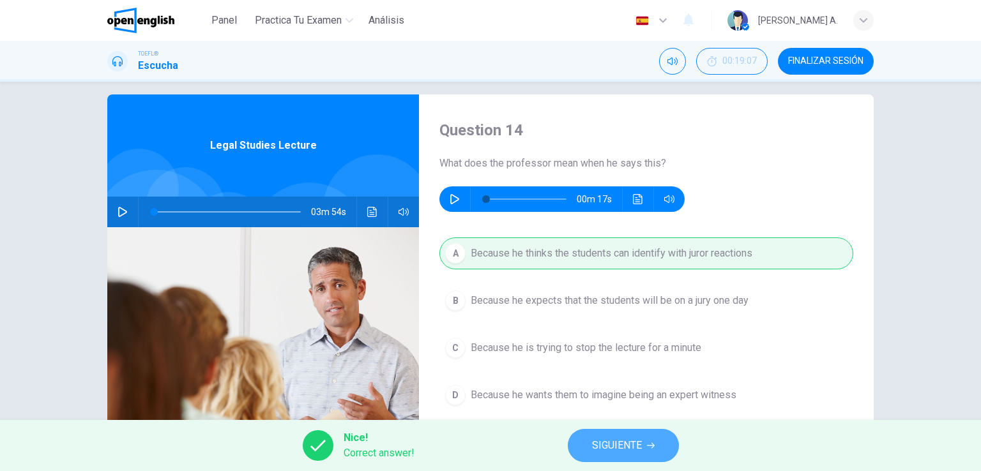
click at [600, 427] on span "SIGUIENTE" at bounding box center [617, 446] width 50 height 18
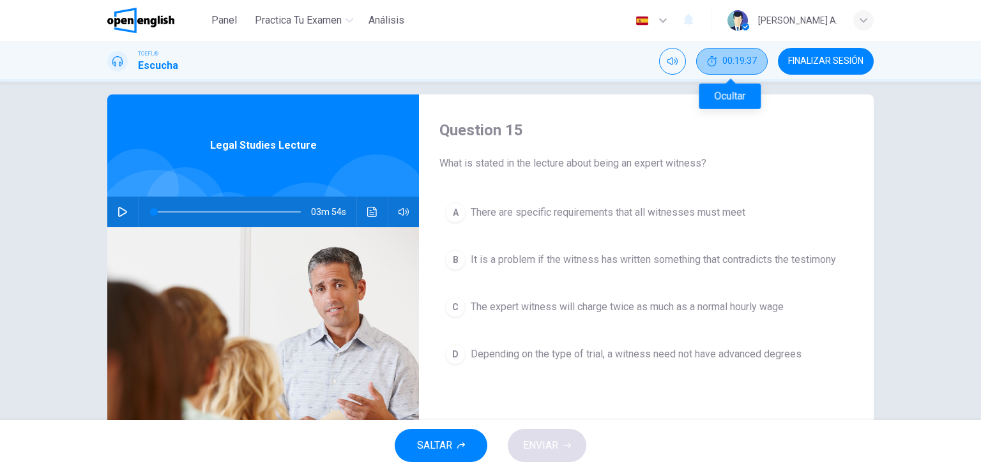
click at [726, 48] on button "00:19:37" at bounding box center [732, 61] width 72 height 27
click at [755, 61] on icon "Mostrar" at bounding box center [754, 61] width 10 height 10
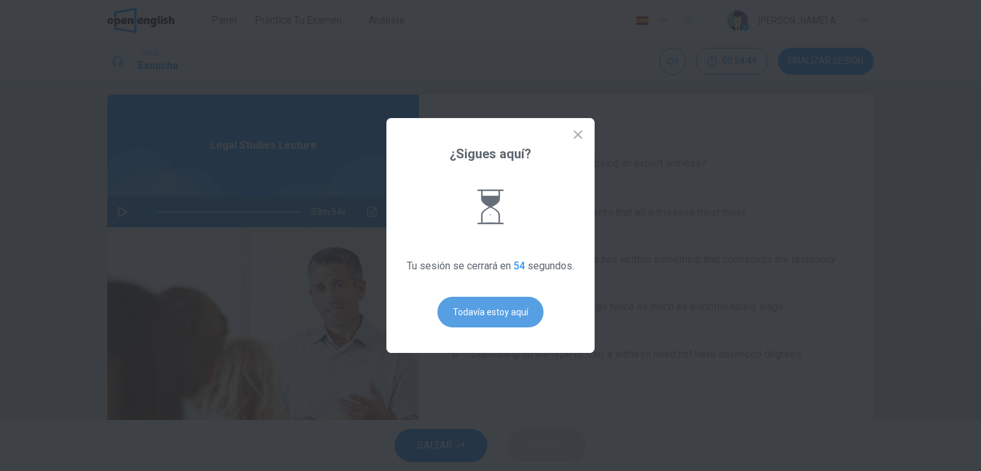
click at [495, 312] on button "Todavía estoy aquí" at bounding box center [491, 312] width 106 height 31
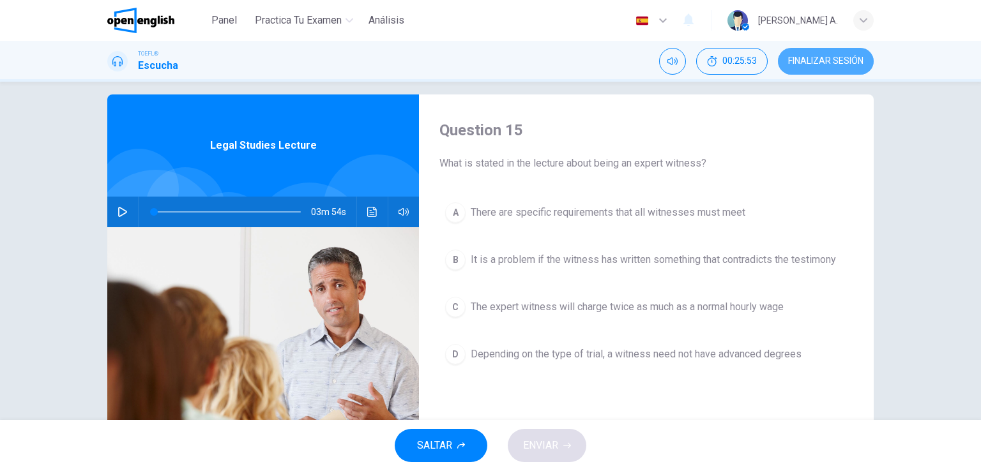
click at [823, 65] on span "FINALIZAR SESIÓN" at bounding box center [825, 61] width 75 height 10
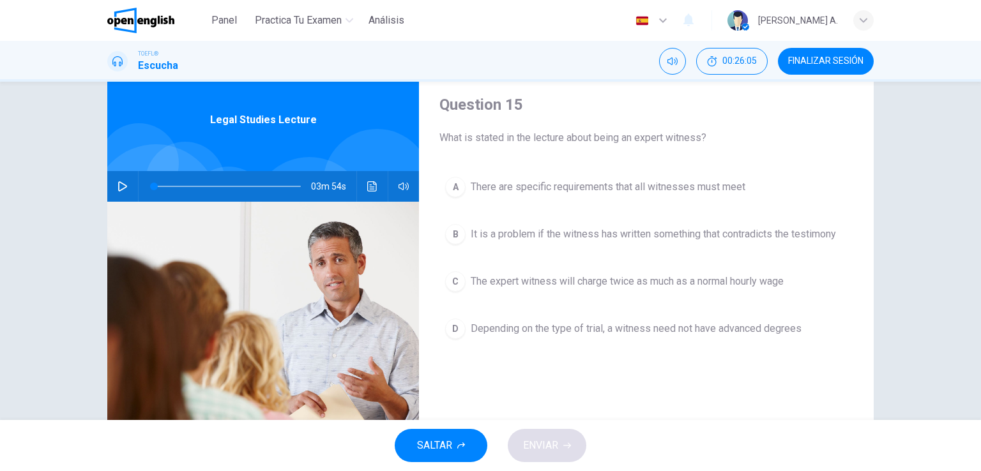
scroll to position [38, 0]
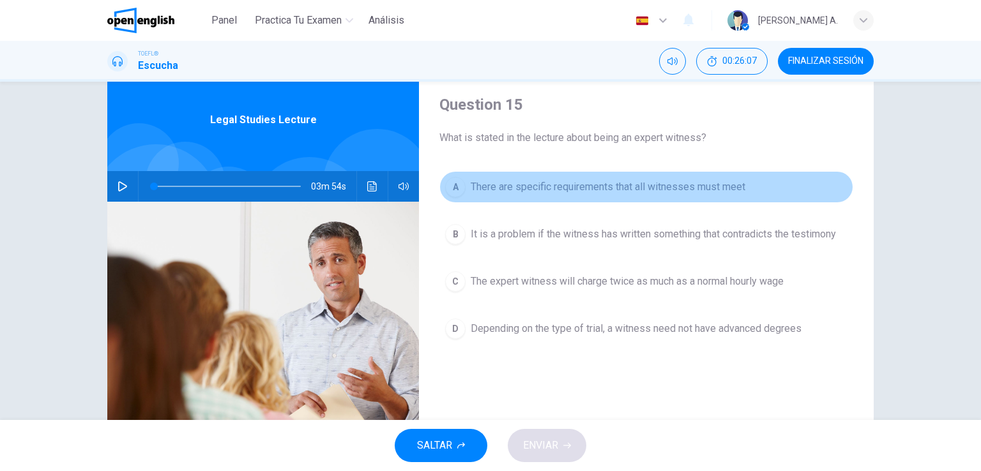
click at [622, 187] on span "There are specific requirements that all witnesses must meet" at bounding box center [608, 186] width 275 height 15
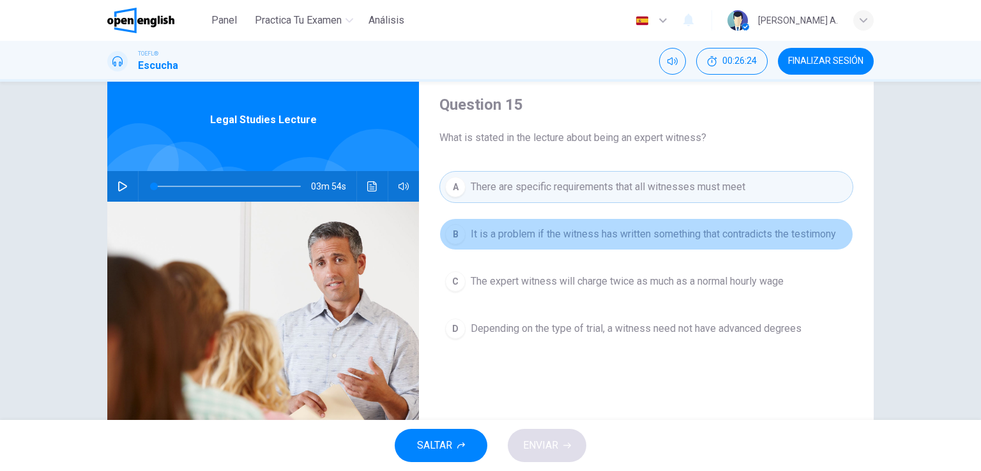
click at [624, 228] on span "It is a problem if the witness has written something that contradicts the testi…" at bounding box center [653, 234] width 365 height 15
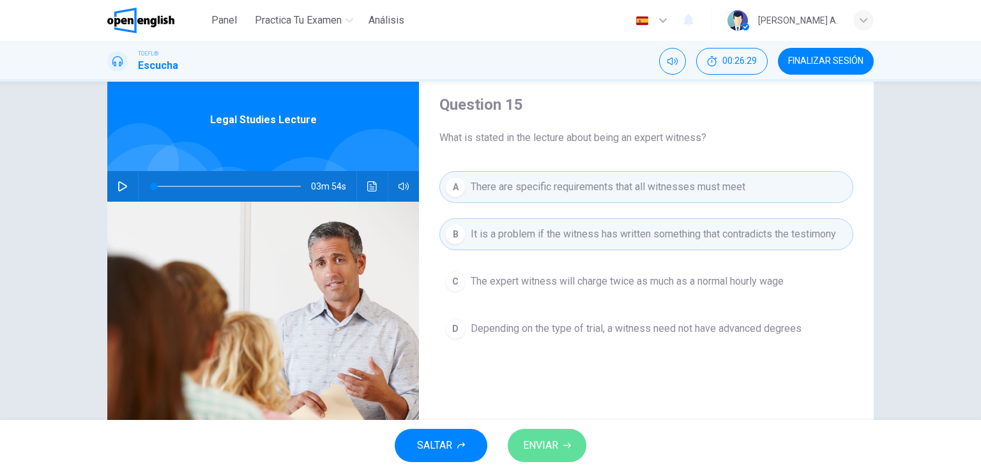
click at [553, 427] on button "ENVIAR" at bounding box center [547, 445] width 79 height 33
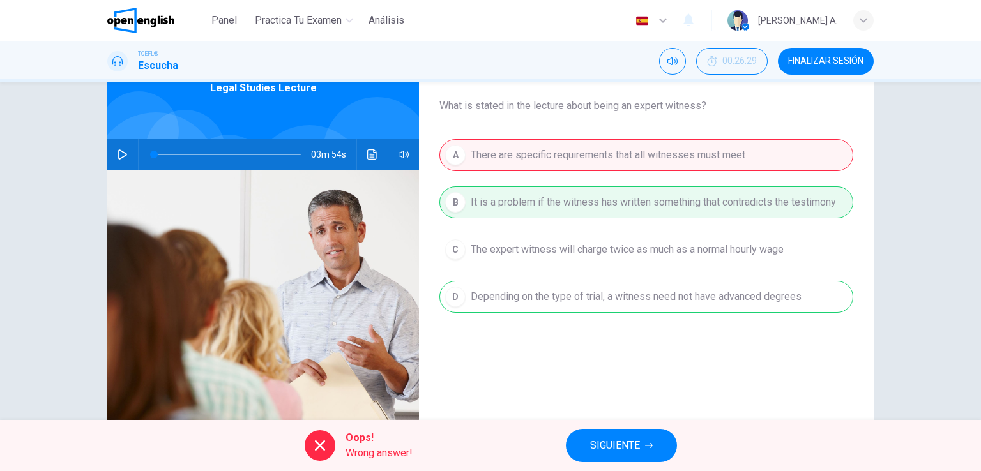
scroll to position [70, 0]
click at [620, 202] on div "A There are specific requirements that all witnesses must meet B It is a proble…" at bounding box center [646, 238] width 414 height 199
click at [613, 294] on div "A There are specific requirements that all witnesses must meet B It is a proble…" at bounding box center [646, 238] width 414 height 199
click at [599, 427] on span "SIGUIENTE" at bounding box center [615, 446] width 50 height 18
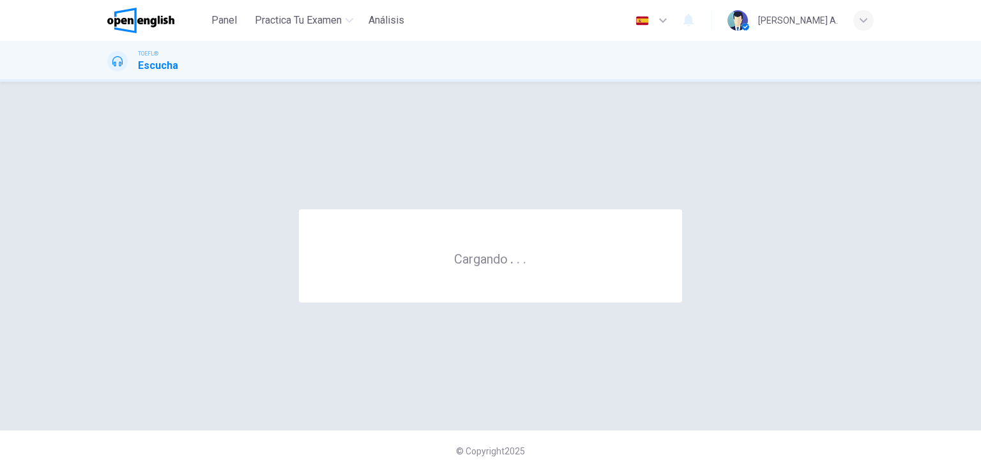
scroll to position [0, 0]
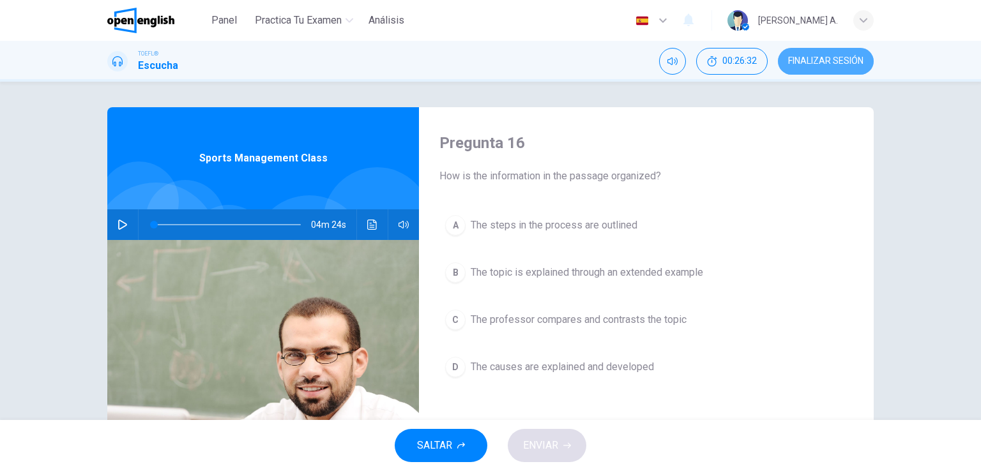
click at [816, 64] on span "FINALIZAR SESIÓN" at bounding box center [825, 61] width 75 height 10
